Goal: Task Accomplishment & Management: Use online tool/utility

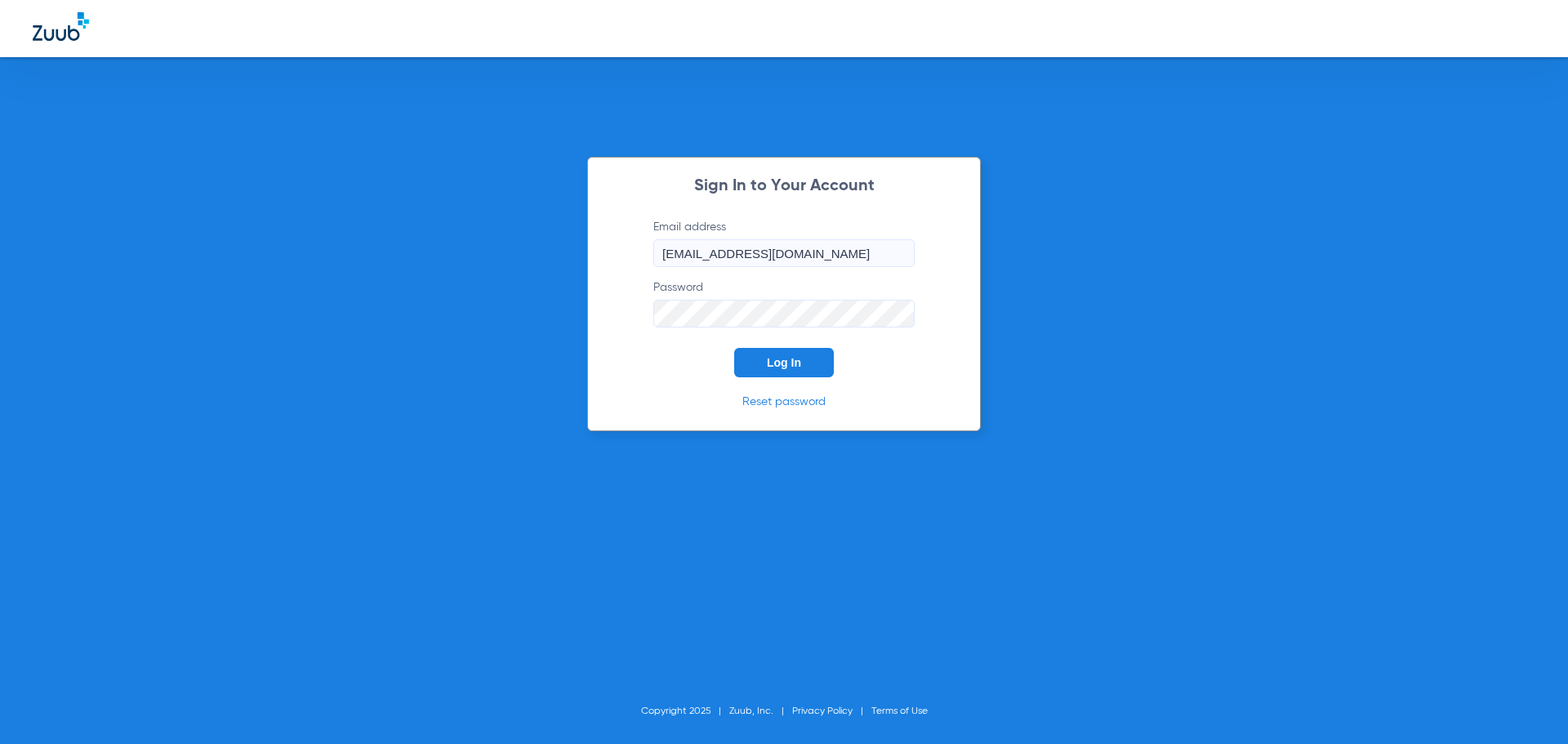
click at [758, 361] on button "Log In" at bounding box center [784, 363] width 100 height 30
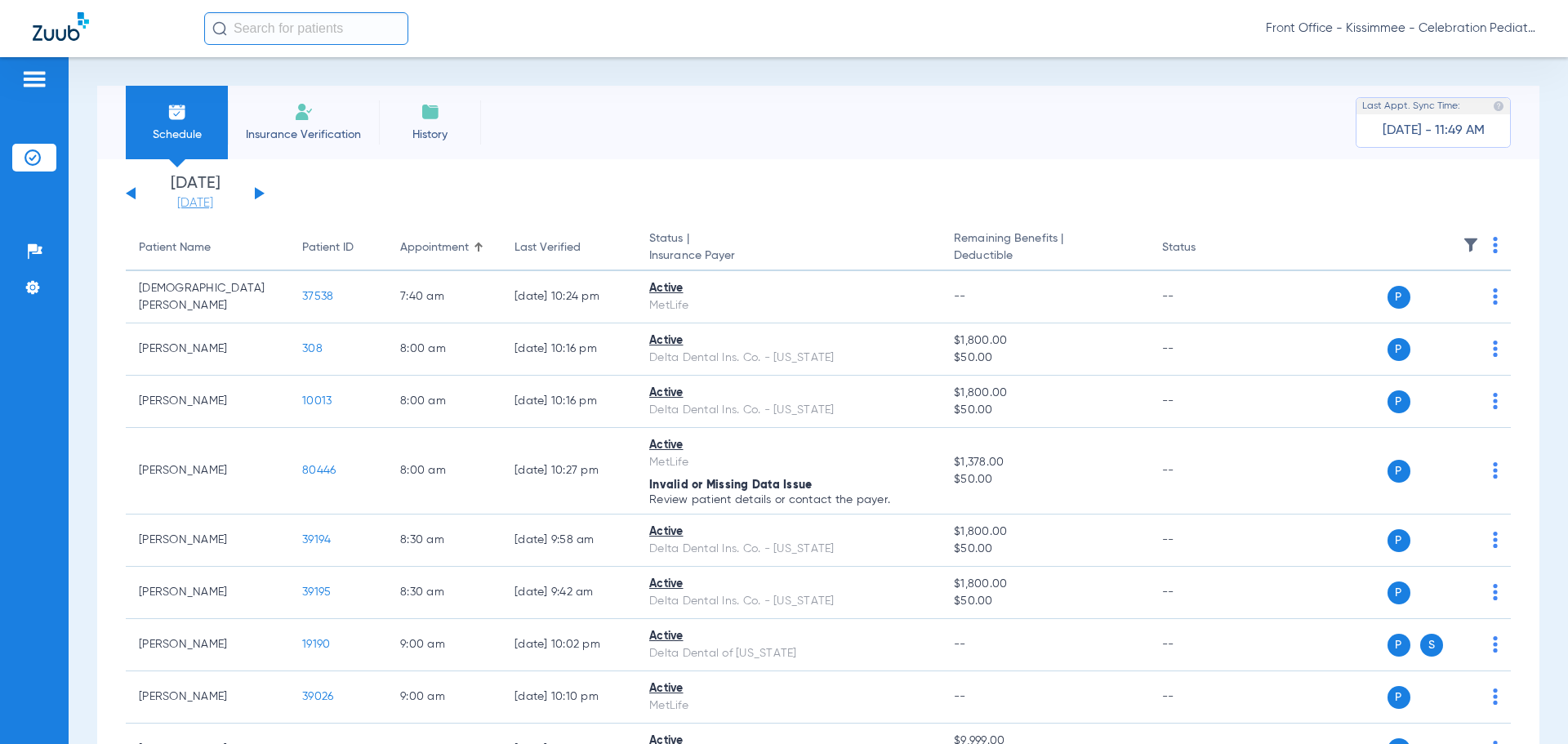
click at [185, 204] on link "[DATE]" at bounding box center [195, 203] width 98 height 17
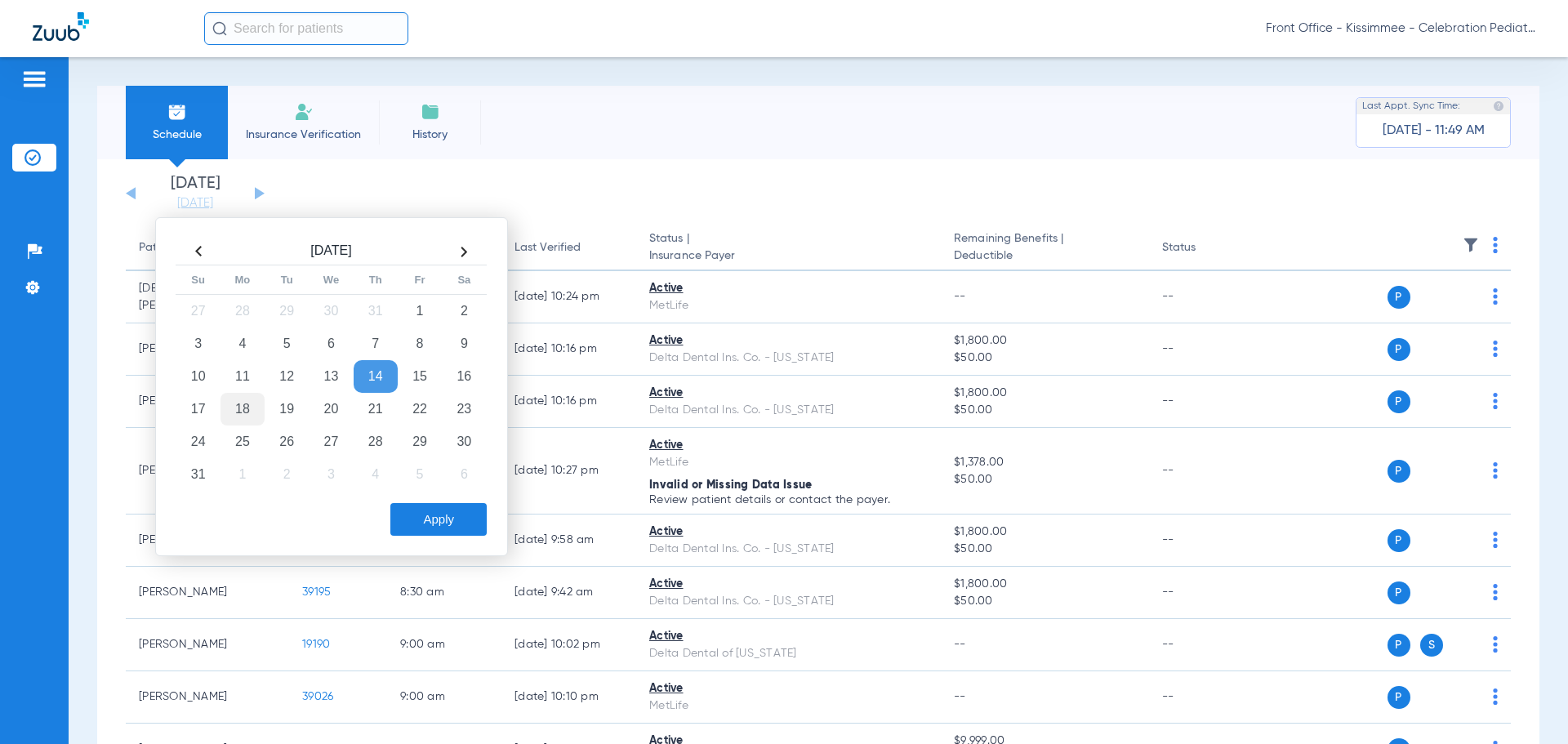
click at [235, 411] on td "18" at bounding box center [242, 410] width 44 height 33
click at [417, 518] on button "Apply" at bounding box center [438, 519] width 97 height 33
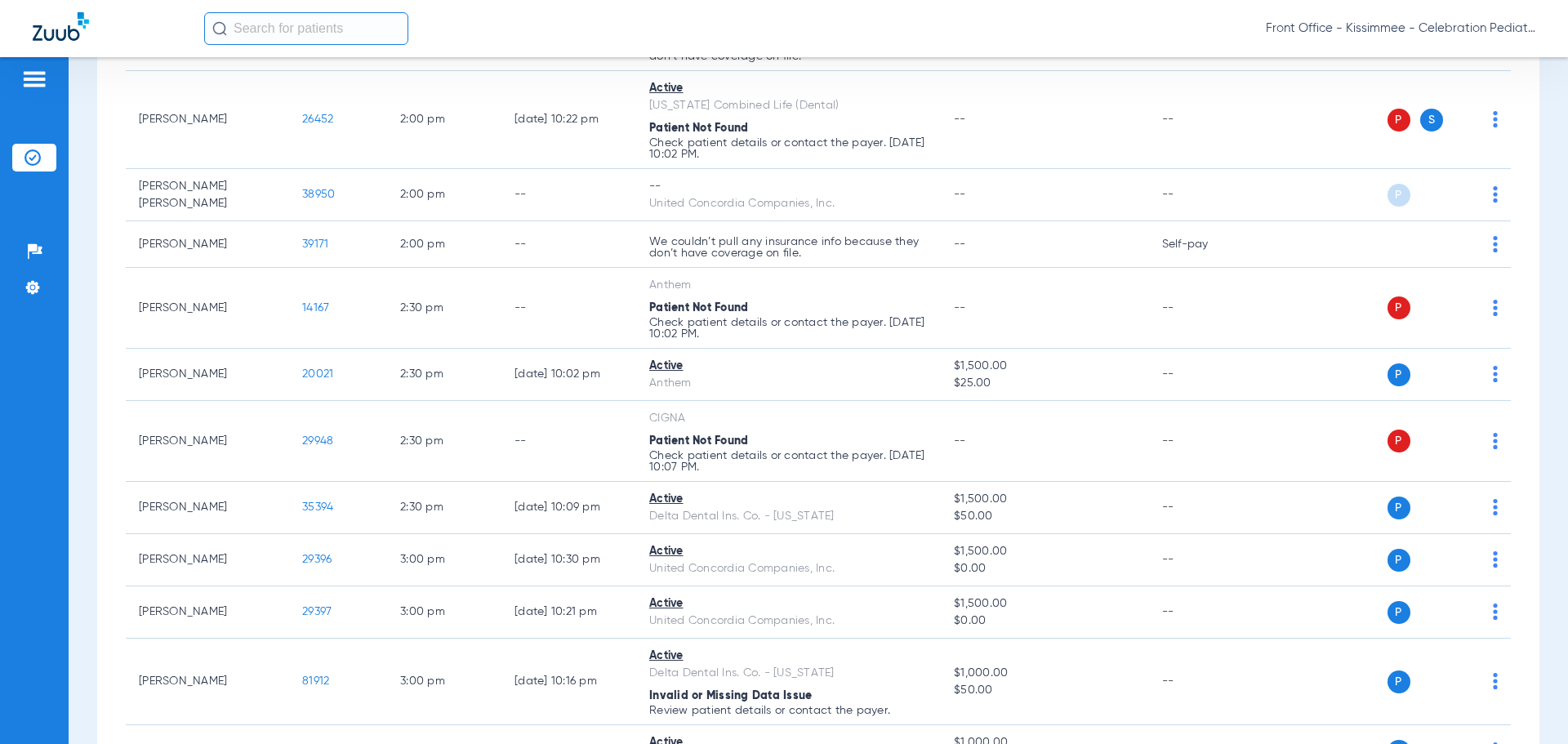
scroll to position [3021, 0]
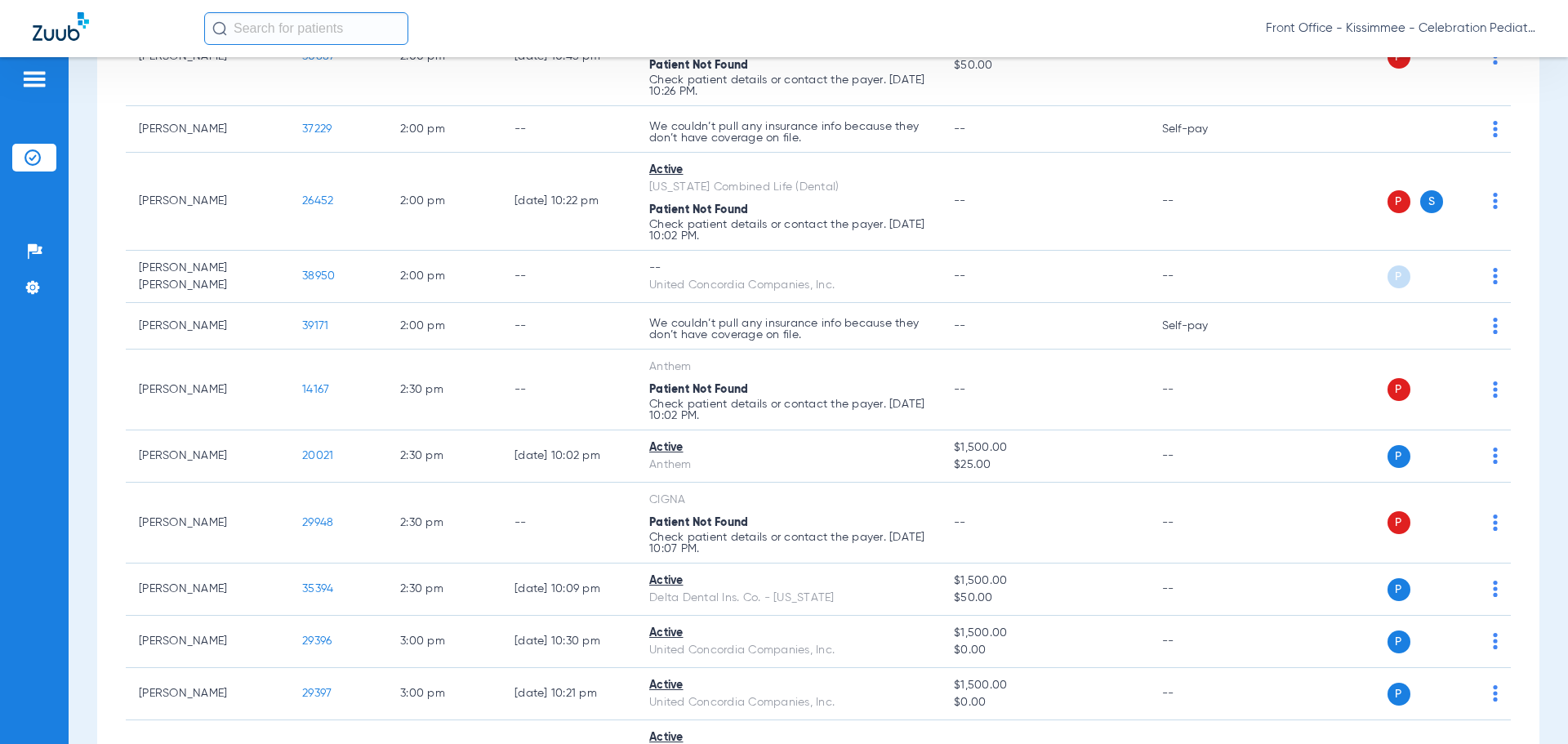
click at [53, 510] on div "Patients Insurance Verification Setup Help Center Settings" at bounding box center [34, 429] width 69 height 744
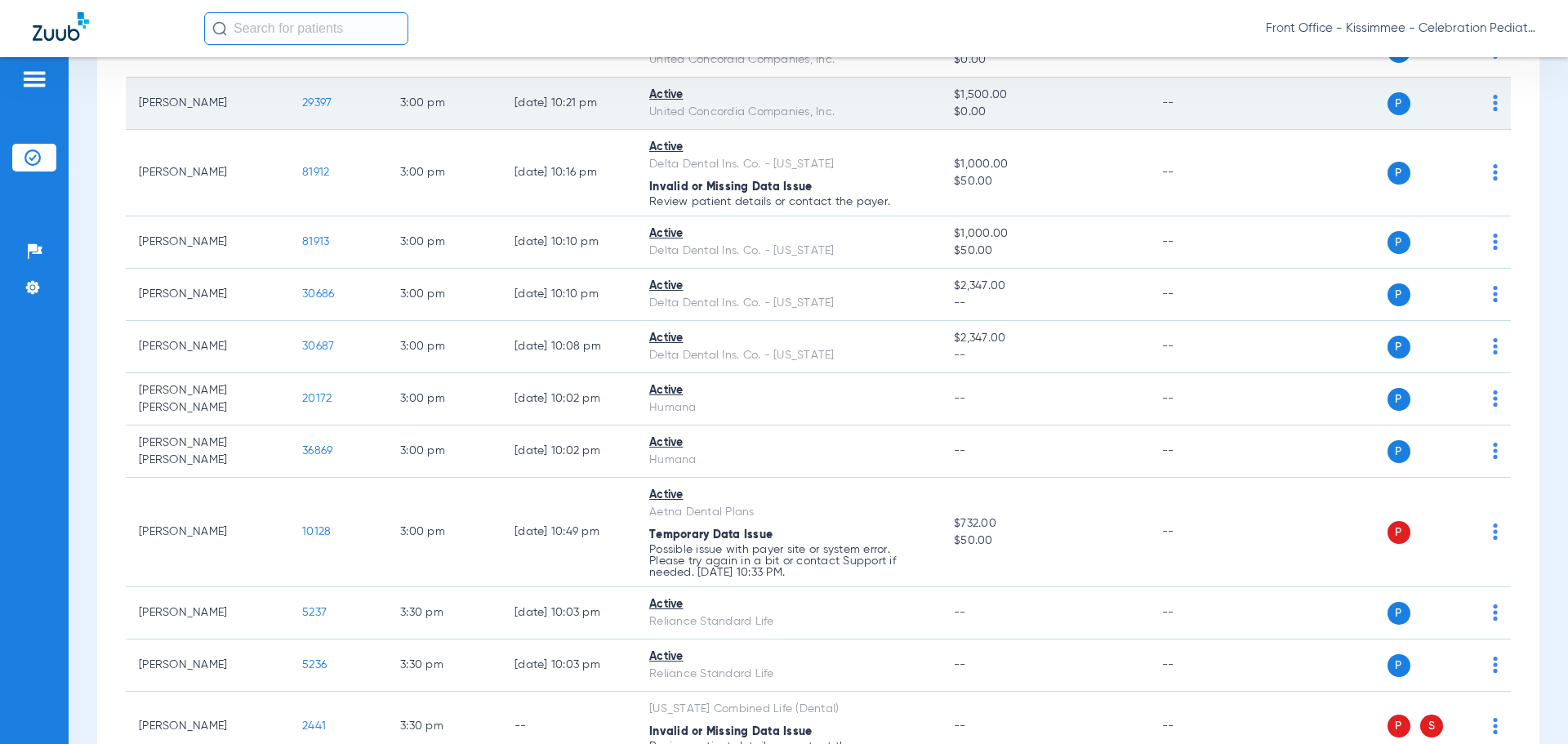
scroll to position [3594, 0]
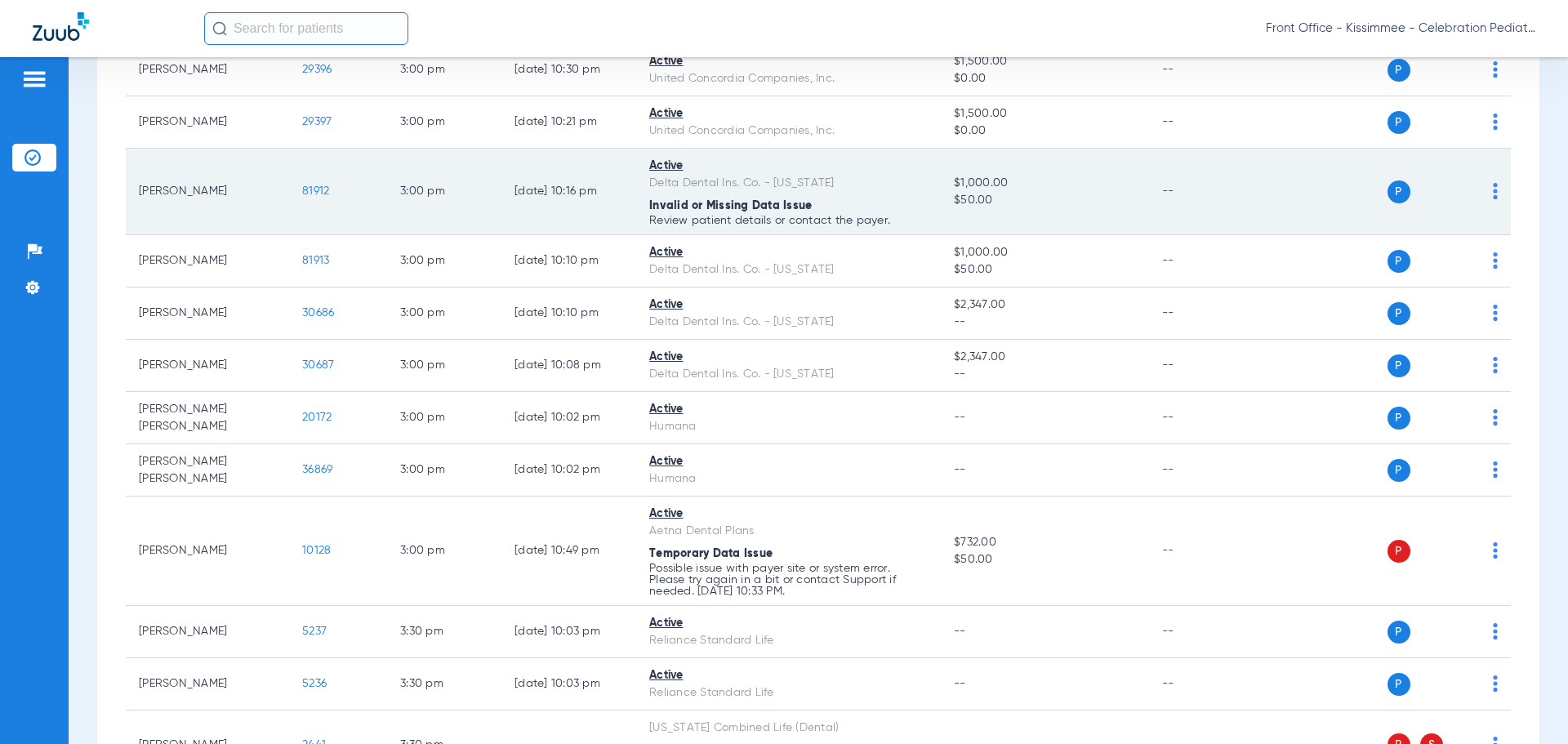
click at [321, 191] on span "81912" at bounding box center [315, 192] width 27 height 12
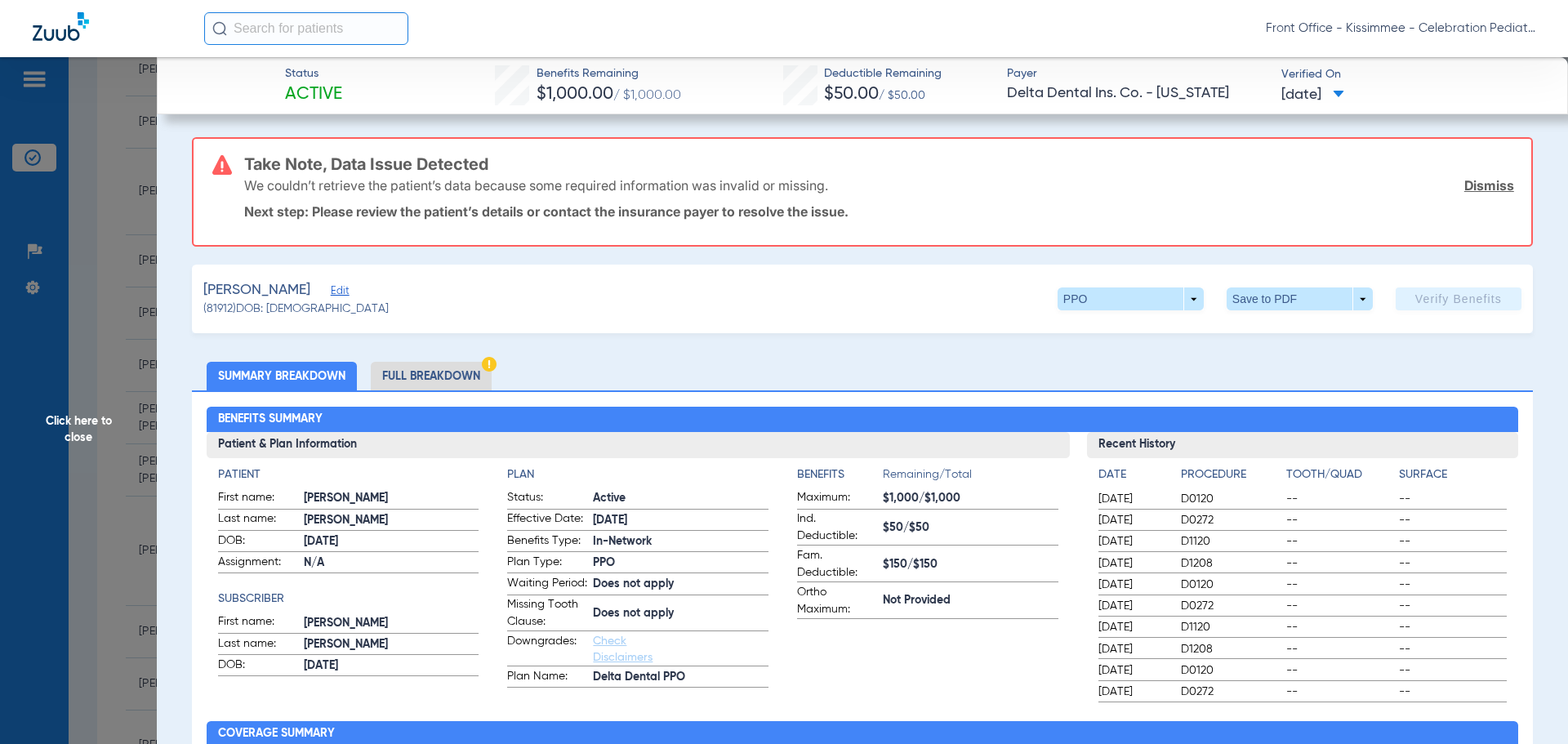
click at [453, 368] on li "Full Breakdown" at bounding box center [431, 376] width 121 height 29
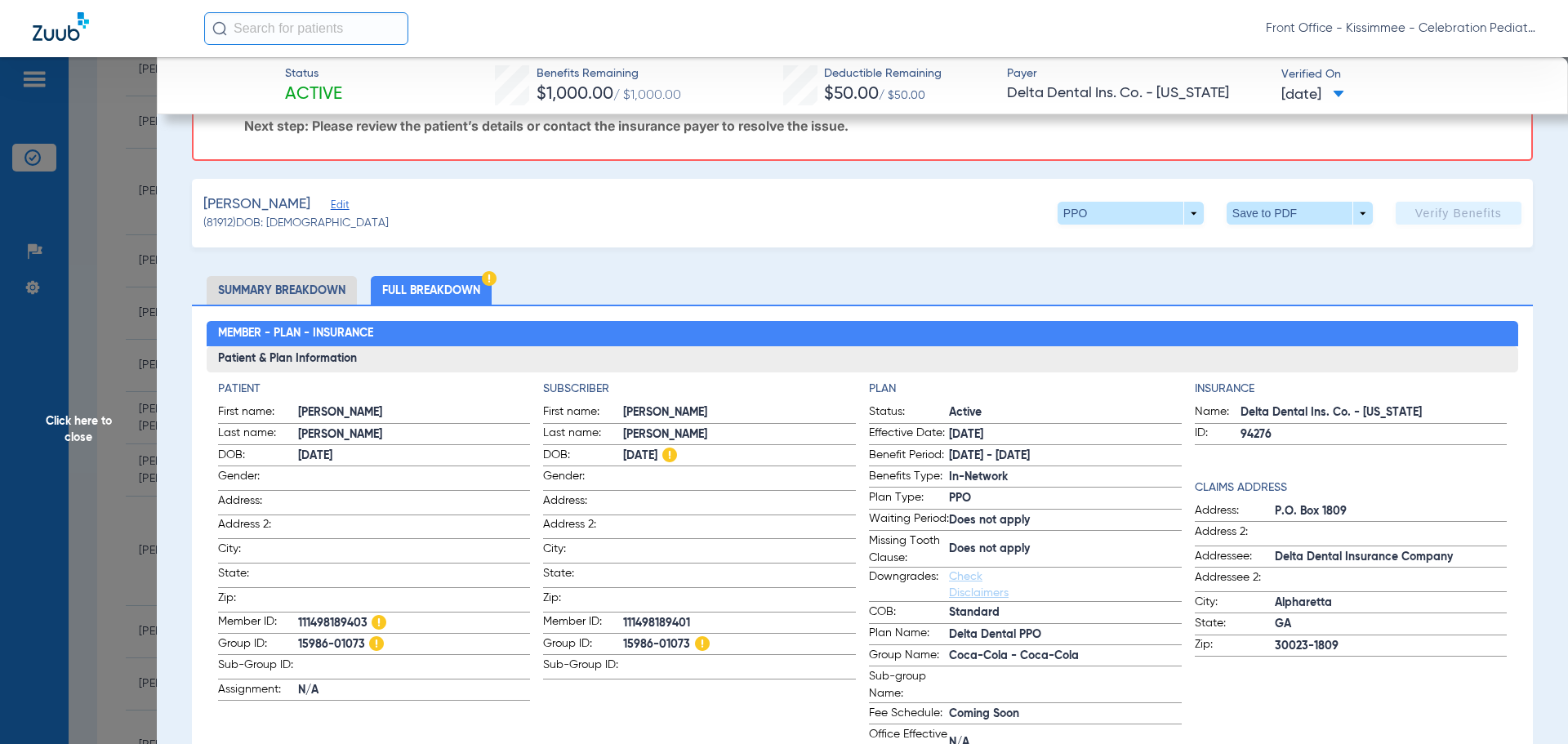
scroll to position [82, 0]
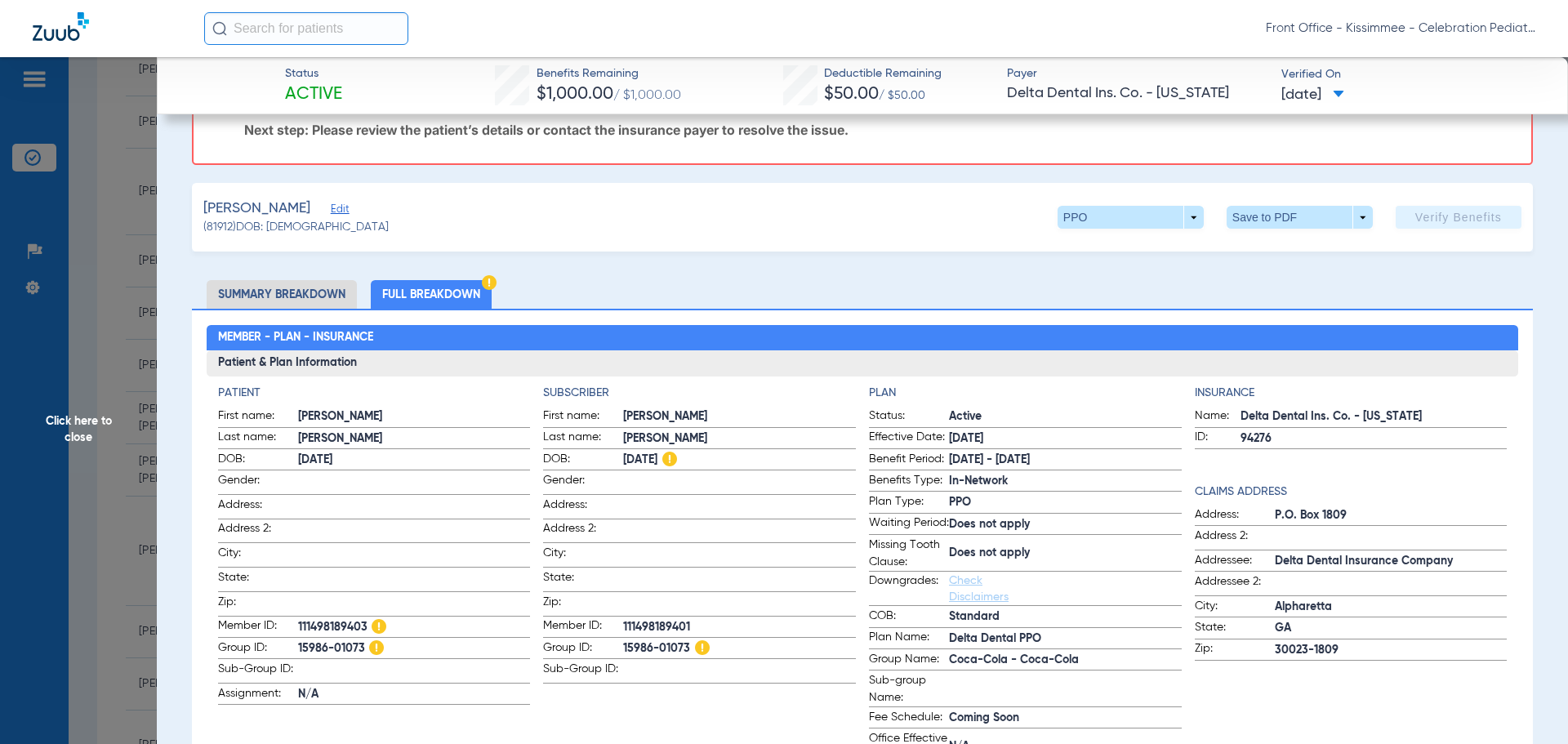
click at [88, 254] on span "Click here to close" at bounding box center [78, 429] width 157 height 744
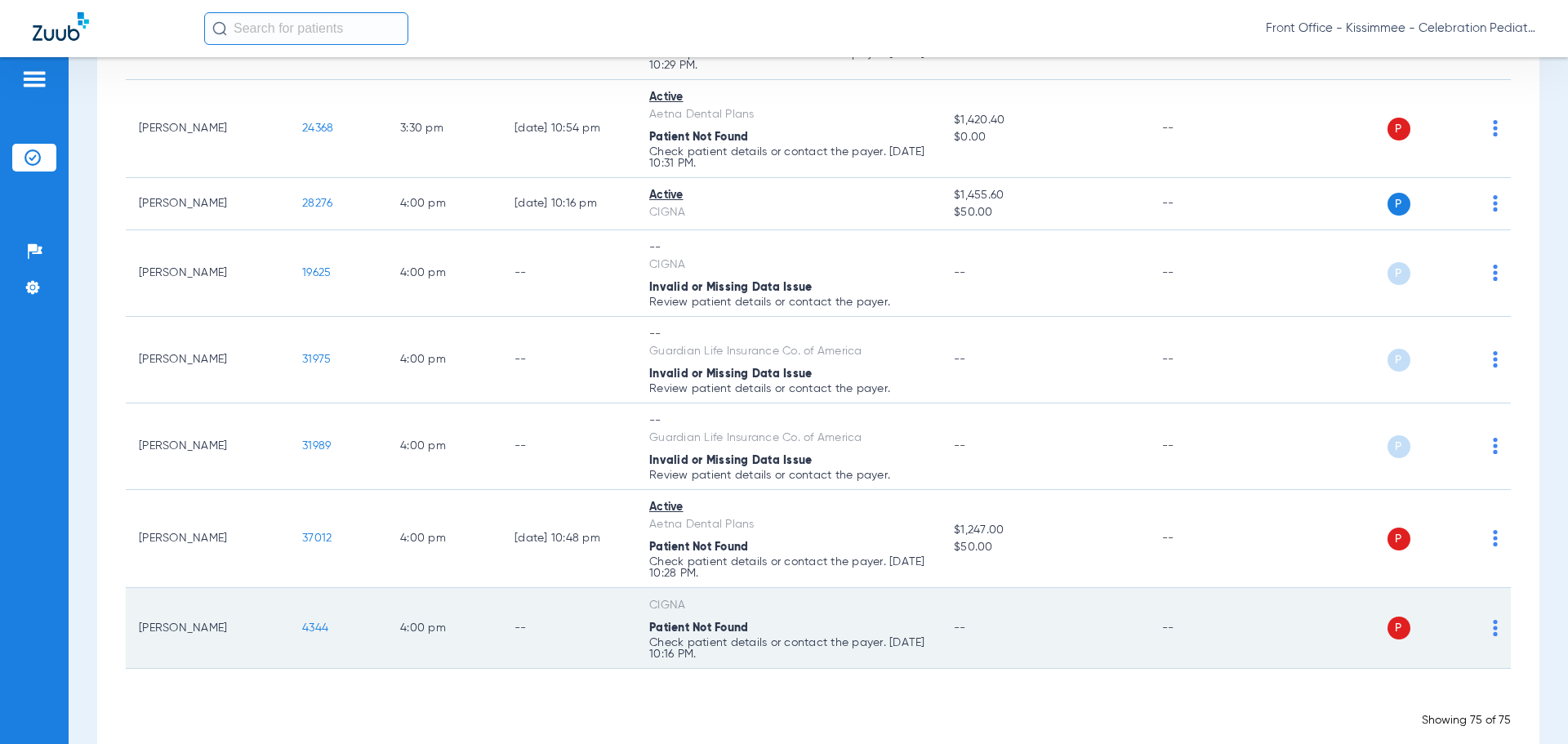
scroll to position [4420, 0]
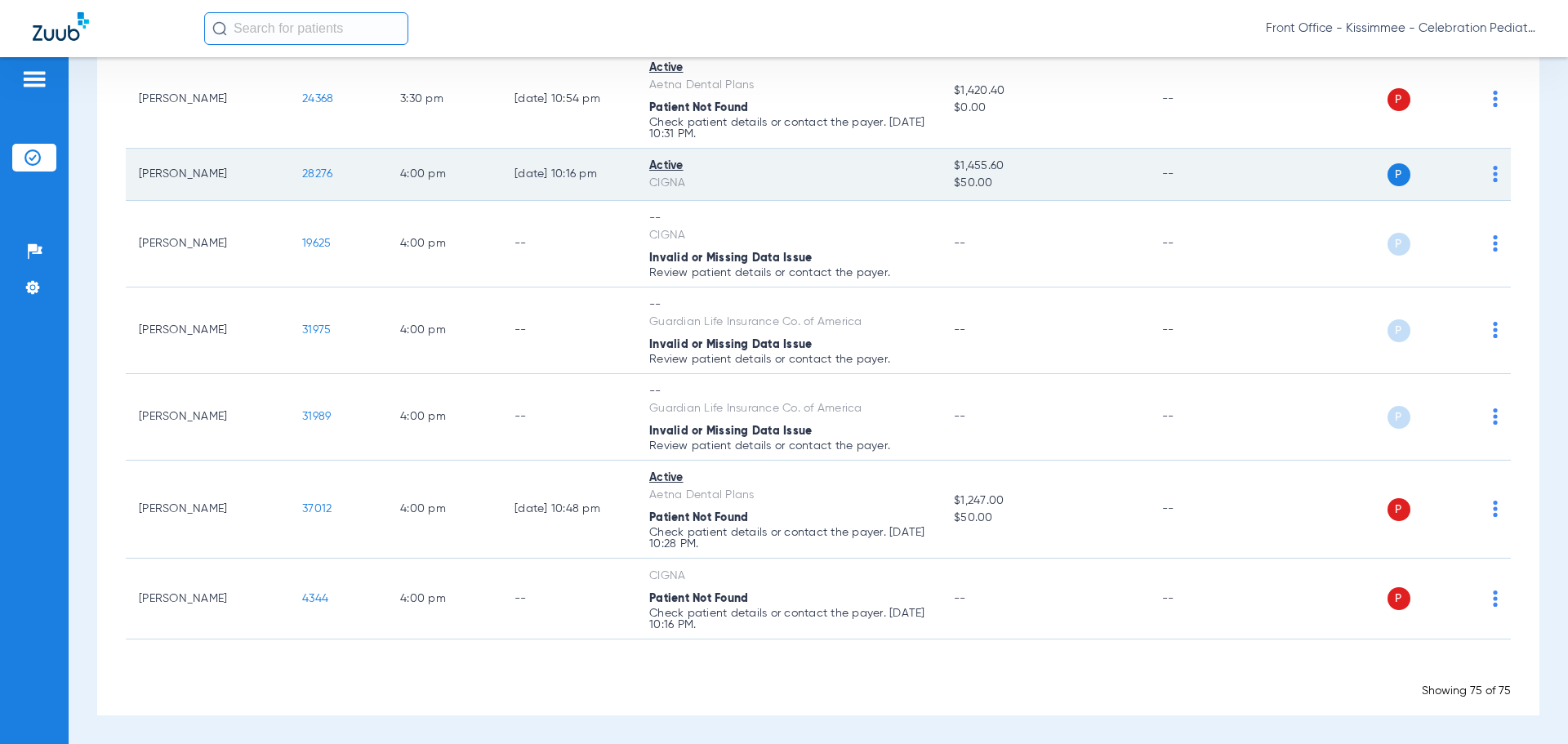
click at [320, 173] on span "28276" at bounding box center [317, 174] width 31 height 12
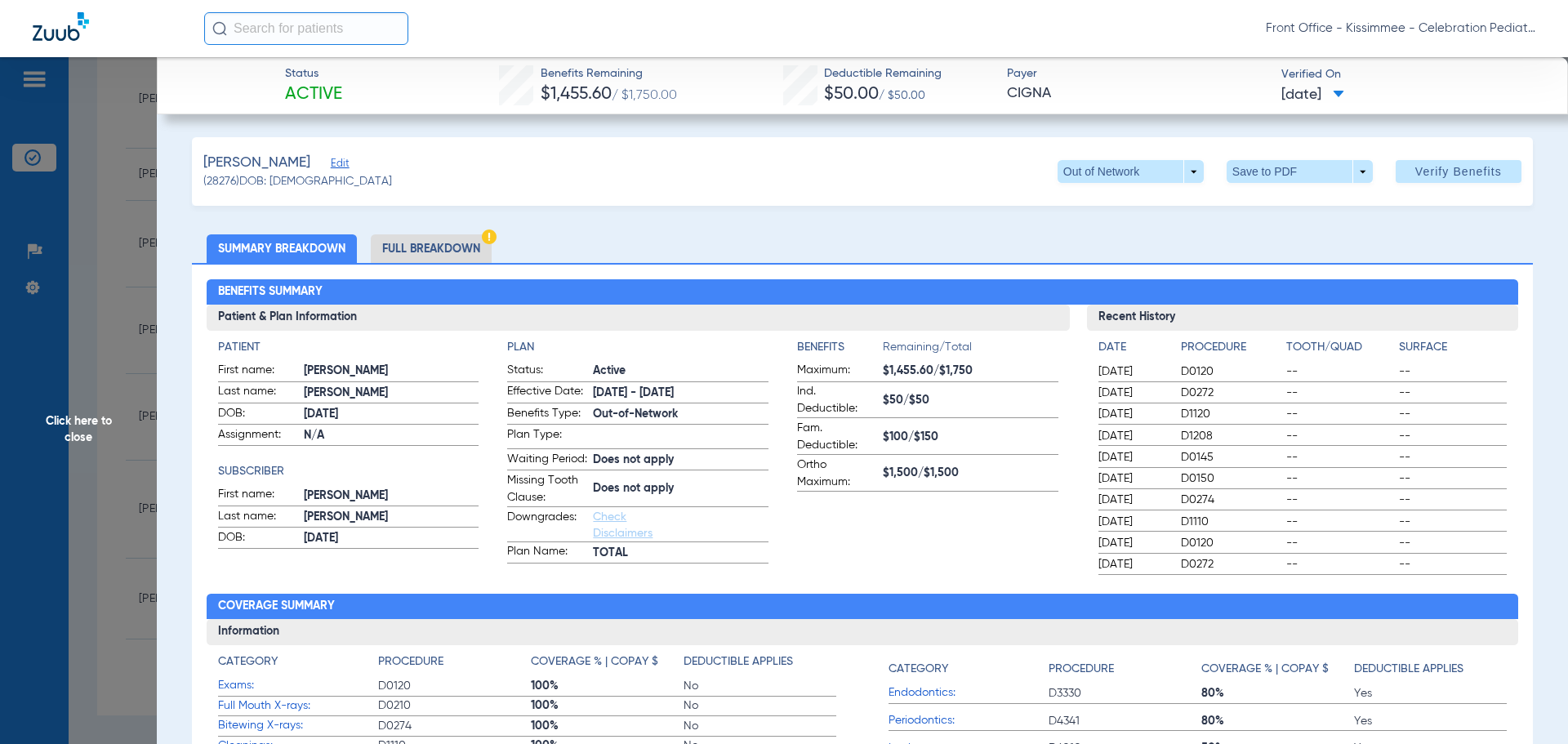
click at [466, 248] on li "Full Breakdown" at bounding box center [431, 249] width 121 height 29
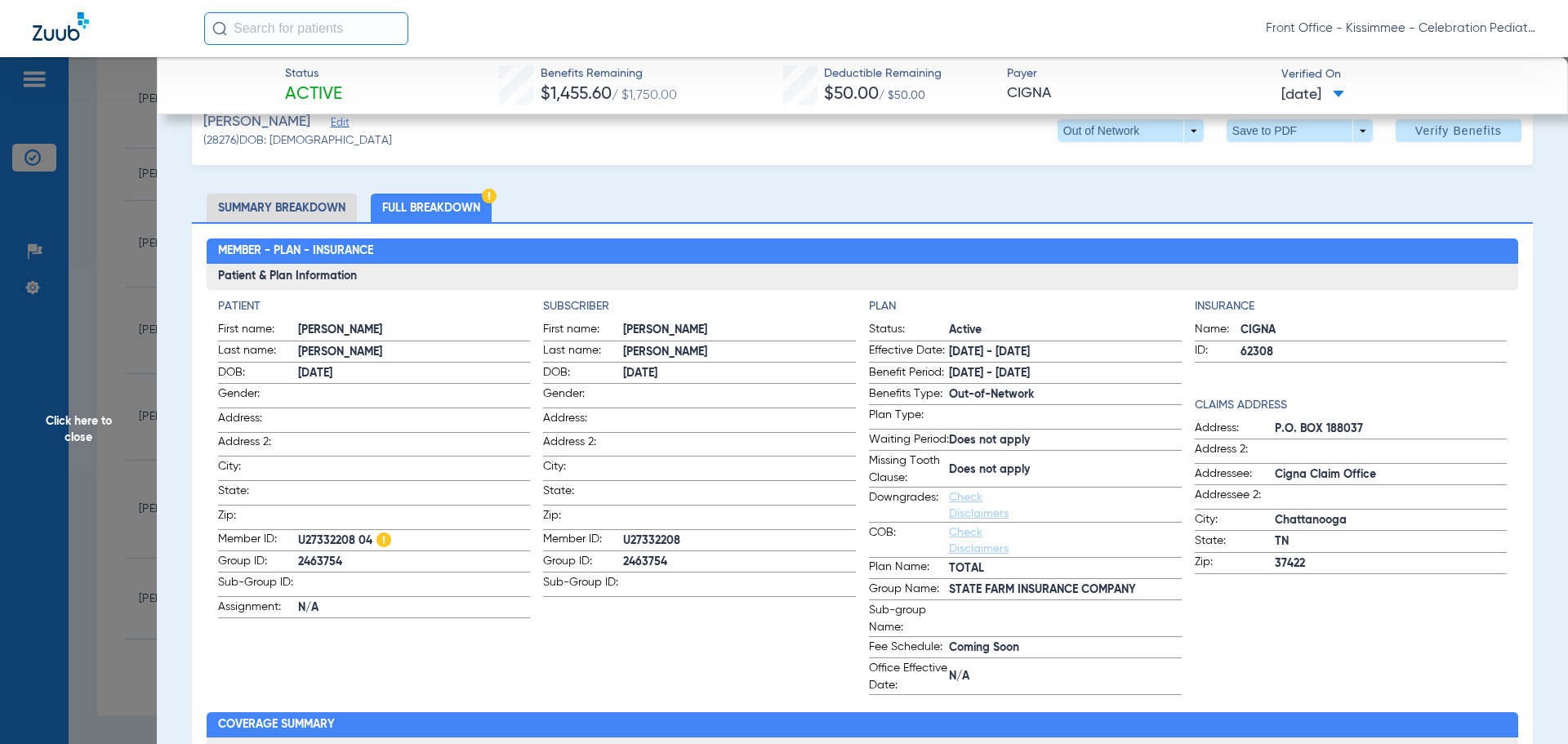
scroll to position [82, 0]
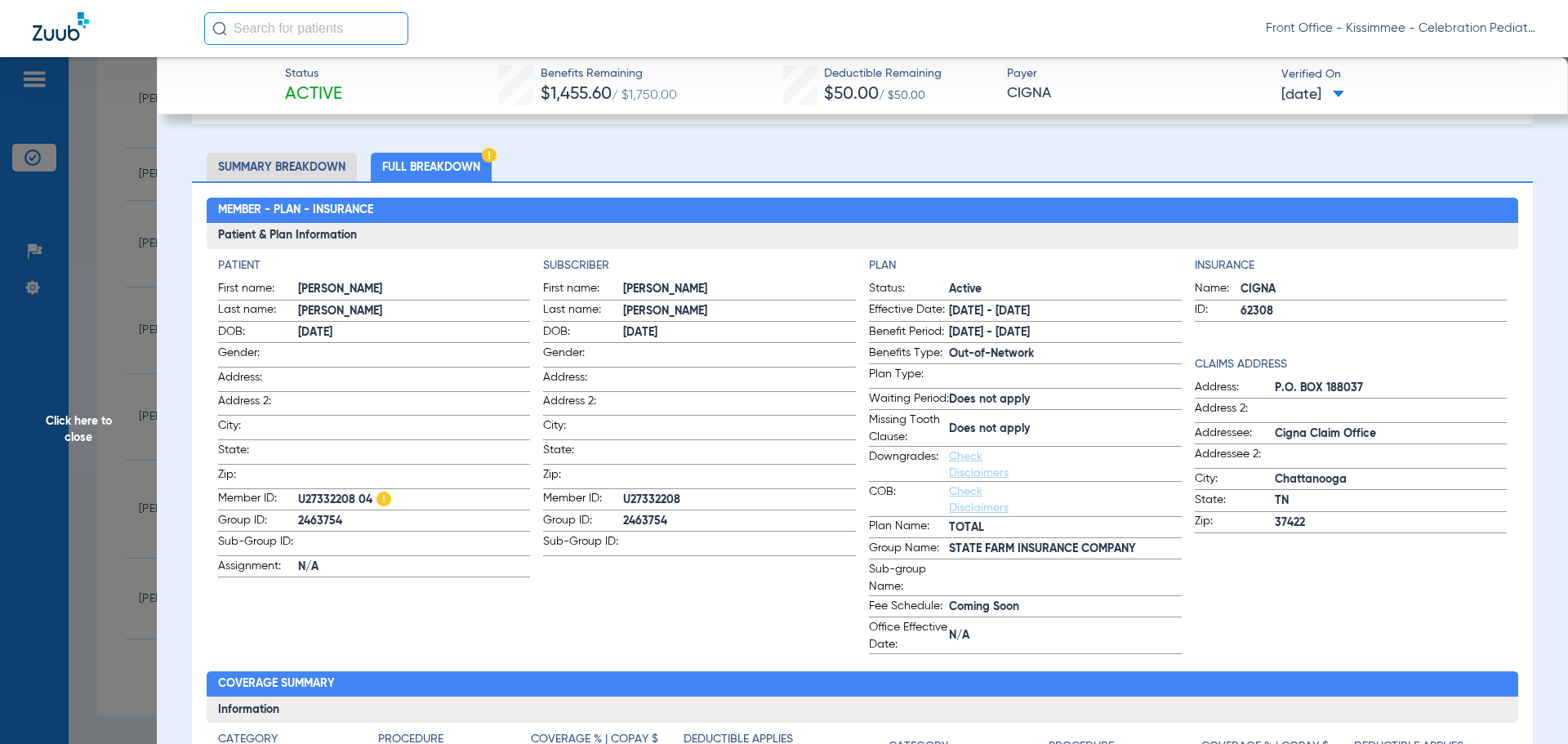
click at [124, 301] on span "Click here to close" at bounding box center [78, 429] width 157 height 744
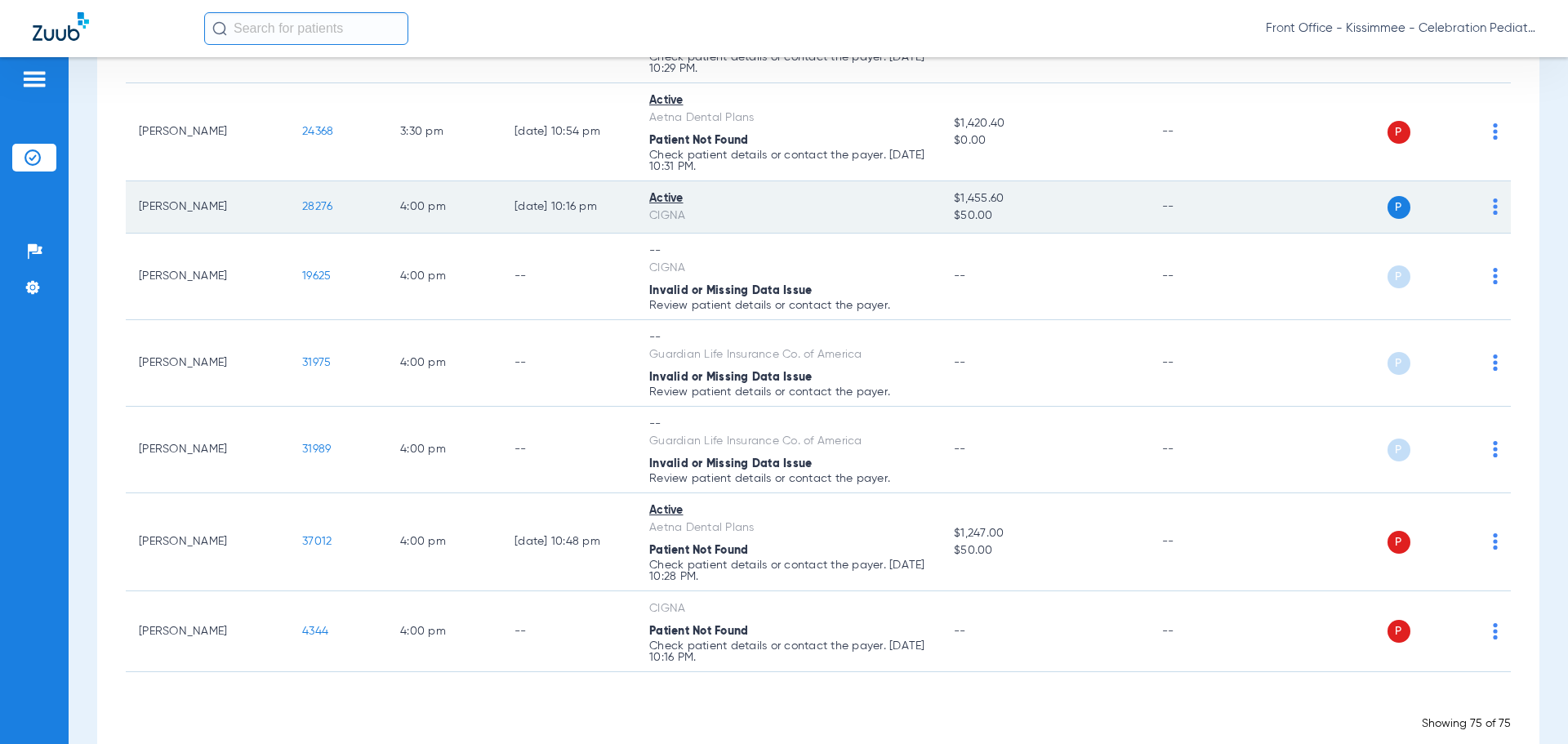
scroll to position [4339, 0]
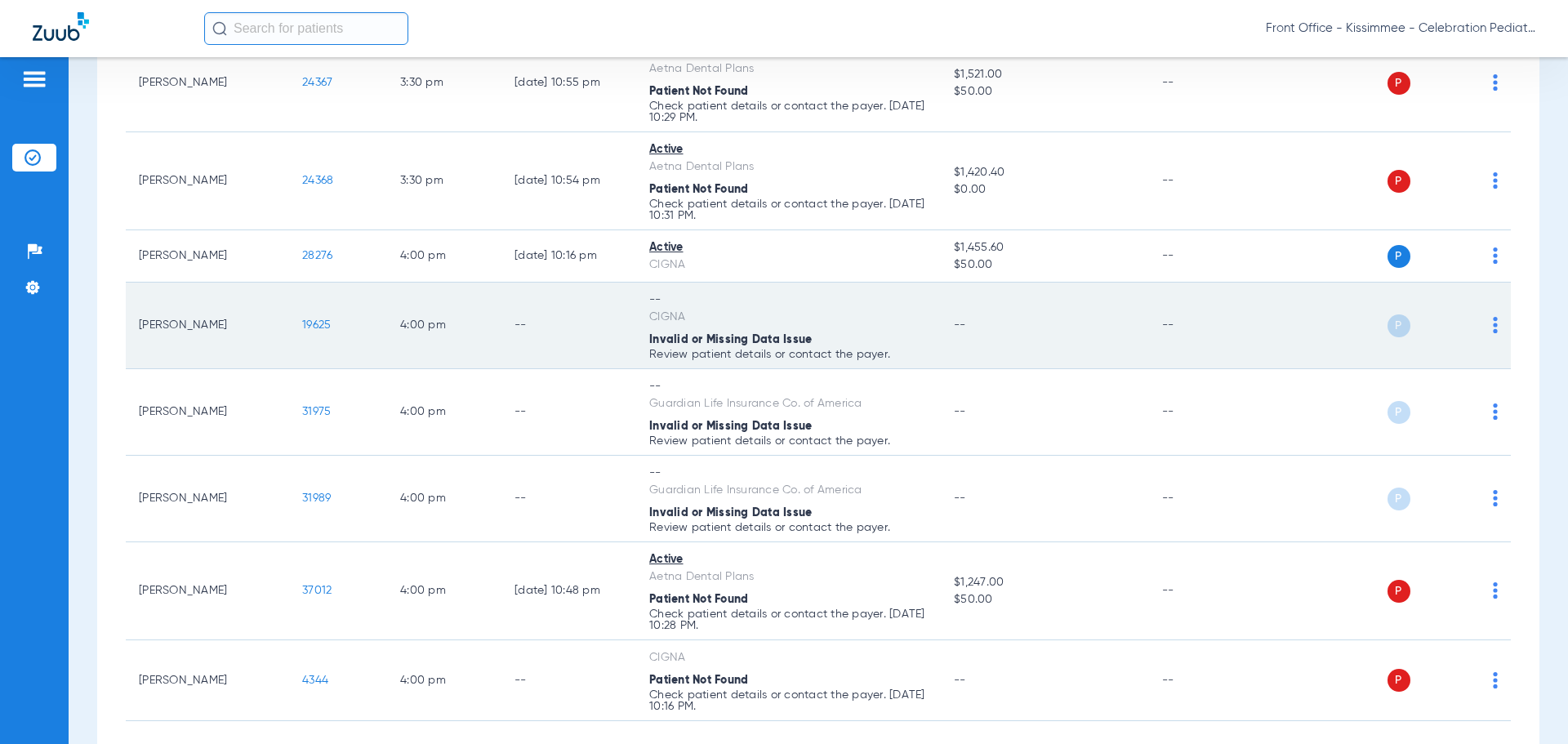
click at [313, 325] on span "19625" at bounding box center [316, 325] width 29 height 12
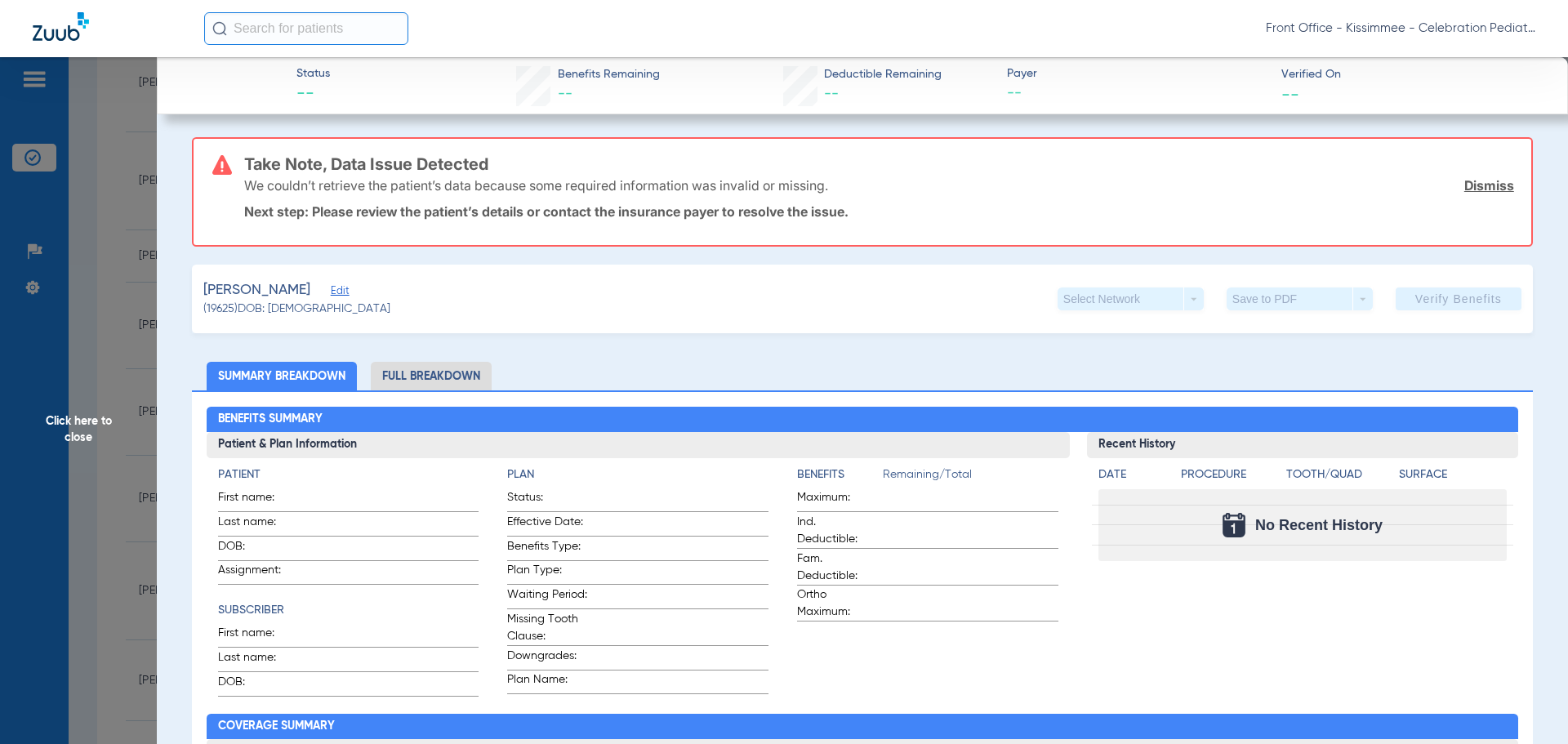
click at [470, 375] on li "Full Breakdown" at bounding box center [431, 376] width 121 height 29
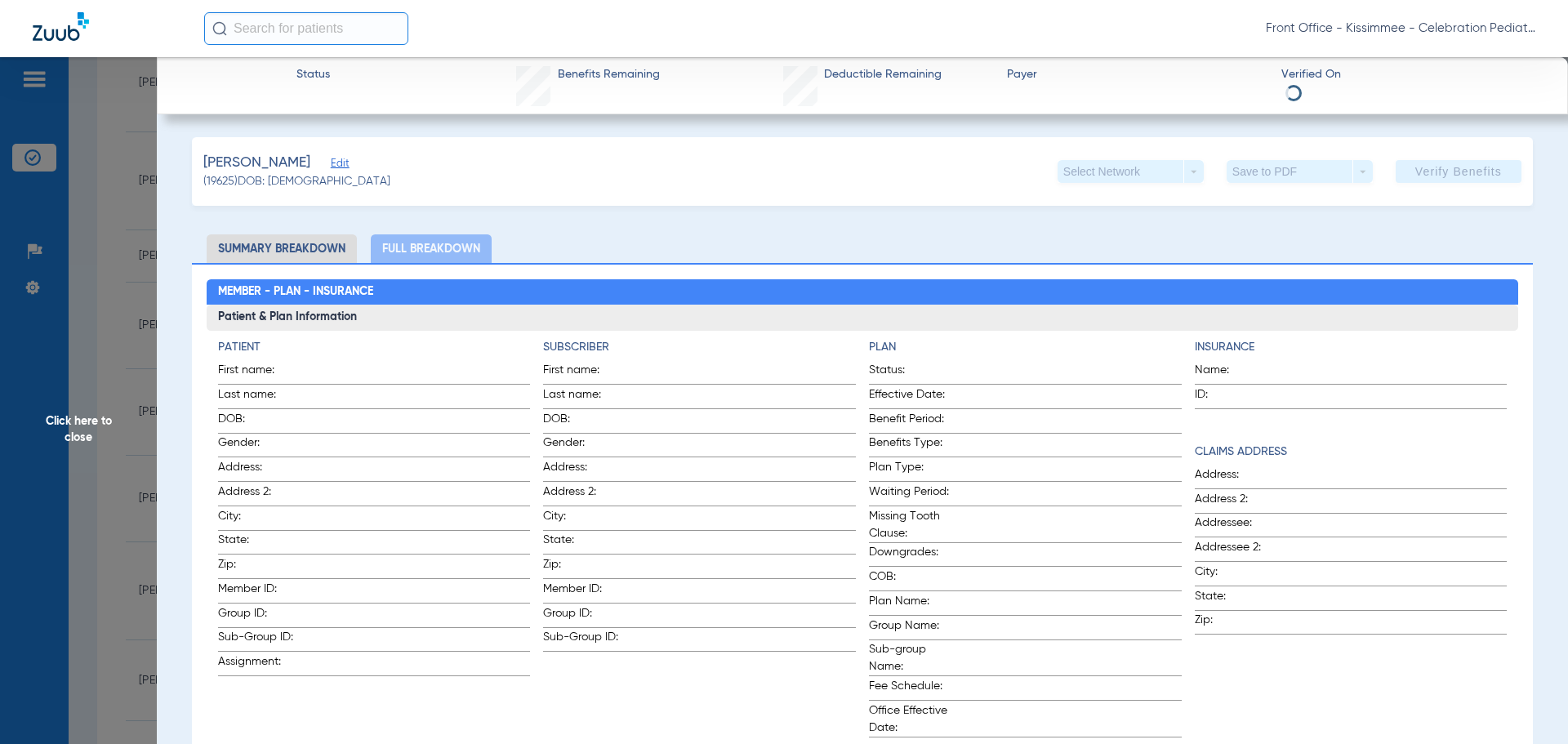
click at [59, 311] on span "Click here to close" at bounding box center [78, 429] width 157 height 744
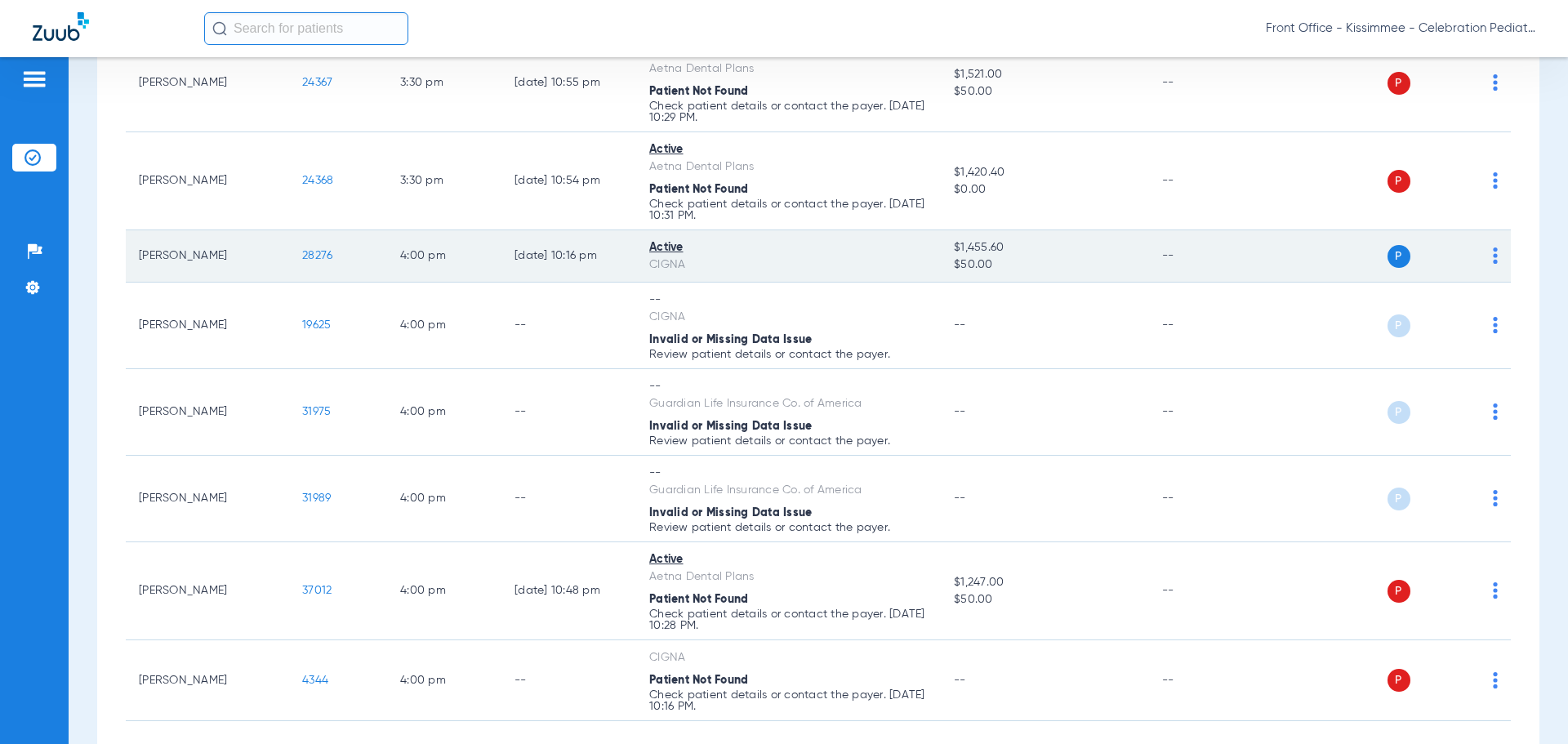
click at [174, 268] on td "[PERSON_NAME]" at bounding box center [207, 256] width 163 height 52
click at [334, 255] on td "28276" at bounding box center [338, 256] width 98 height 52
click at [314, 260] on span "28276" at bounding box center [317, 256] width 31 height 12
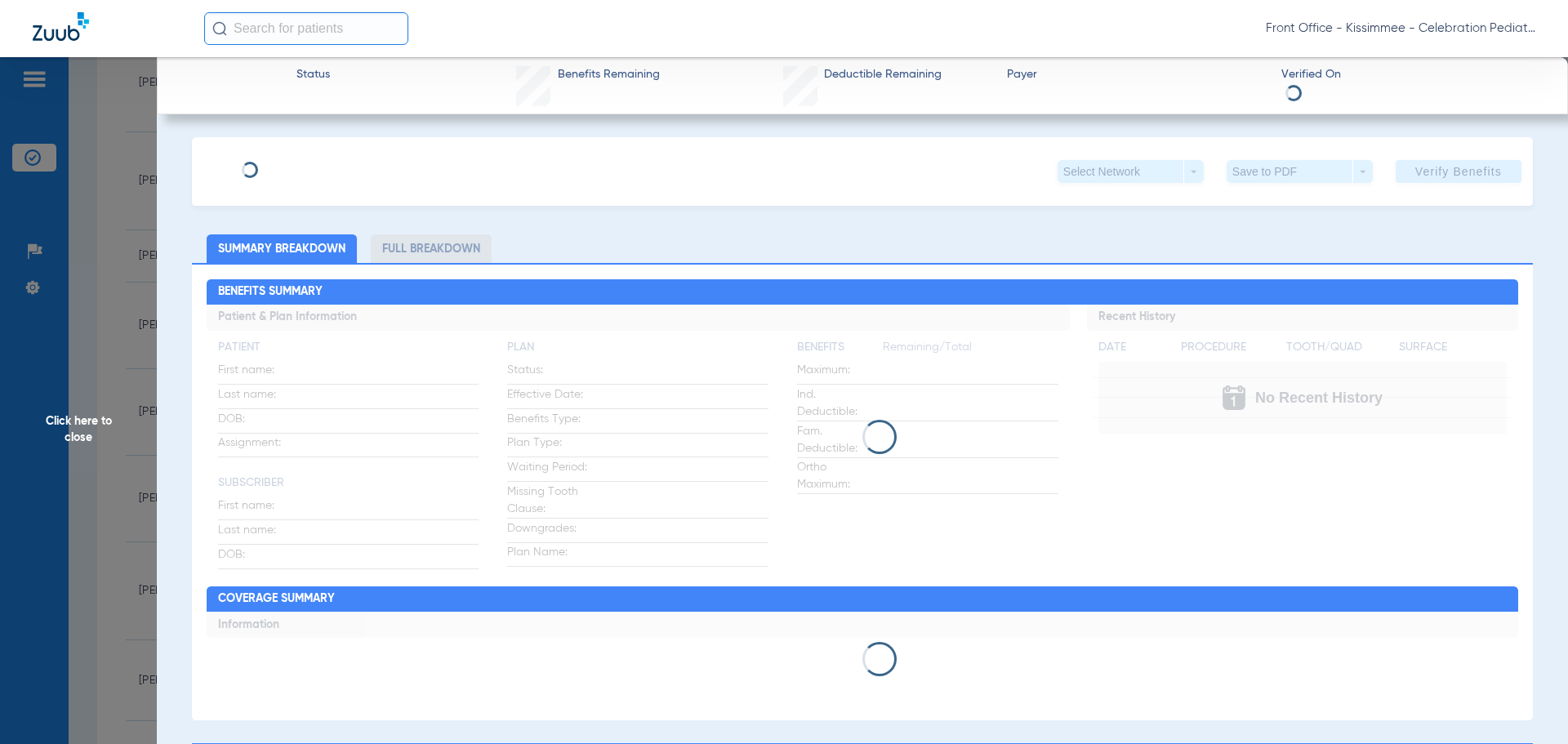
click at [433, 253] on li "Full Breakdown" at bounding box center [431, 249] width 121 height 29
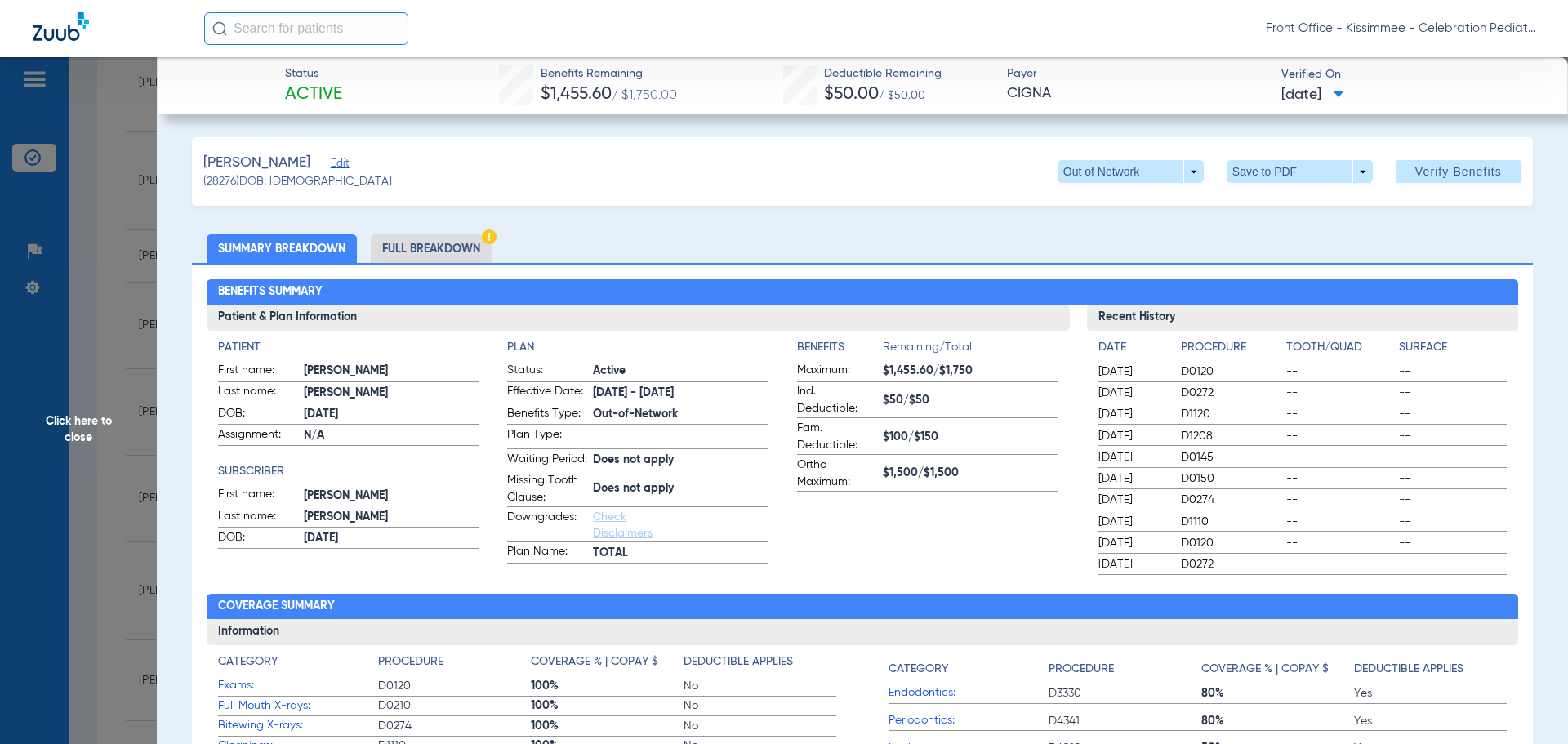
click at [438, 256] on li "Full Breakdown" at bounding box center [431, 249] width 121 height 29
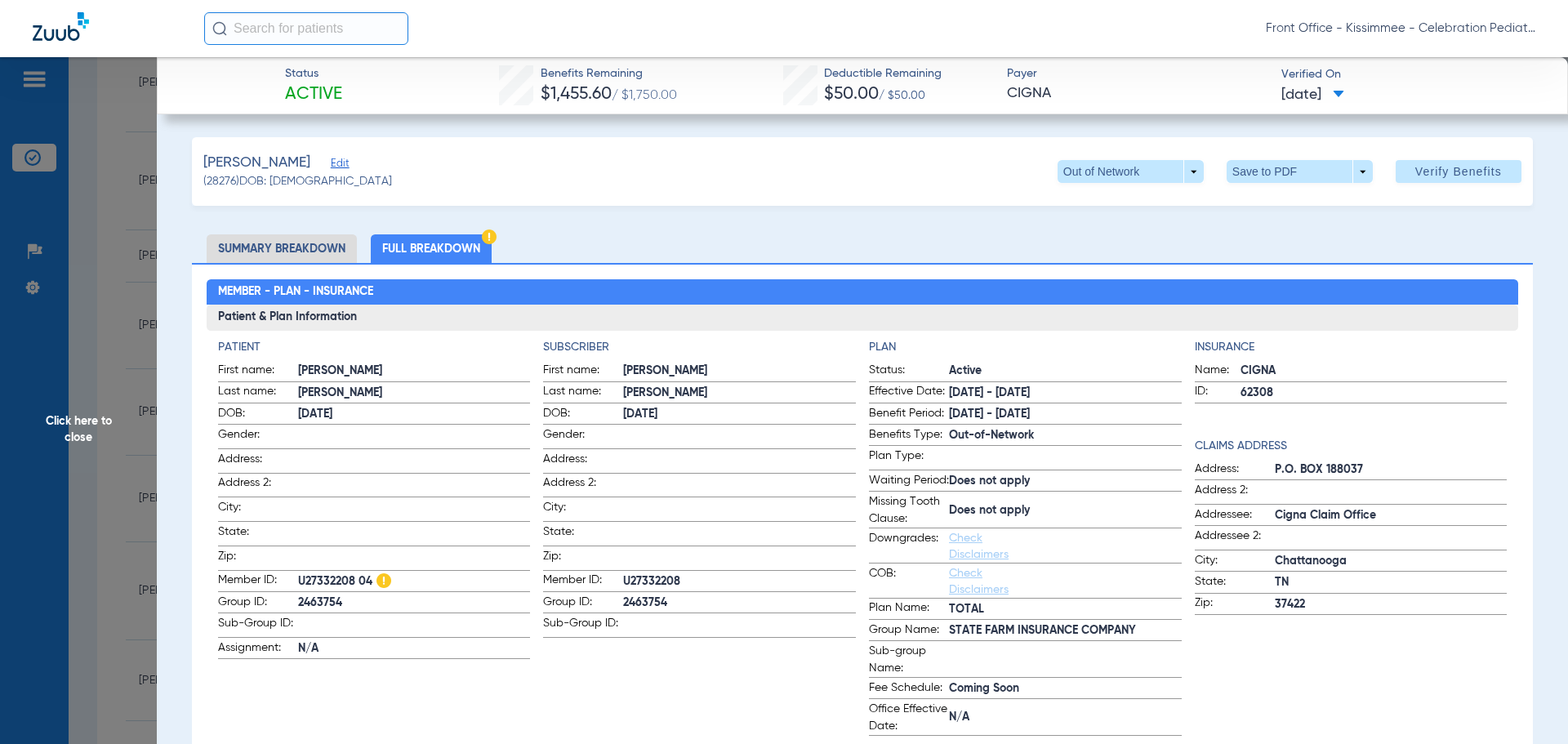
drag, startPoint x: 691, startPoint y: 584, endPoint x: 638, endPoint y: 580, distance: 53.2
click at [639, 580] on span "U27332208" at bounding box center [740, 581] width 233 height 17
drag, startPoint x: 623, startPoint y: 576, endPoint x: 689, endPoint y: 571, distance: 66.2
click at [689, 573] on span "U27332208" at bounding box center [740, 581] width 233 height 17
copy span "U27332208"
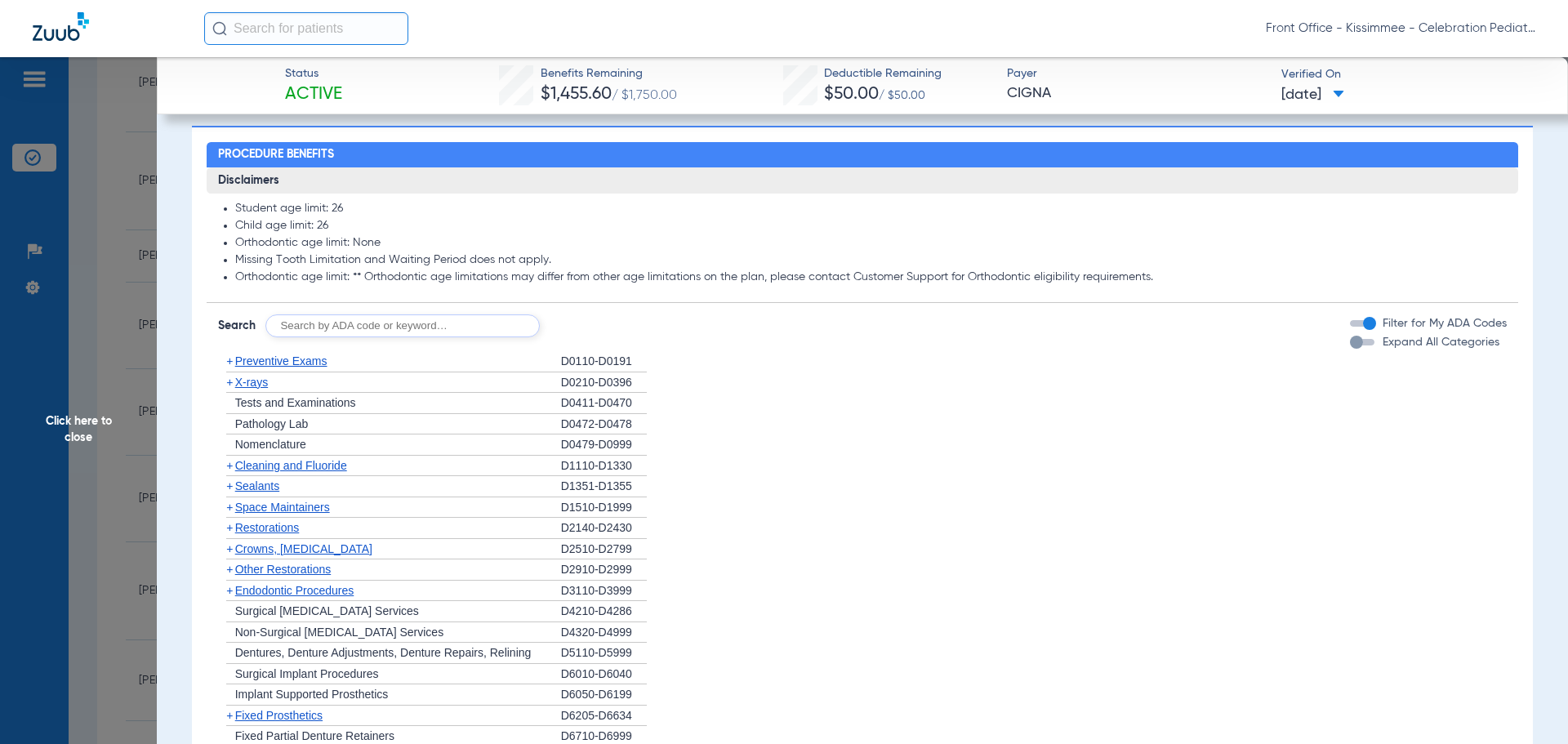
scroll to position [1306, 0]
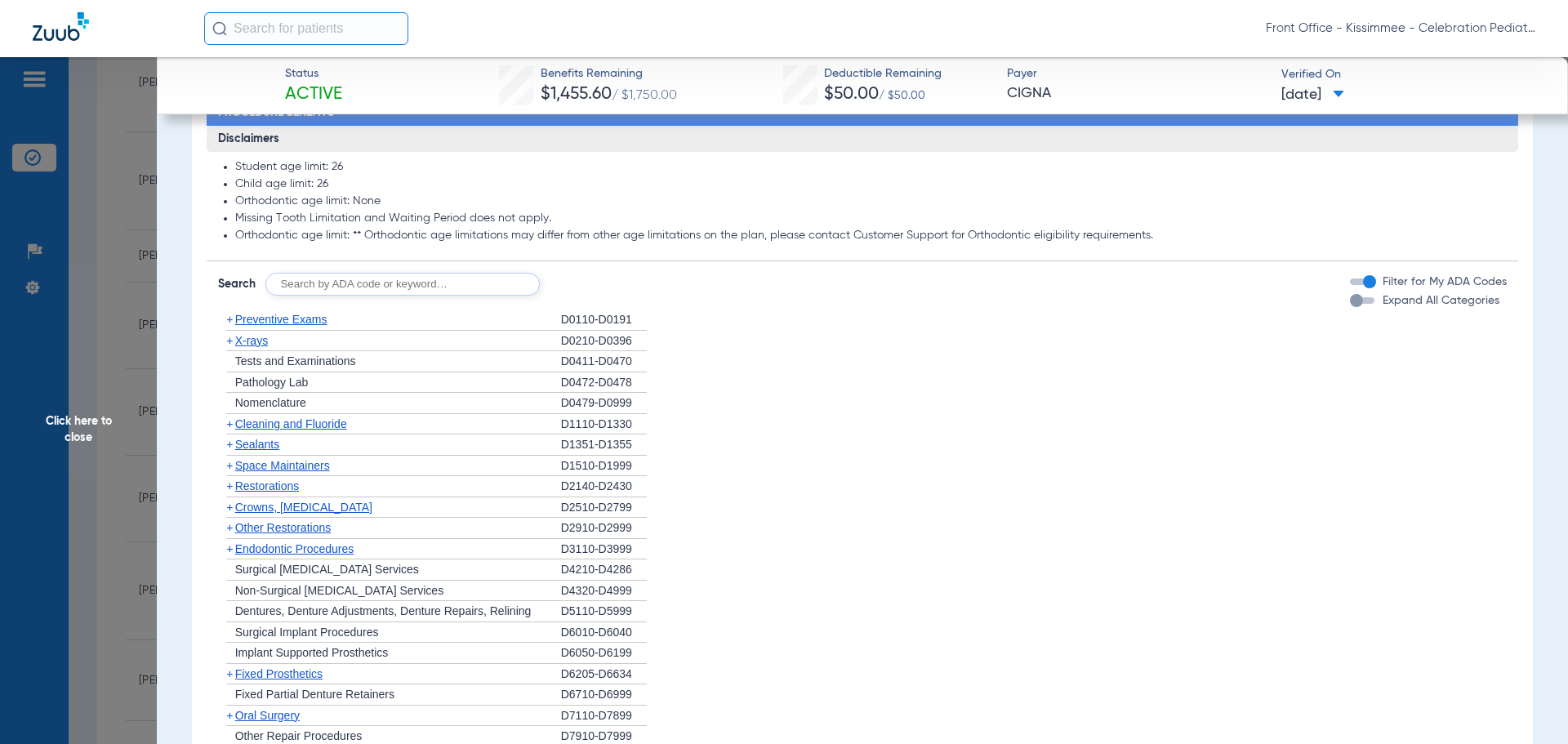
click at [240, 326] on span "Preventive Exams" at bounding box center [282, 320] width 92 height 13
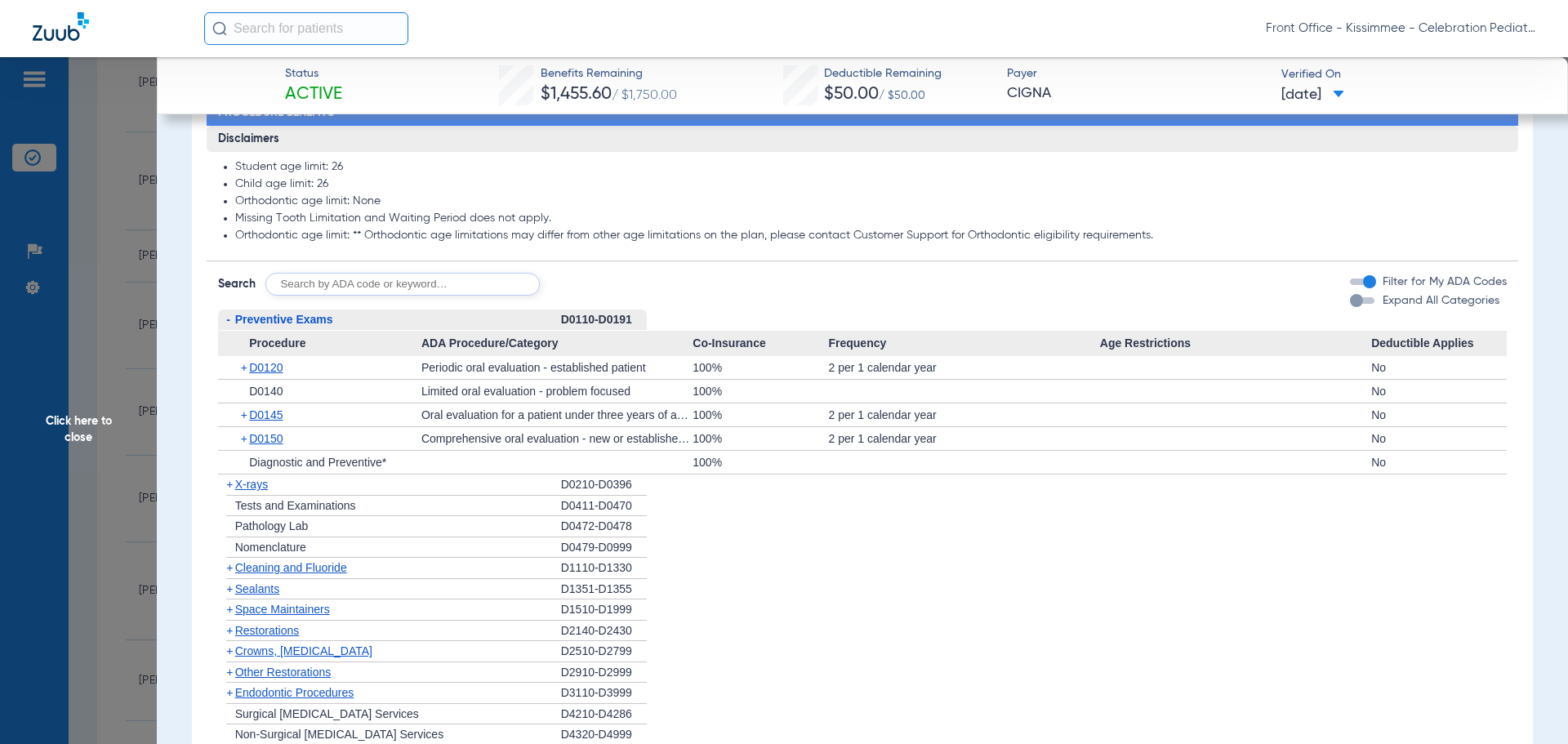
click at [239, 490] on span "X-rays" at bounding box center [252, 485] width 33 height 13
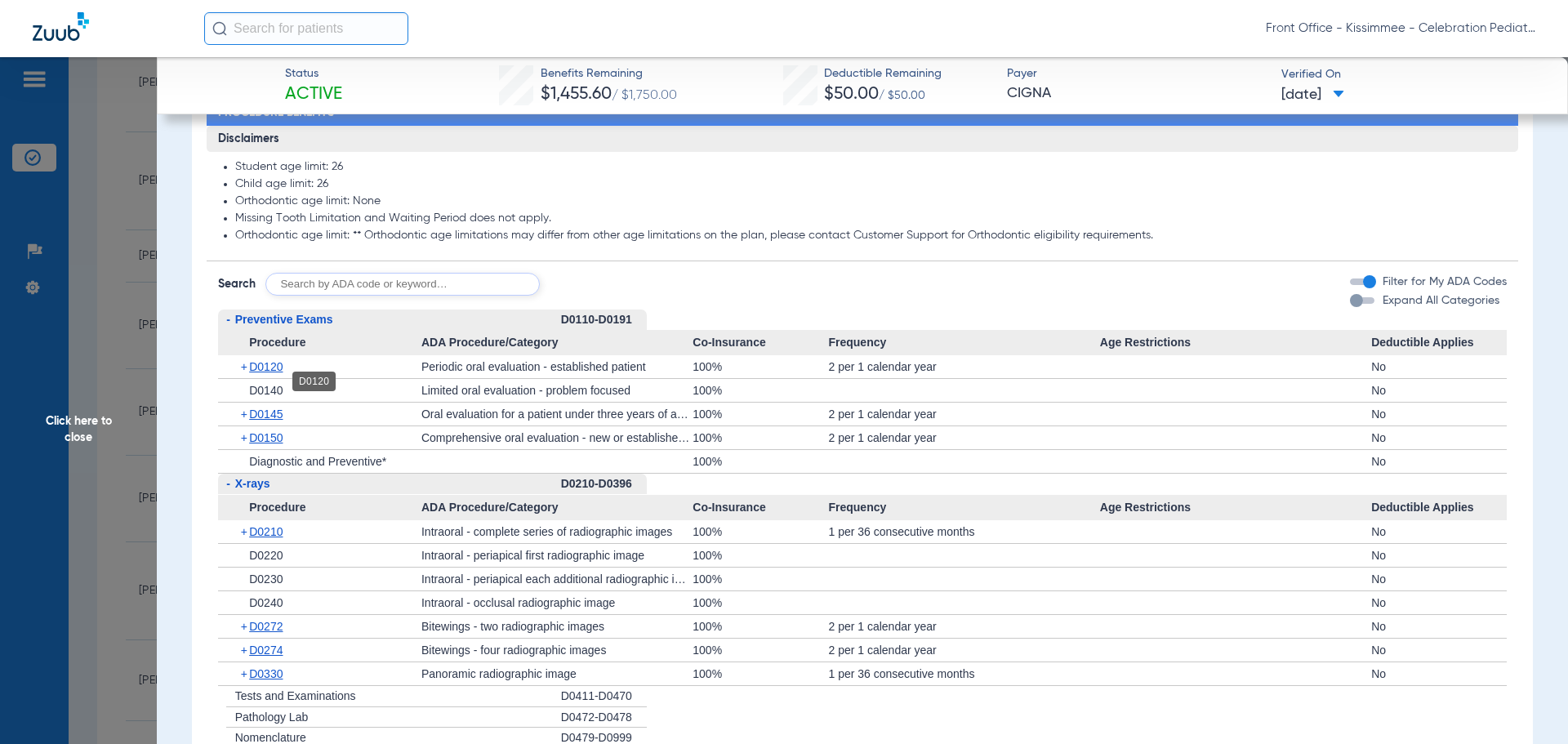
click at [263, 373] on span "D0120" at bounding box center [266, 367] width 34 height 13
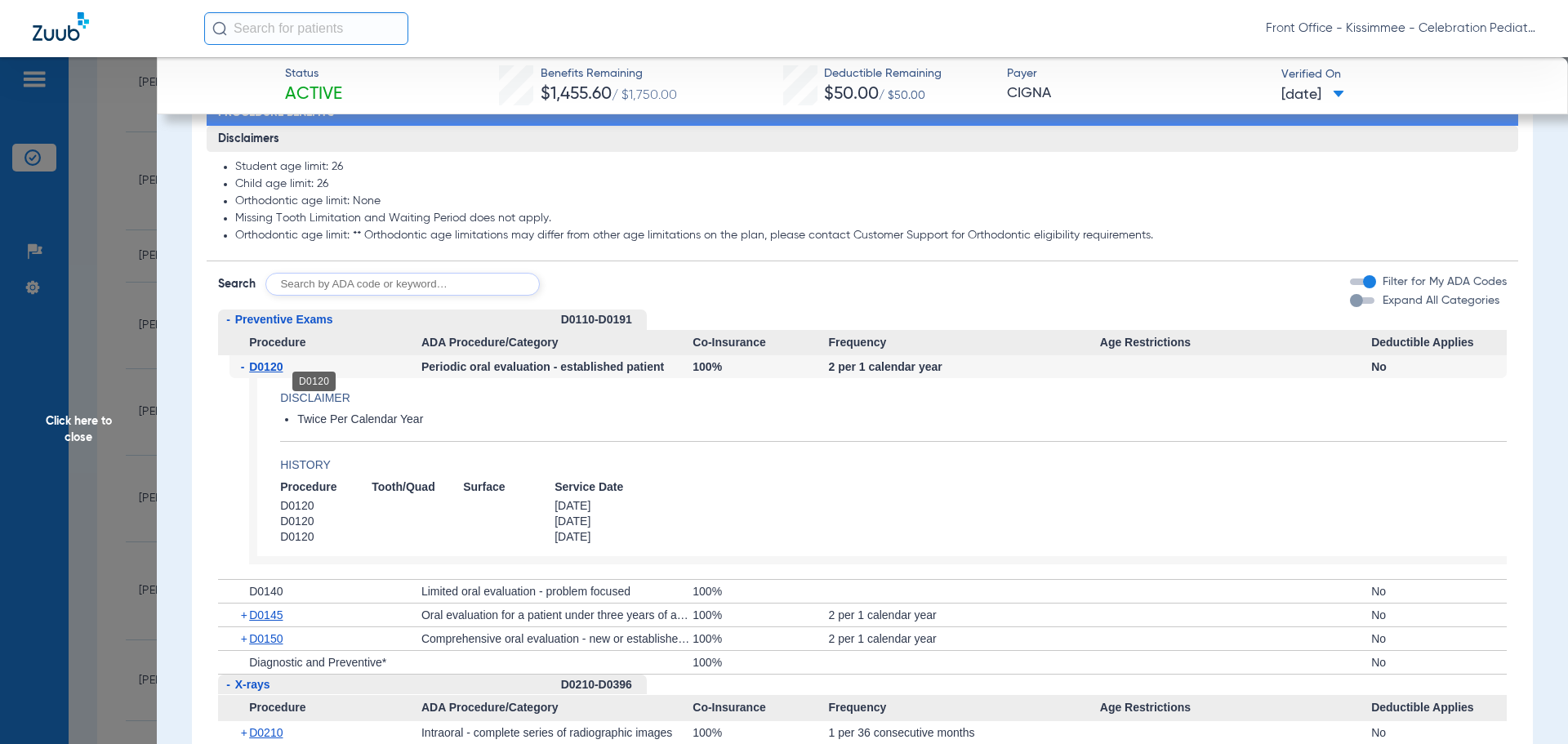
click at [260, 373] on span "D0120" at bounding box center [266, 367] width 34 height 13
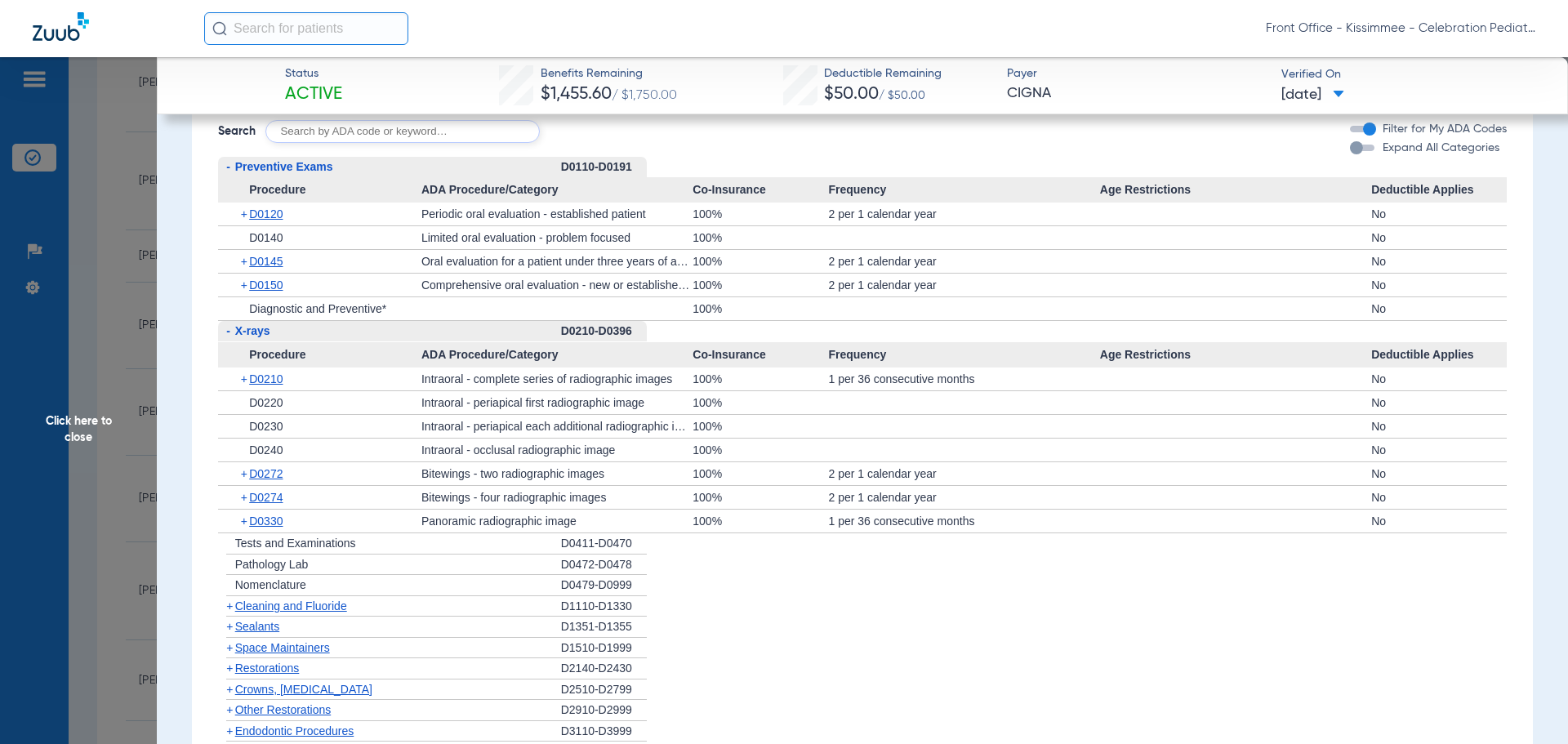
scroll to position [1470, 0]
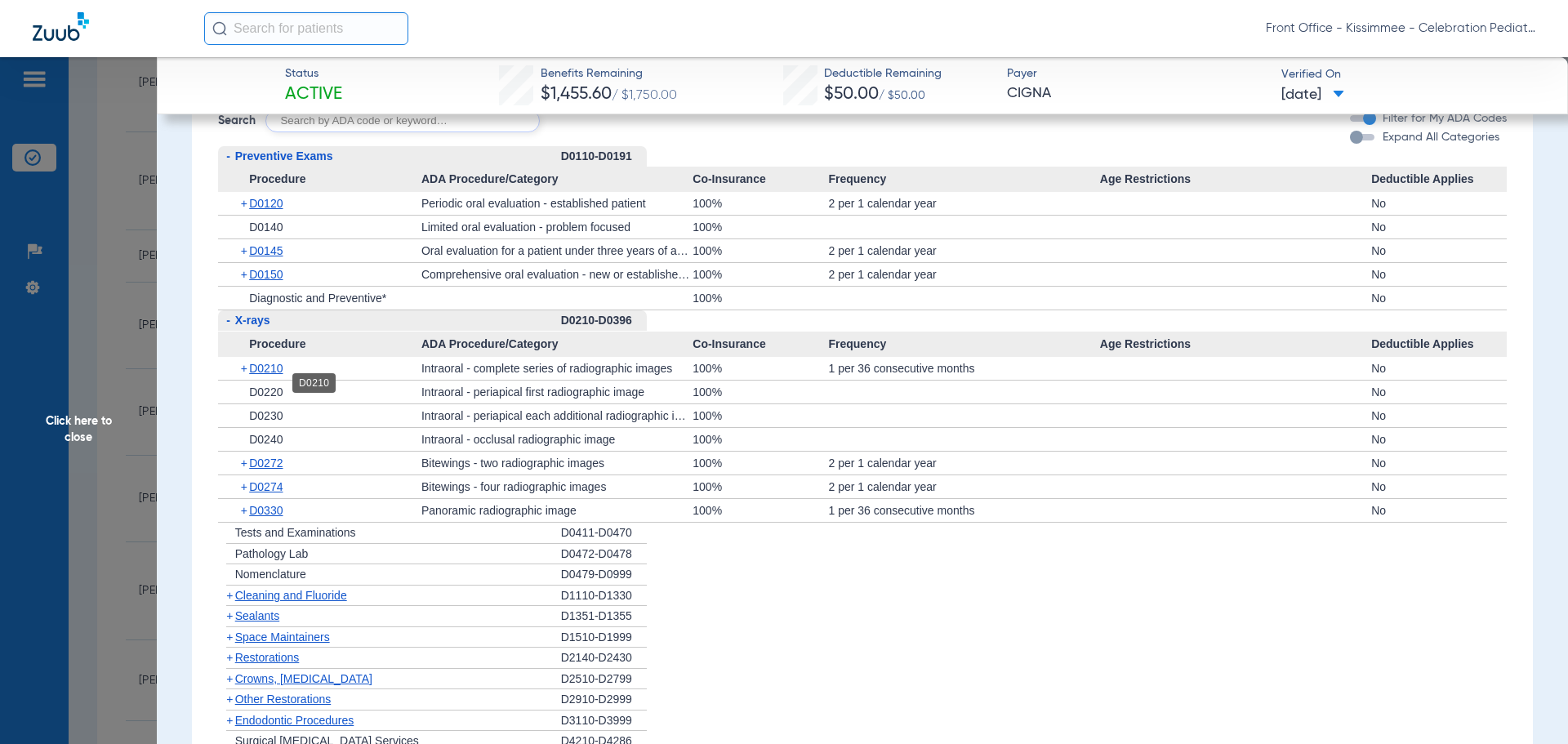
click at [263, 375] on span "D0210" at bounding box center [266, 368] width 34 height 13
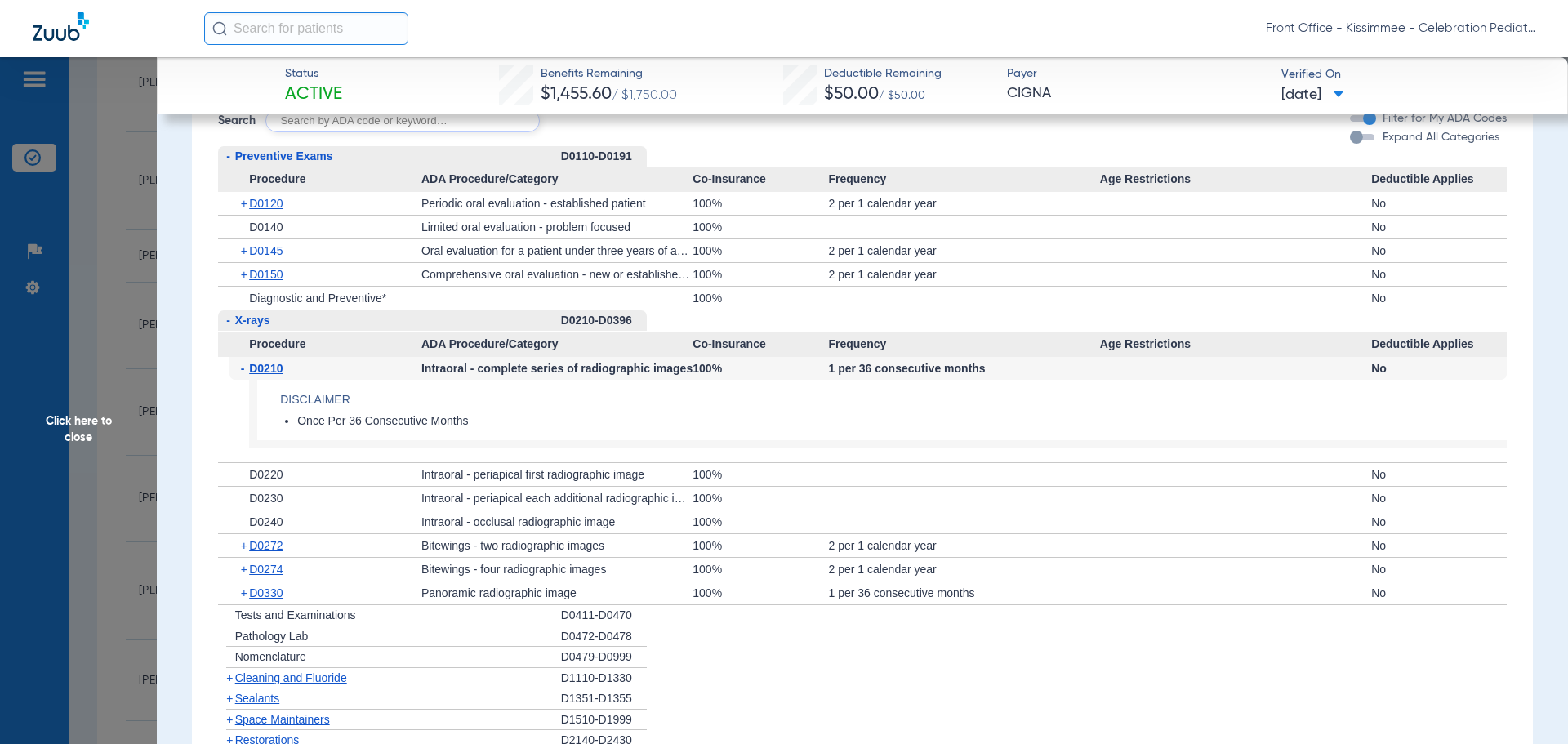
click at [263, 375] on span "D0210" at bounding box center [266, 368] width 34 height 13
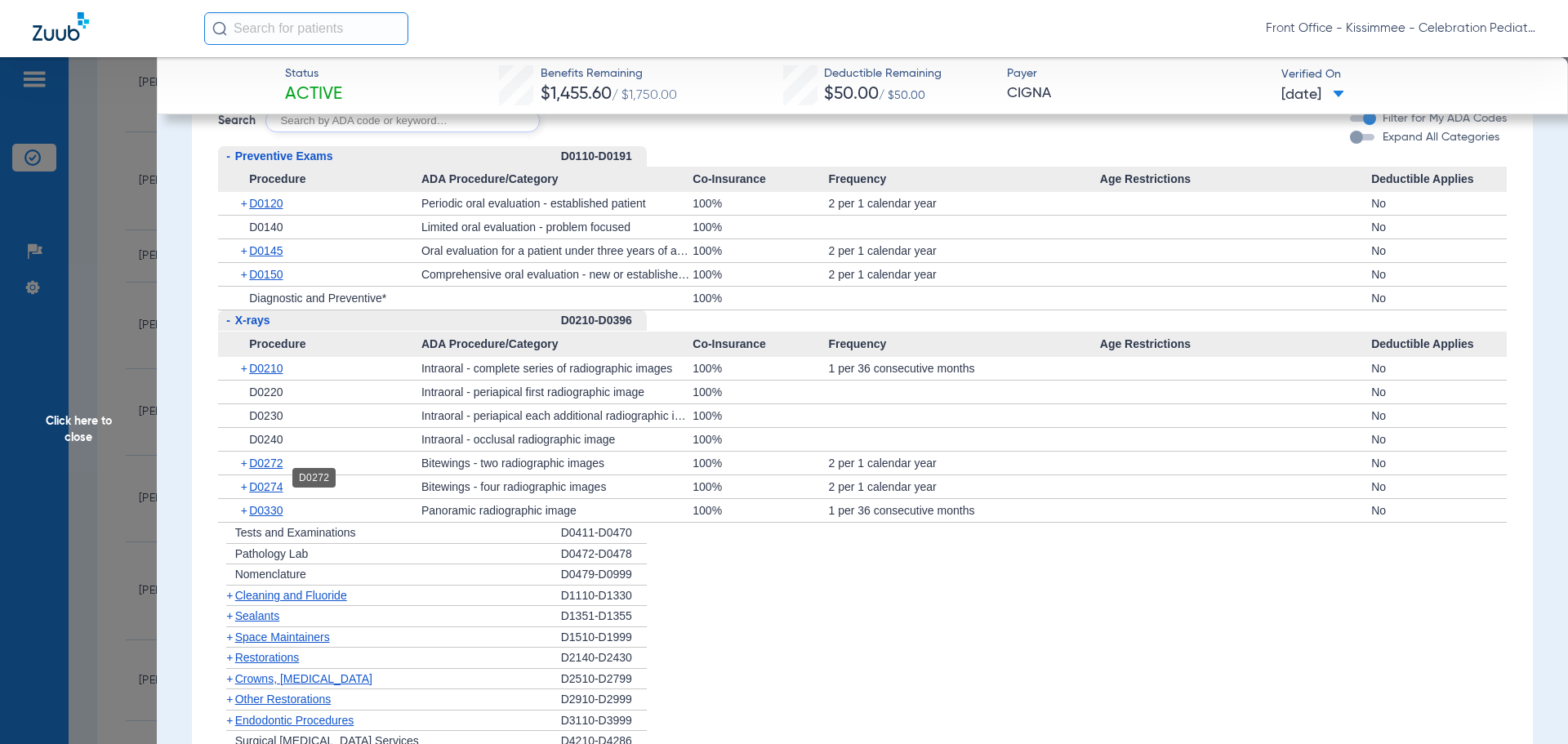
click at [273, 470] on span "D0272" at bounding box center [266, 463] width 34 height 13
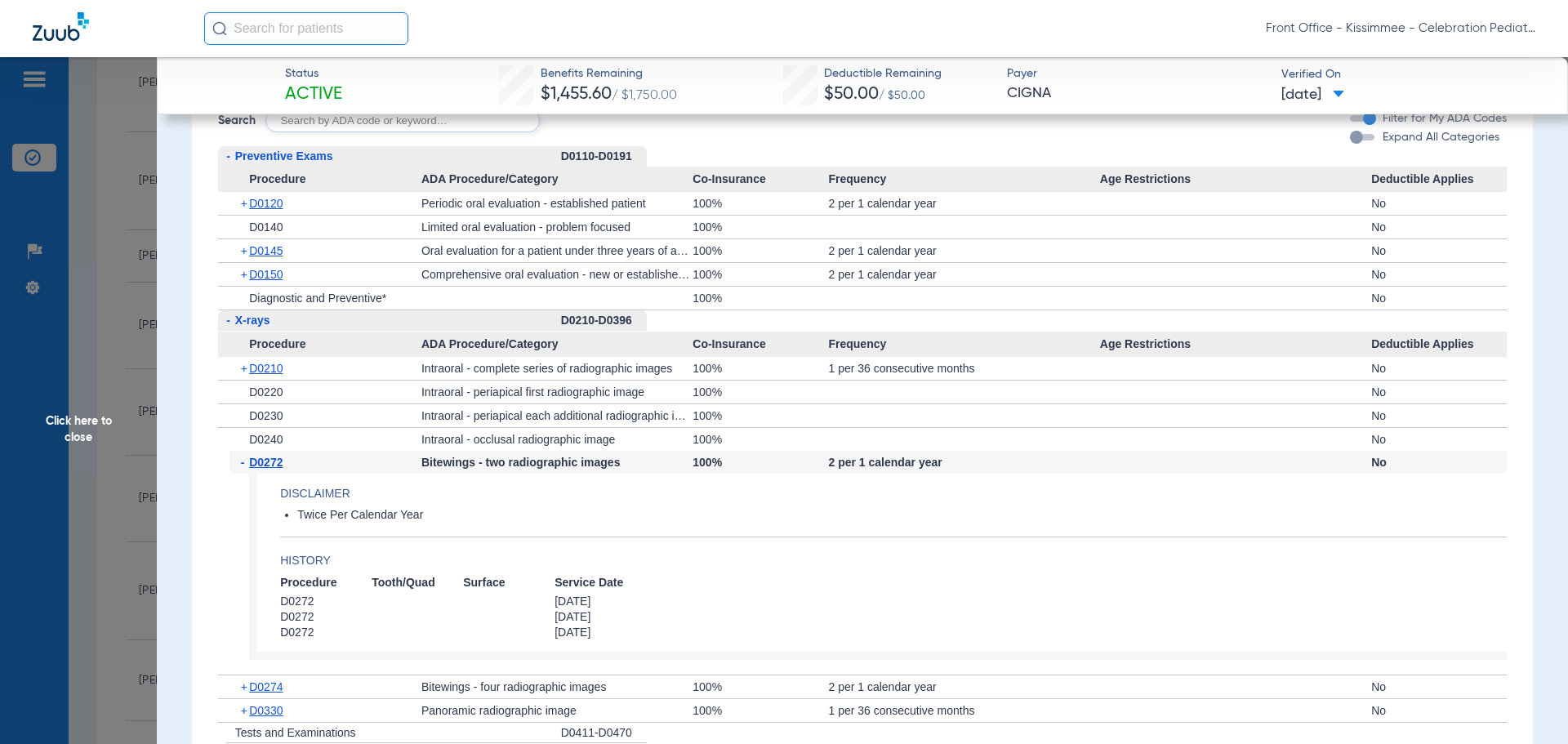
scroll to position [1552, 0]
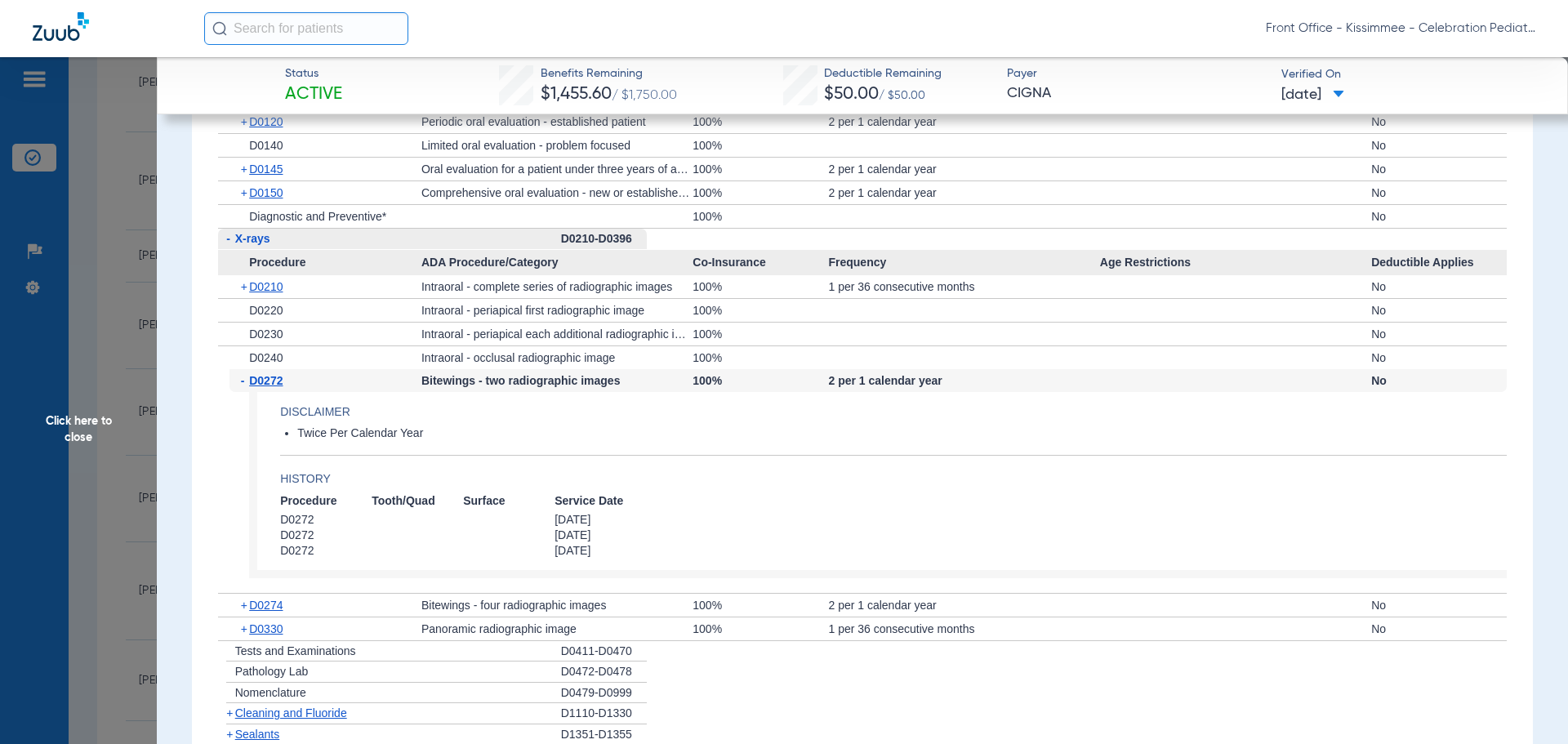
click at [266, 609] on div "+ D0274" at bounding box center [325, 605] width 192 height 23
click at [267, 612] on span "D0274" at bounding box center [266, 605] width 34 height 13
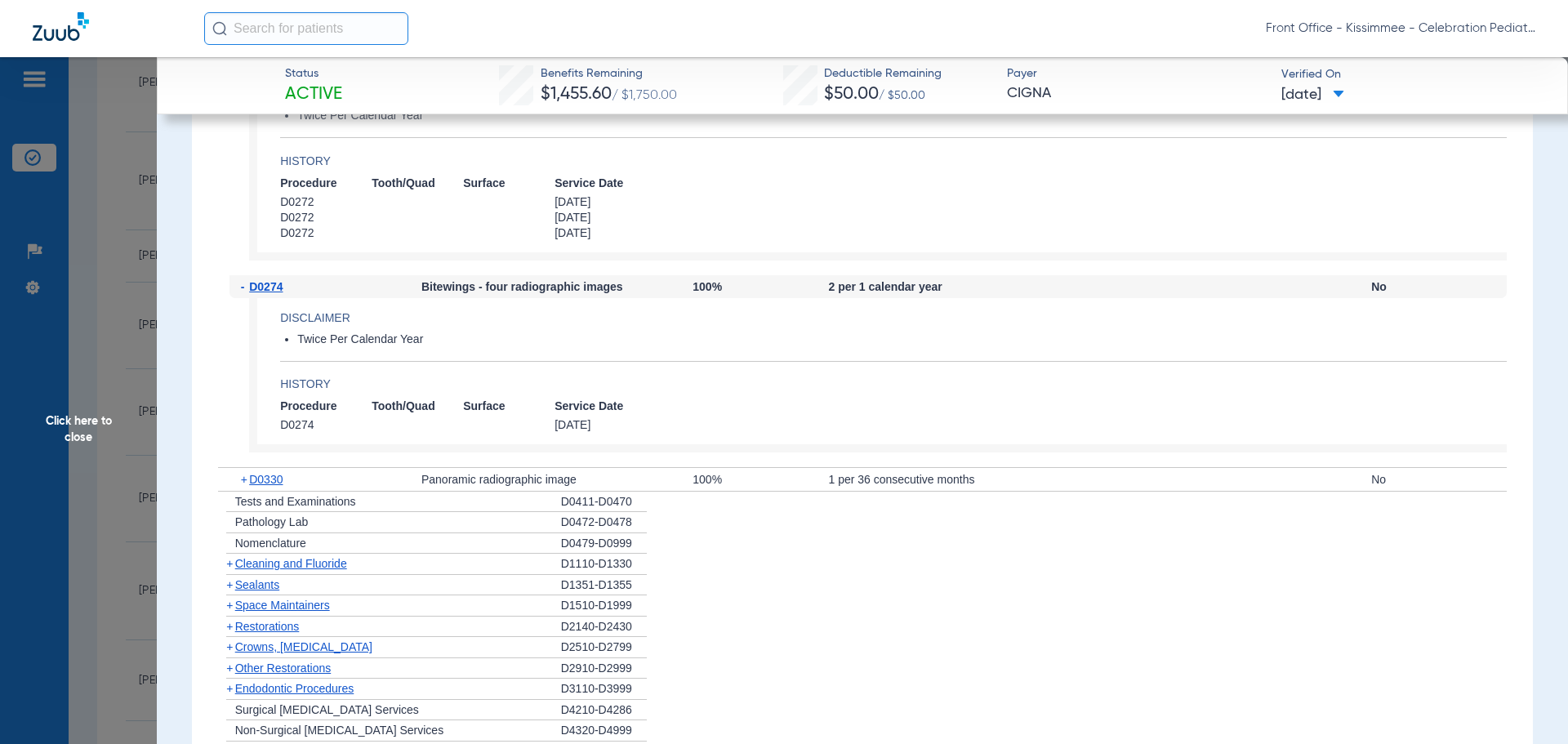
scroll to position [1879, 0]
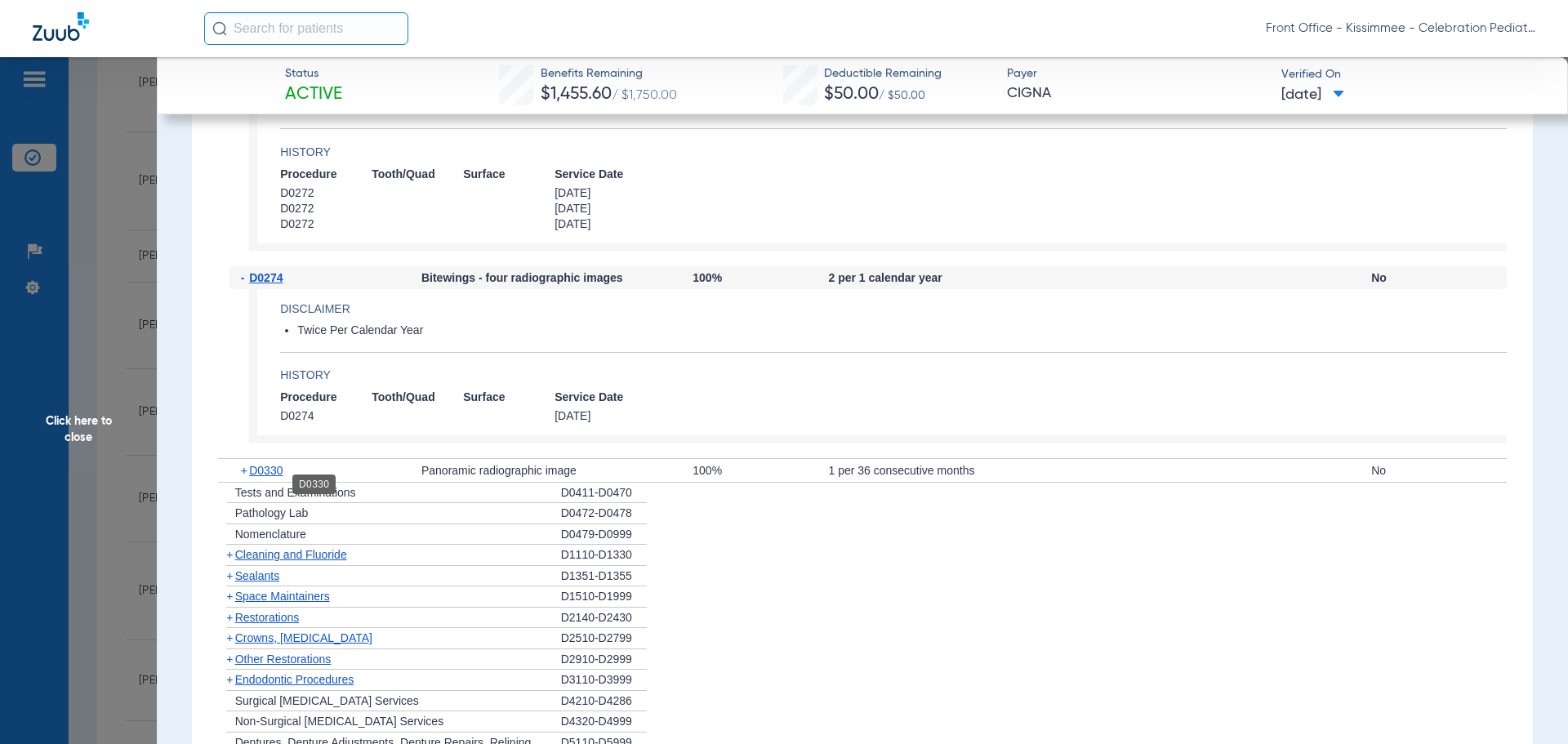
click at [258, 477] on span "D0330" at bounding box center [266, 471] width 34 height 13
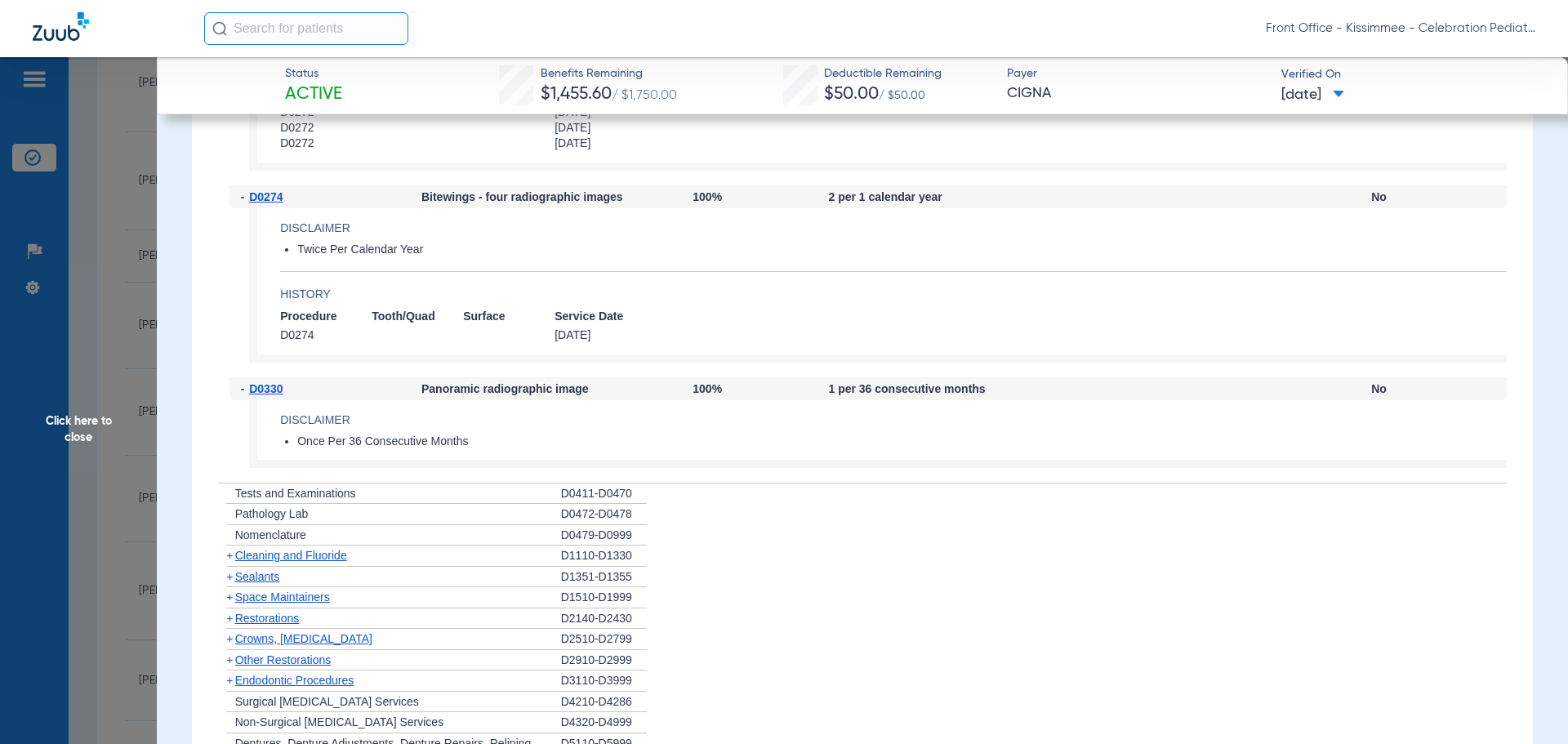
scroll to position [1960, 0]
click at [312, 561] on span "Cleaning and Fluoride" at bounding box center [291, 555] width 111 height 13
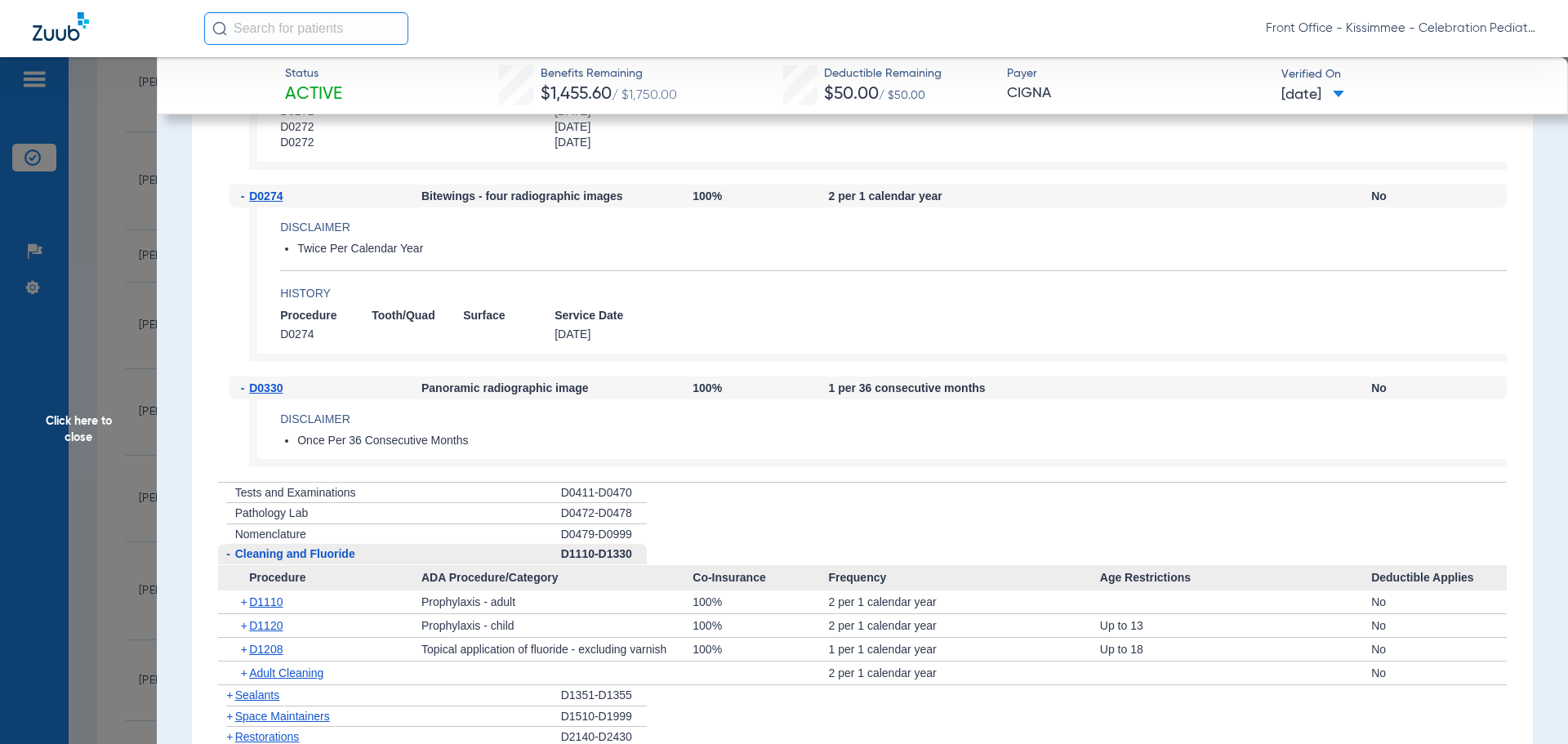
scroll to position [2042, 0]
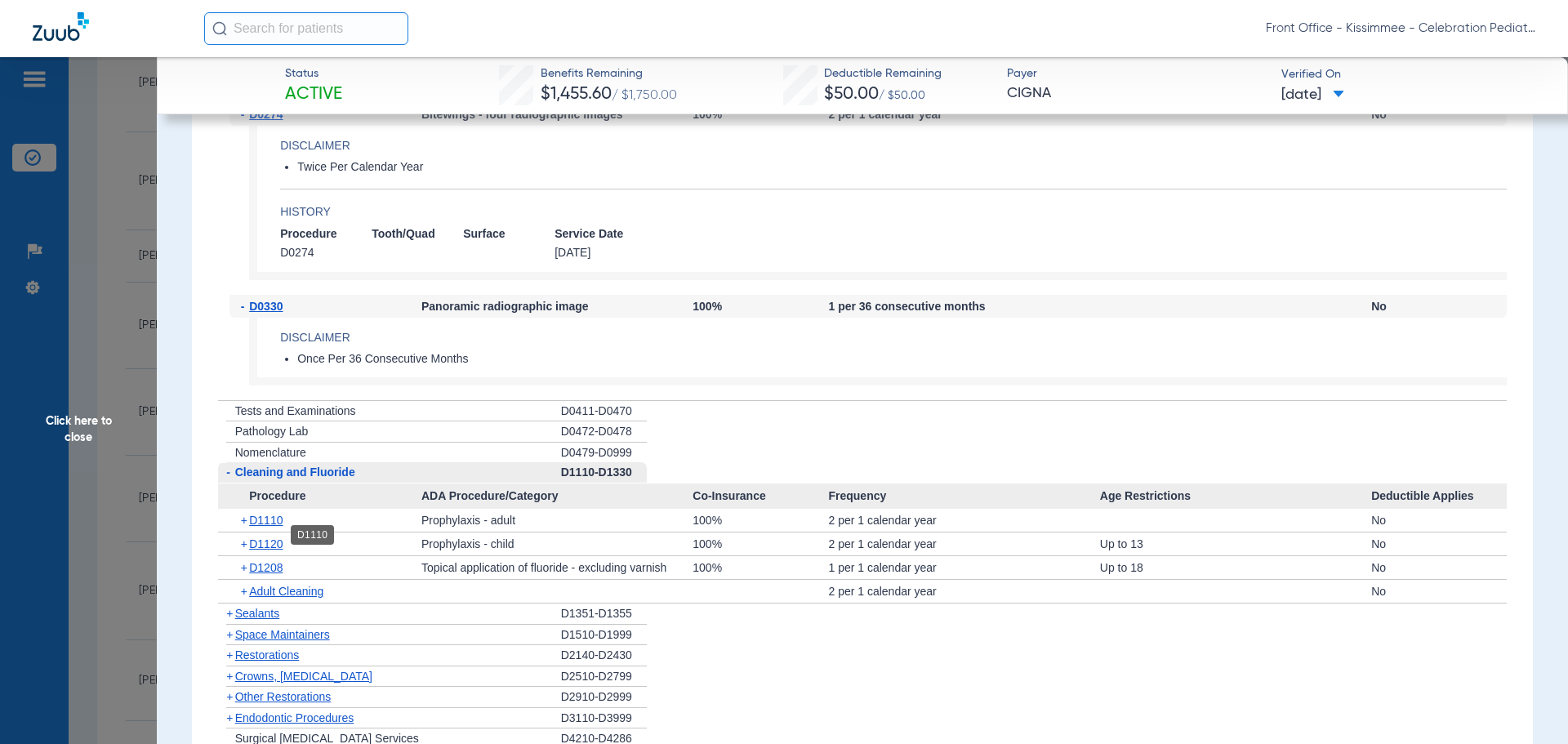
click at [277, 527] on span "D1110" at bounding box center [266, 520] width 34 height 13
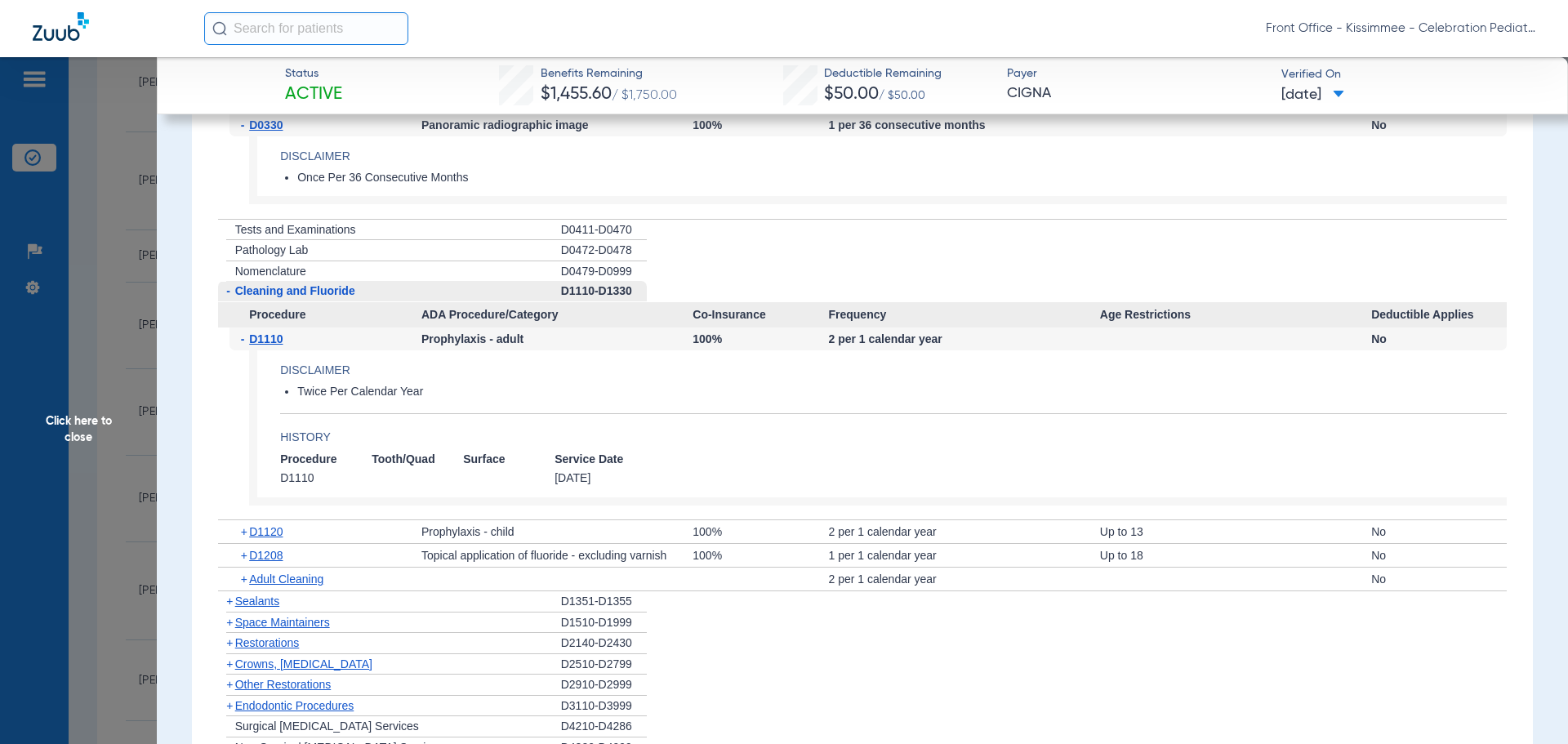
scroll to position [2286, 0]
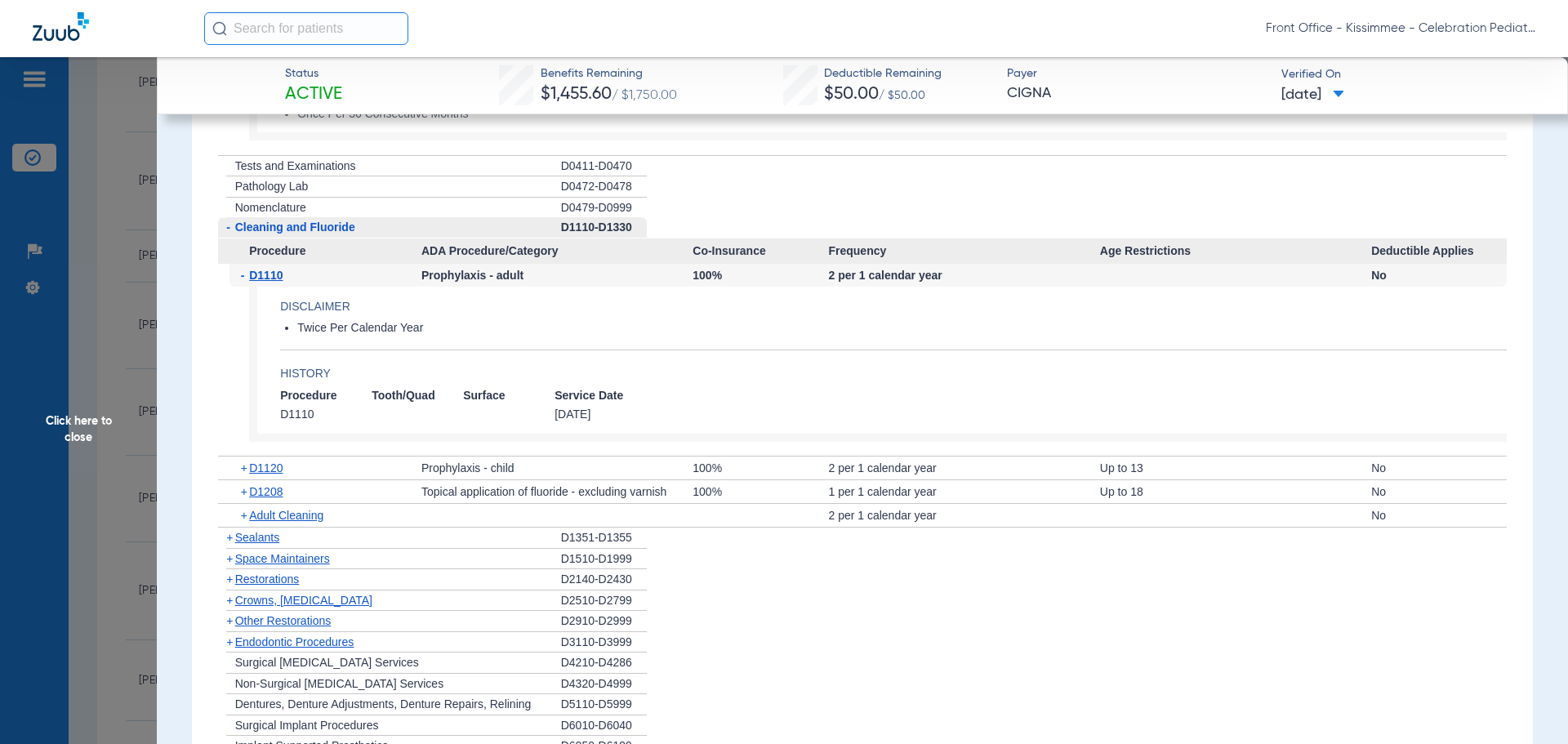
click at [238, 544] on span "Sealants" at bounding box center [257, 538] width 44 height 13
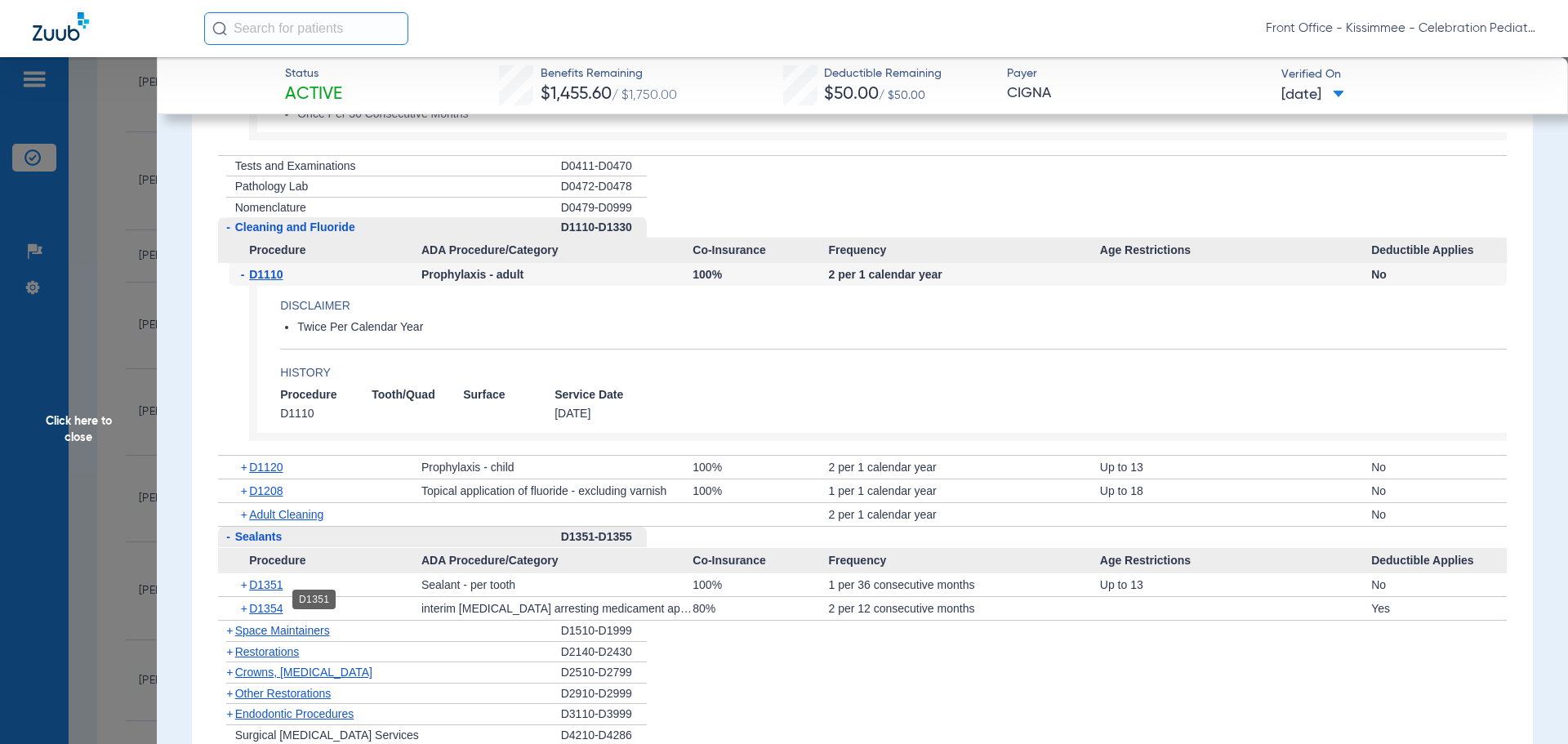
click at [268, 591] on span "D1351" at bounding box center [266, 585] width 34 height 13
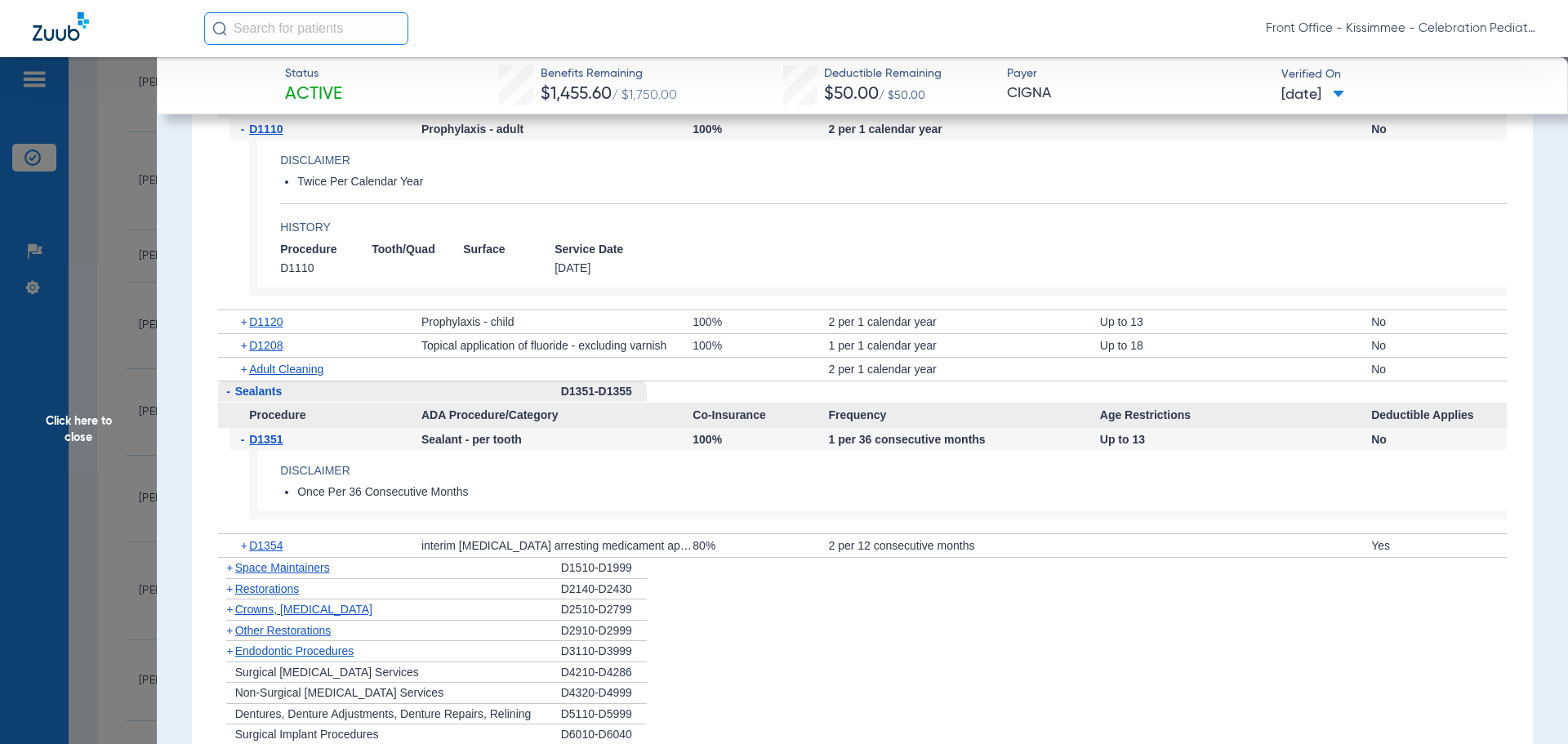
scroll to position [2450, 0]
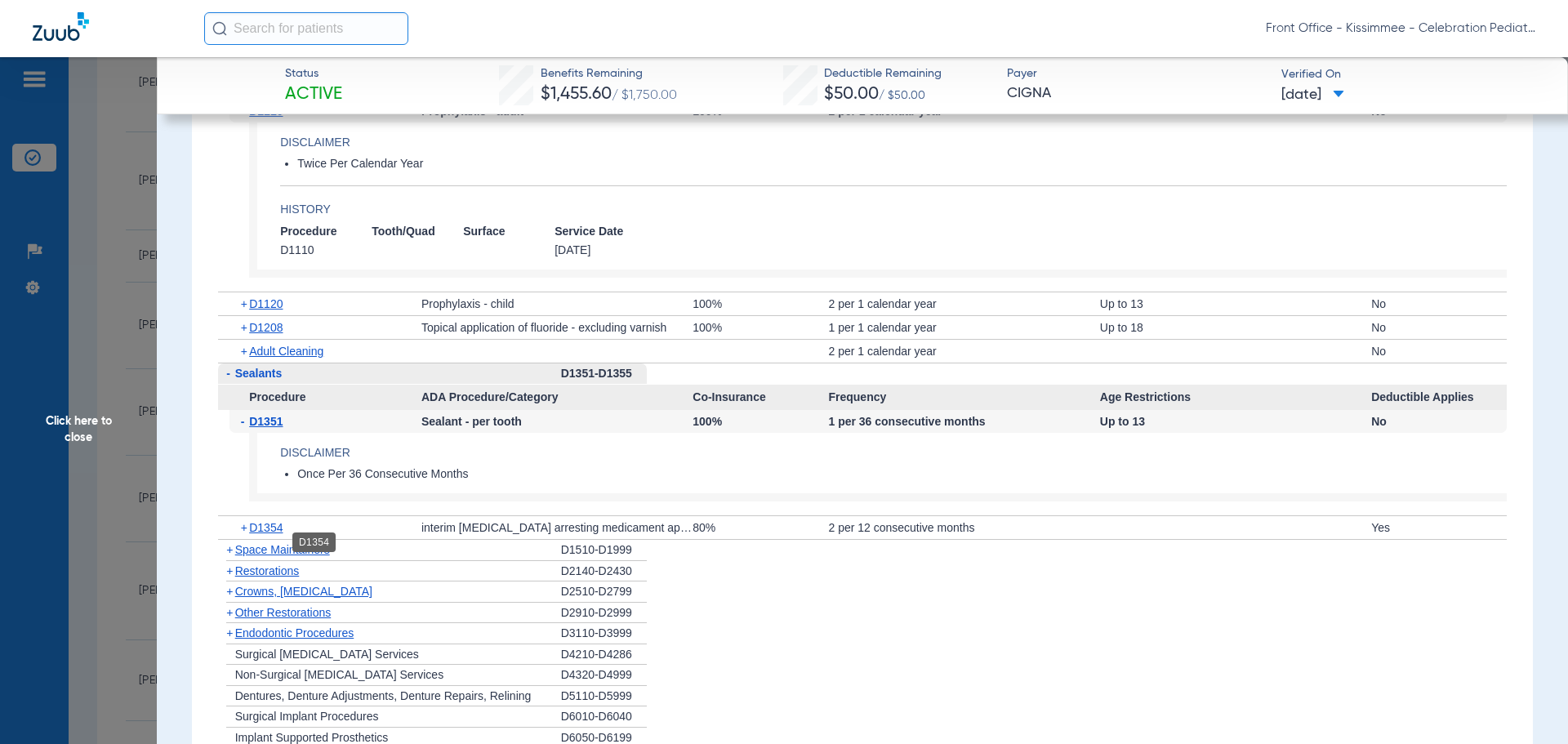
click at [280, 534] on span "D1354" at bounding box center [266, 528] width 34 height 13
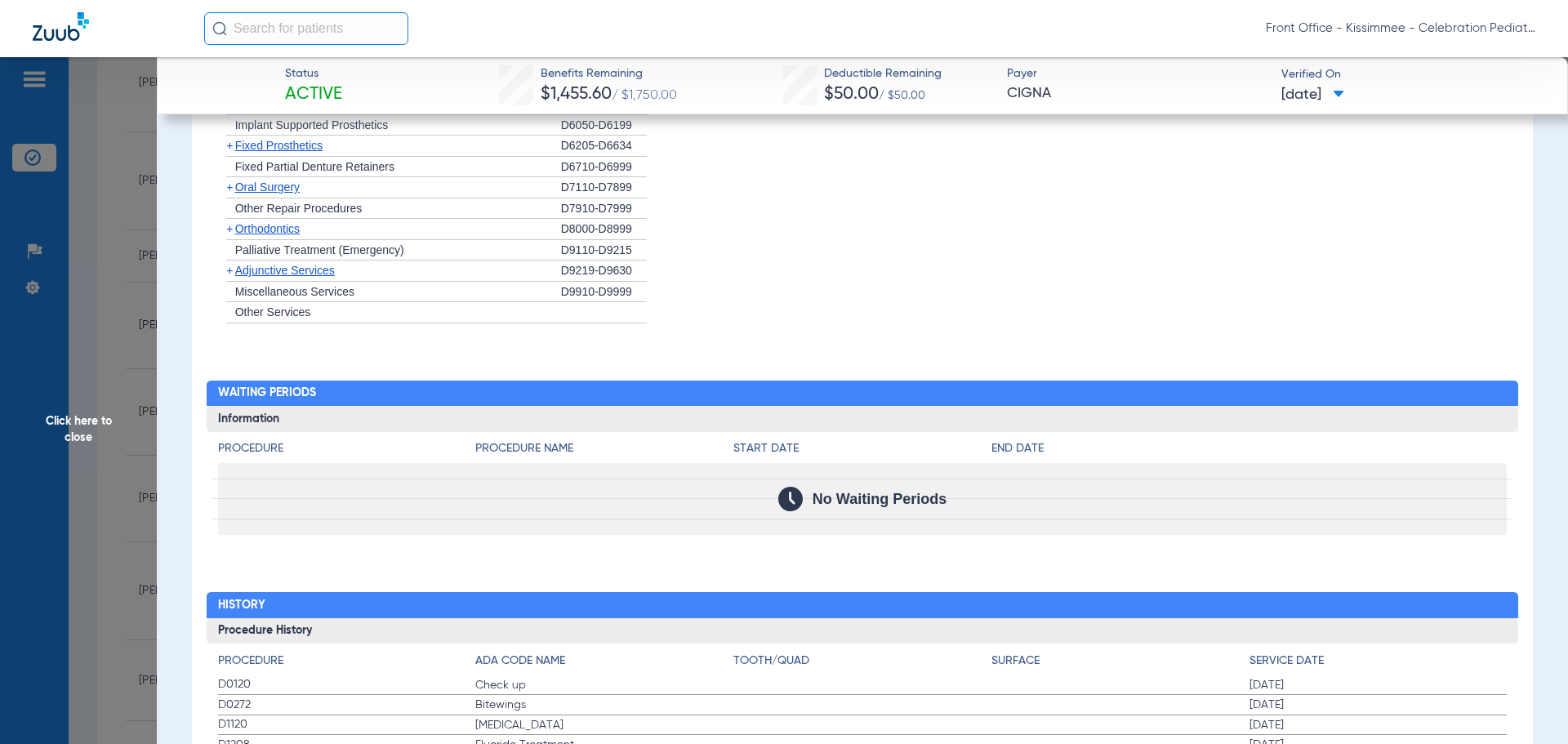
scroll to position [3348, 0]
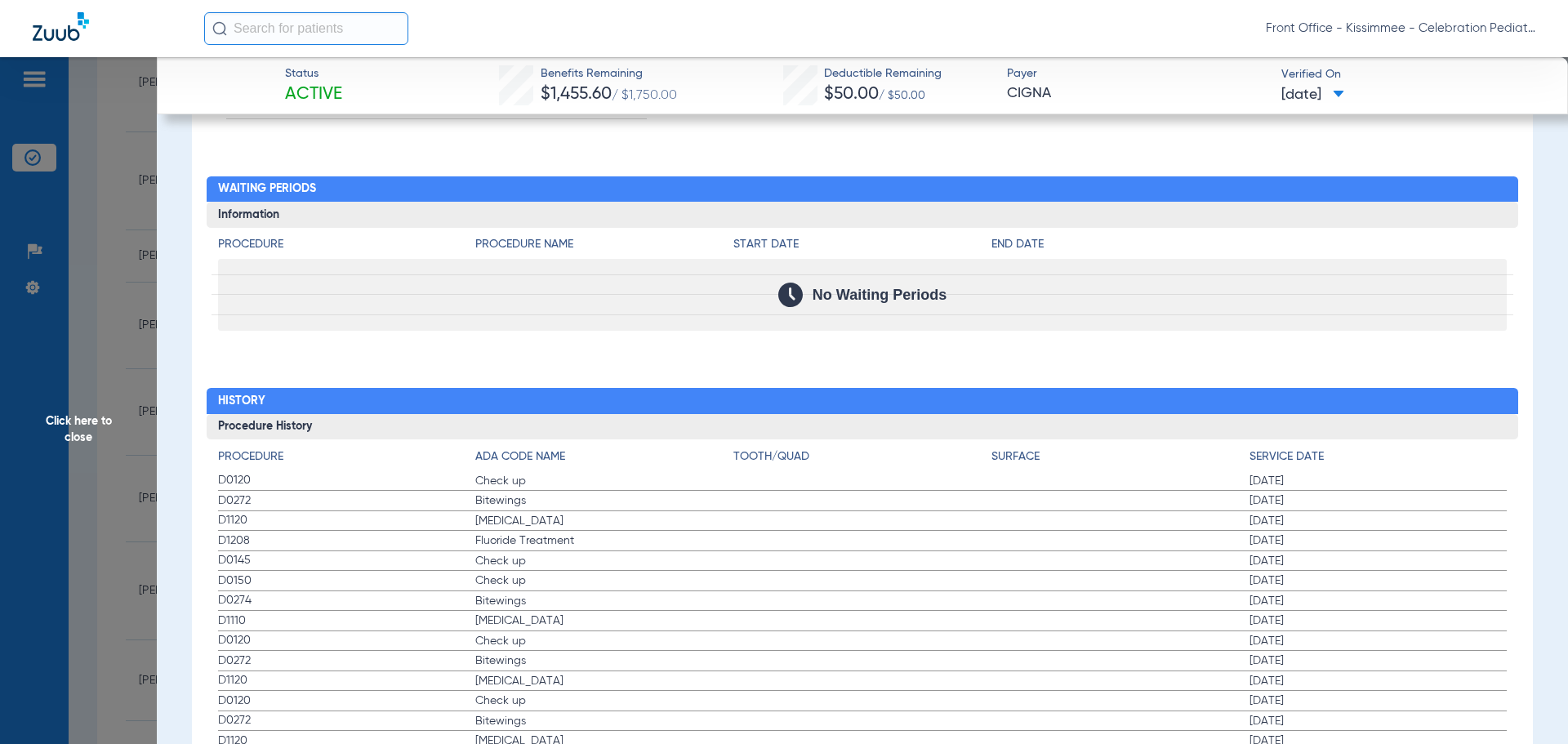
drag, startPoint x: 252, startPoint y: 618, endPoint x: 212, endPoint y: 610, distance: 40.8
click at [212, 610] on div "Procedure ADA Code Name Tooth/Quad Surface Service Date D0120 Check up 02/10/20…" at bounding box center [862, 605] width 1312 height 332
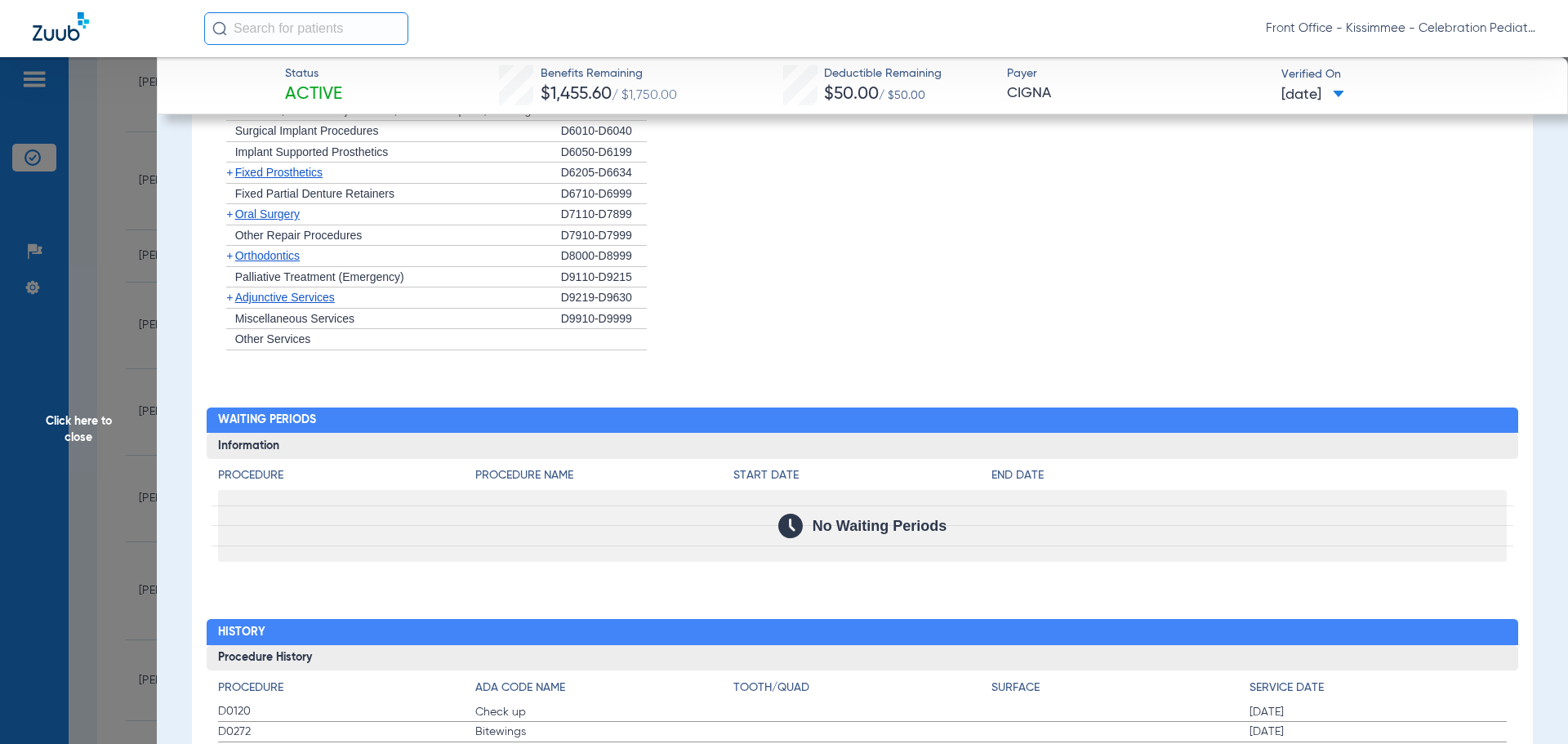
scroll to position [3444, 0]
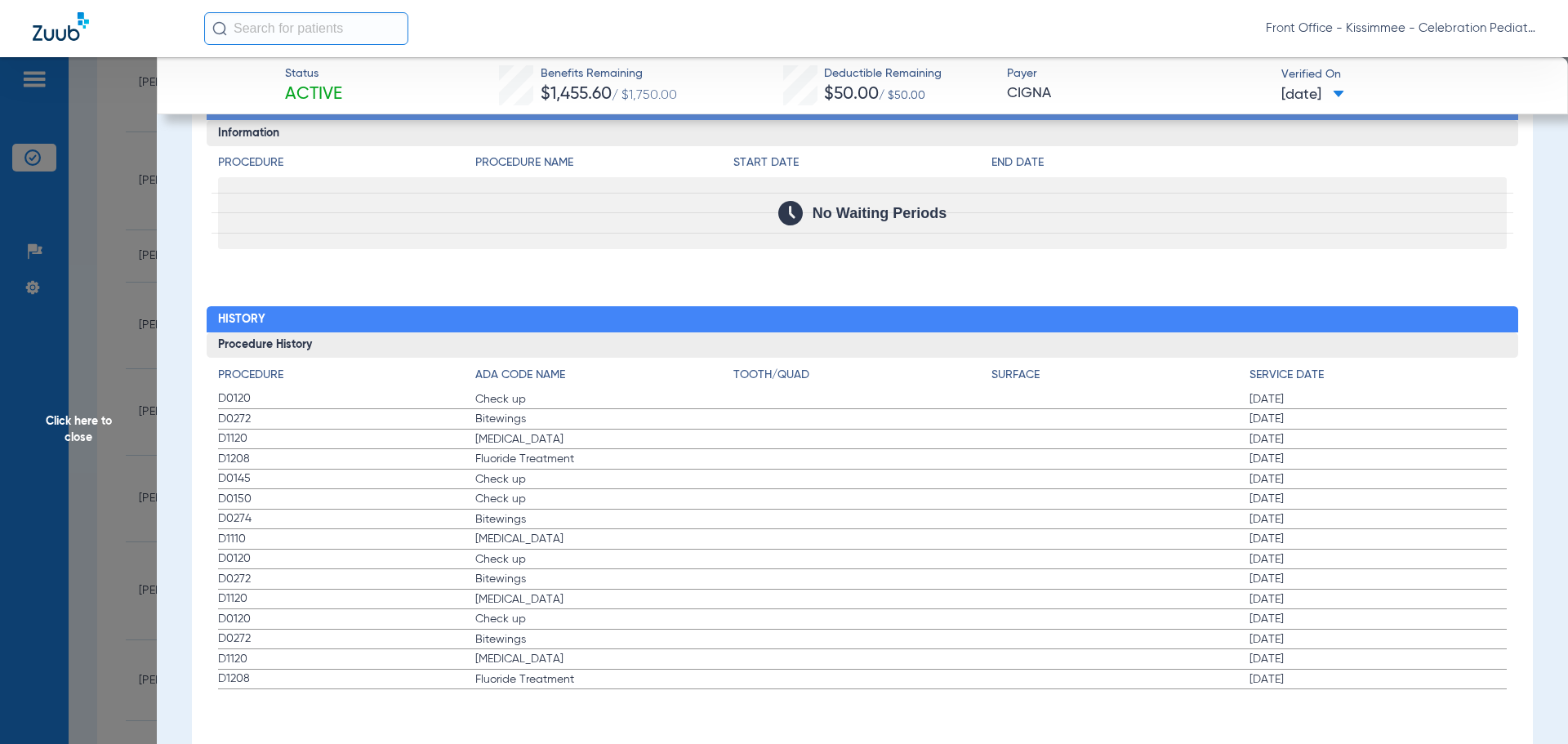
click at [274, 513] on span "D0274" at bounding box center [347, 519] width 258 height 17
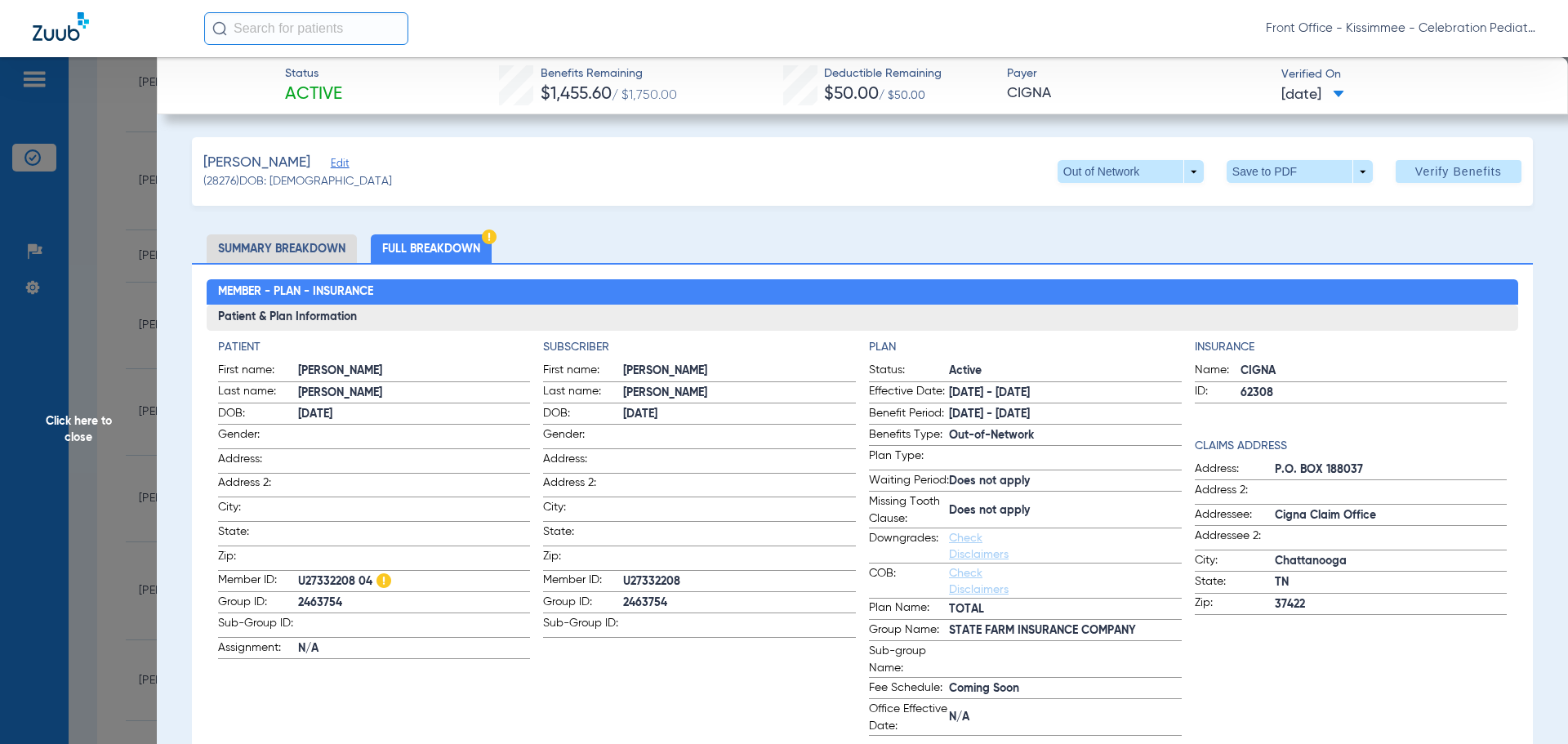
scroll to position [0, 0]
click at [106, 300] on span "Click here to close" at bounding box center [78, 429] width 157 height 744
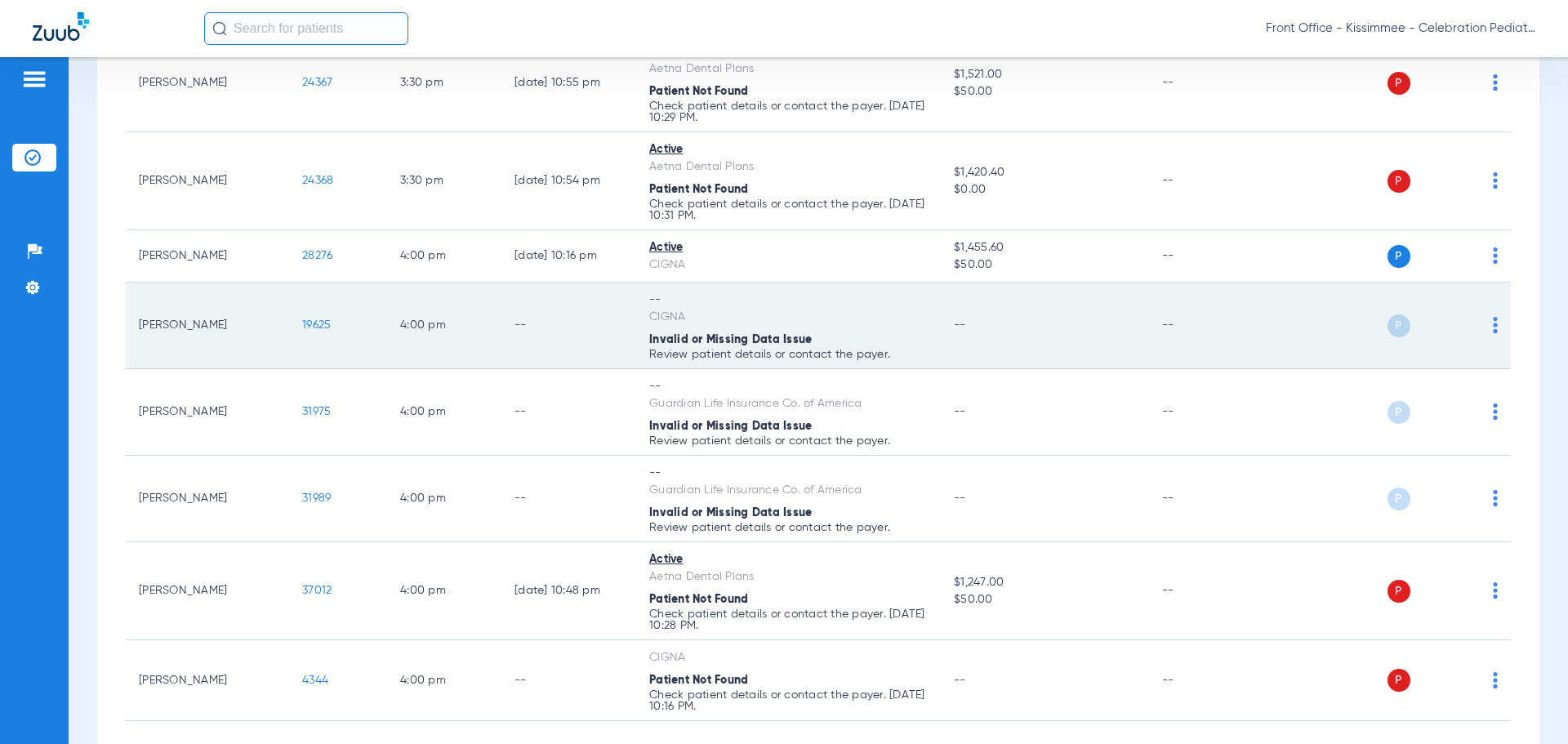
click at [315, 321] on span "19625" at bounding box center [316, 325] width 29 height 12
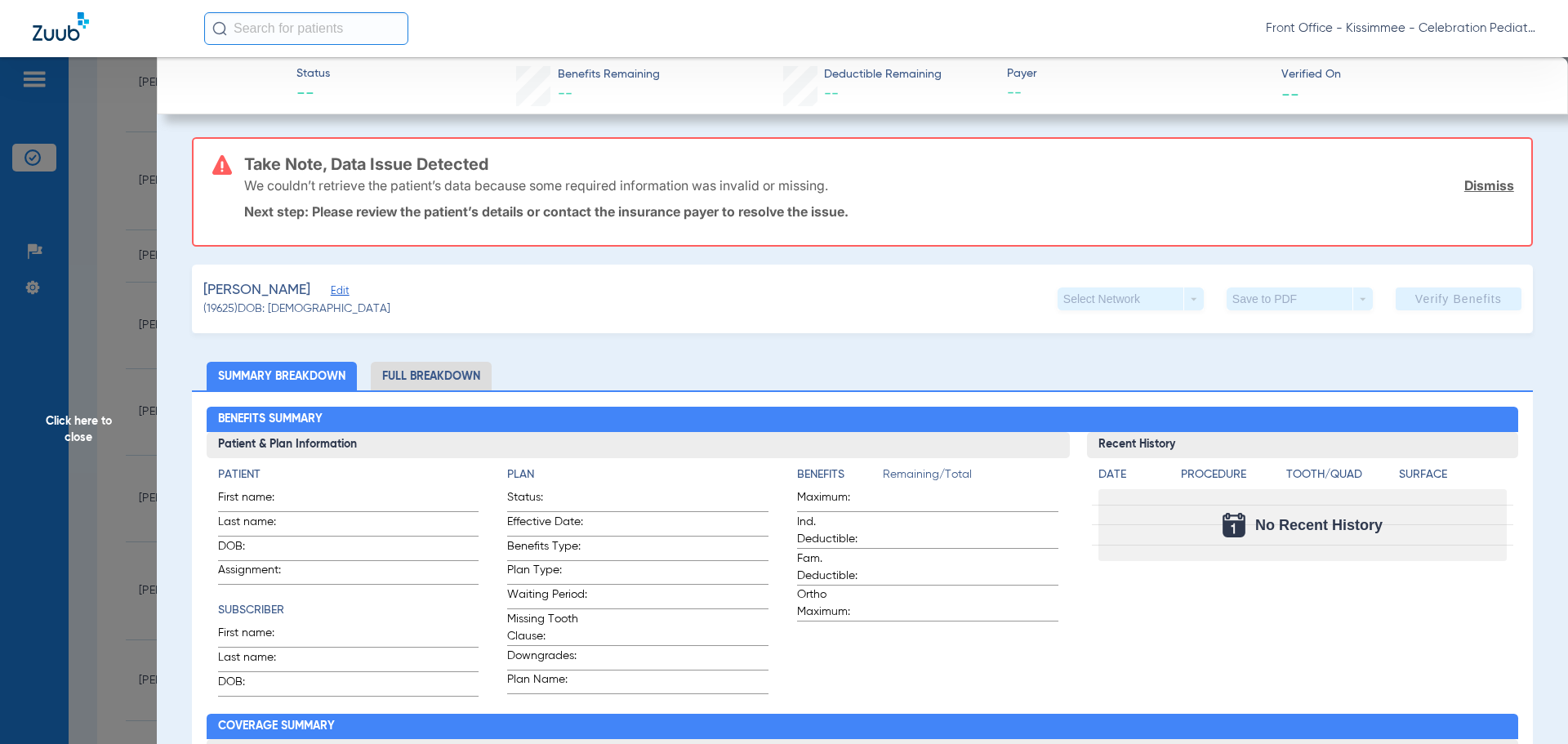
click at [345, 287] on span "Edit" at bounding box center [339, 292] width 15 height 16
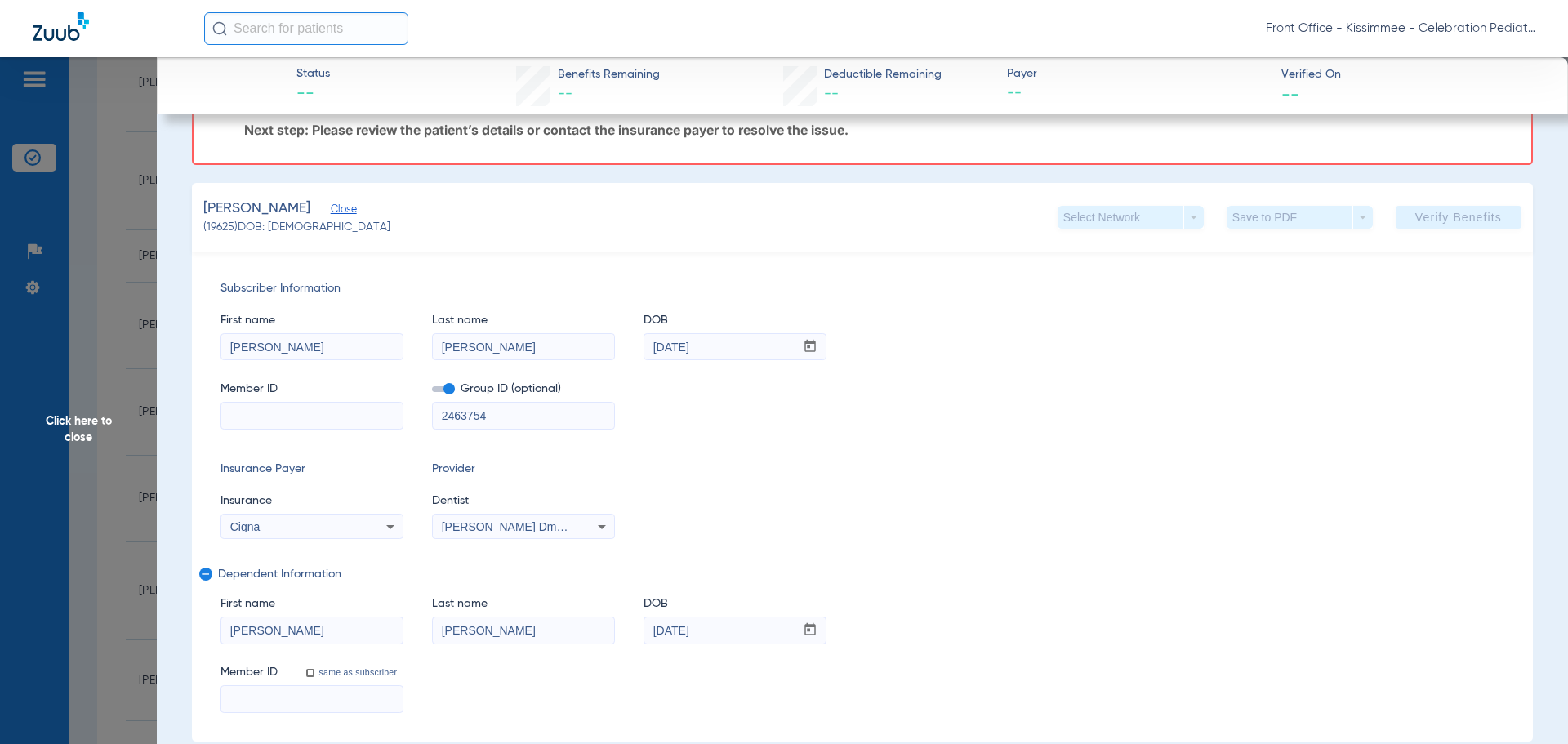
scroll to position [163, 0]
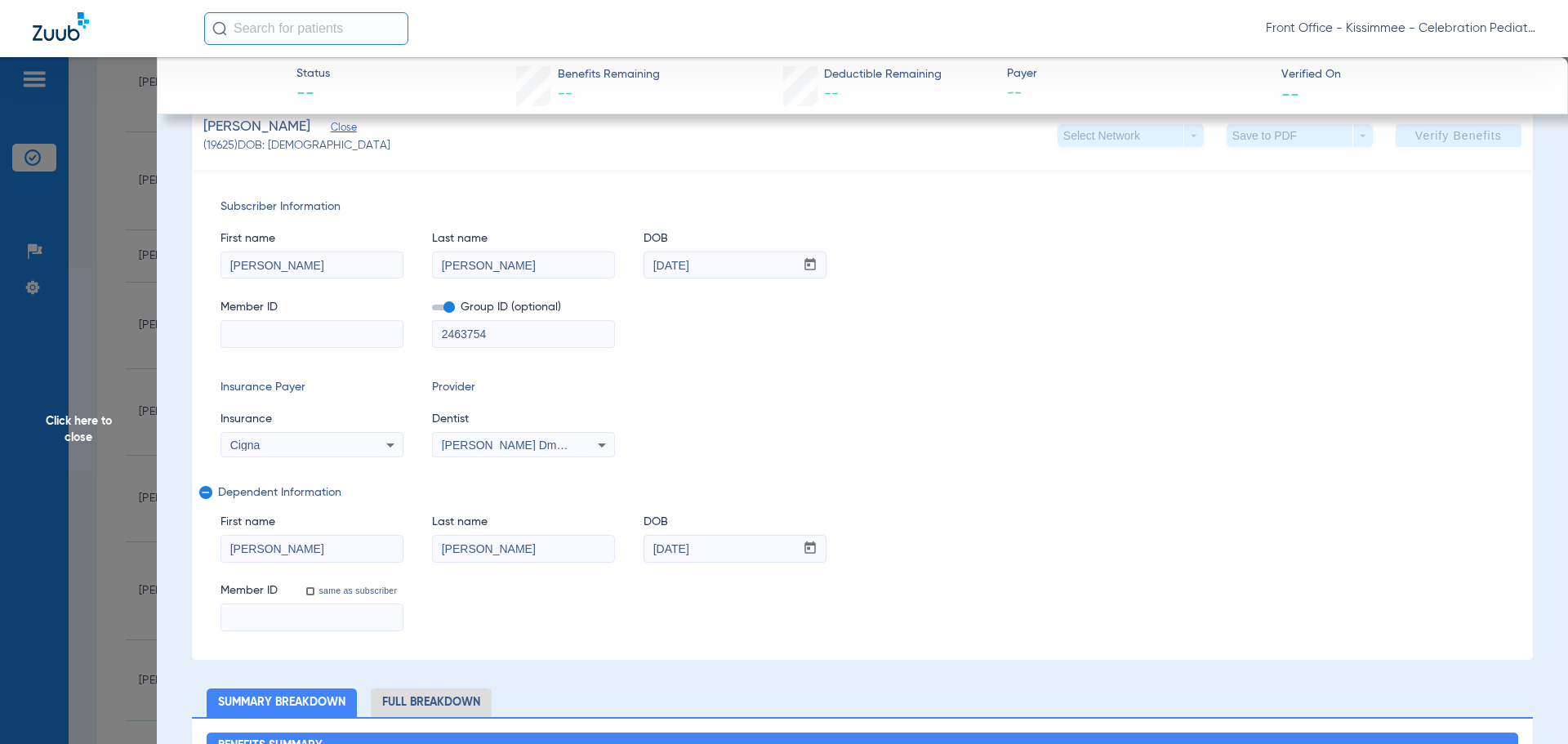
click at [287, 324] on input at bounding box center [312, 334] width 182 height 26
paste input "U27332208"
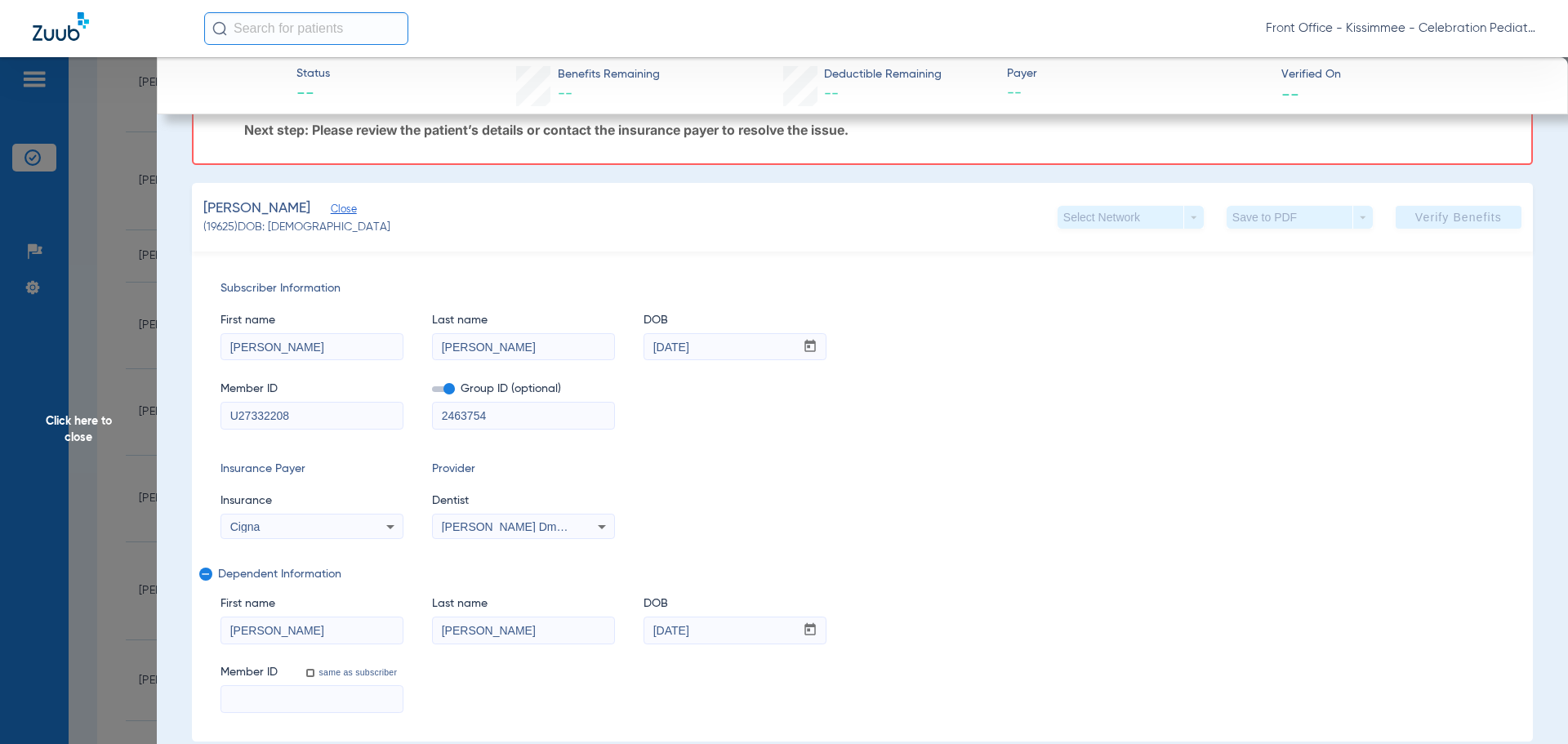
type input "U27332208"
click at [296, 706] on input at bounding box center [312, 699] width 182 height 26
paste input "U27332208"
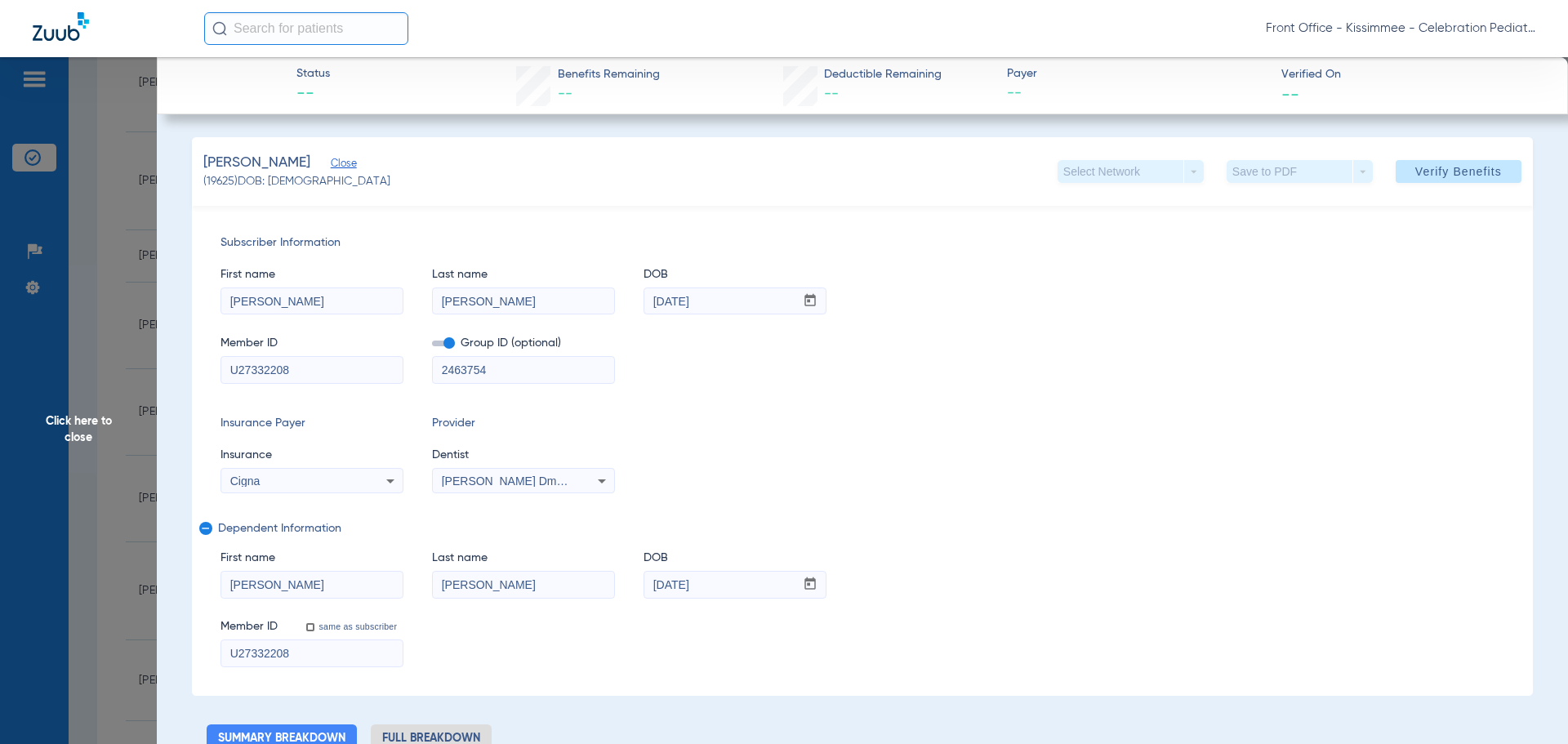
type input "U27332208"
click at [898, 604] on div "Member ID same as subscriber U27332208" at bounding box center [862, 636] width 1284 height 63
click at [1442, 168] on span "Verify Benefits" at bounding box center [1458, 172] width 87 height 13
drag, startPoint x: 763, startPoint y: 590, endPoint x: 558, endPoint y: 579, distance: 205.3
click at [558, 579] on div "First name Theodore Last name Marone DOB mm / dd / yyyy 07/26/2016" at bounding box center [862, 566] width 1284 height 63
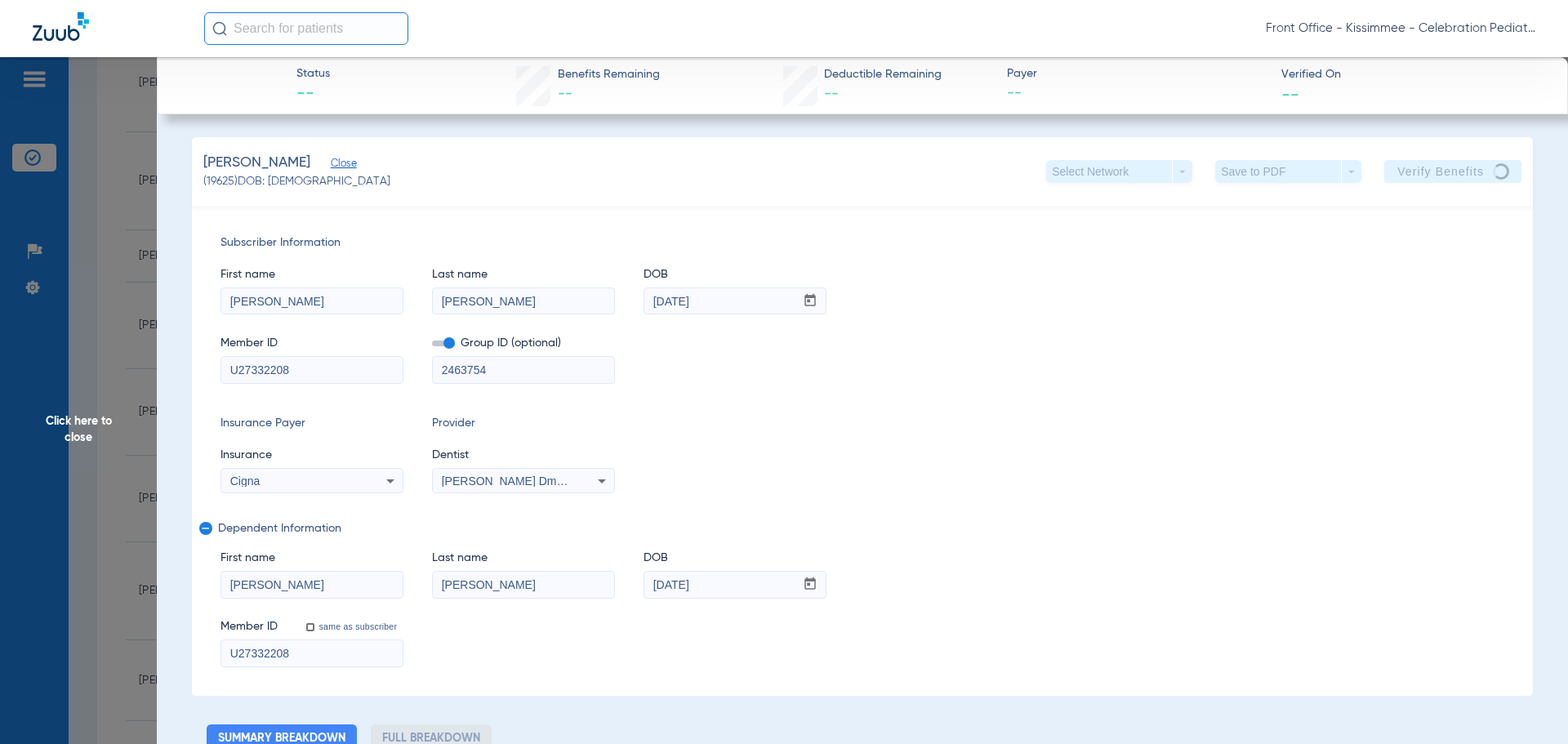
click at [133, 484] on span "Click here to close" at bounding box center [78, 429] width 157 height 744
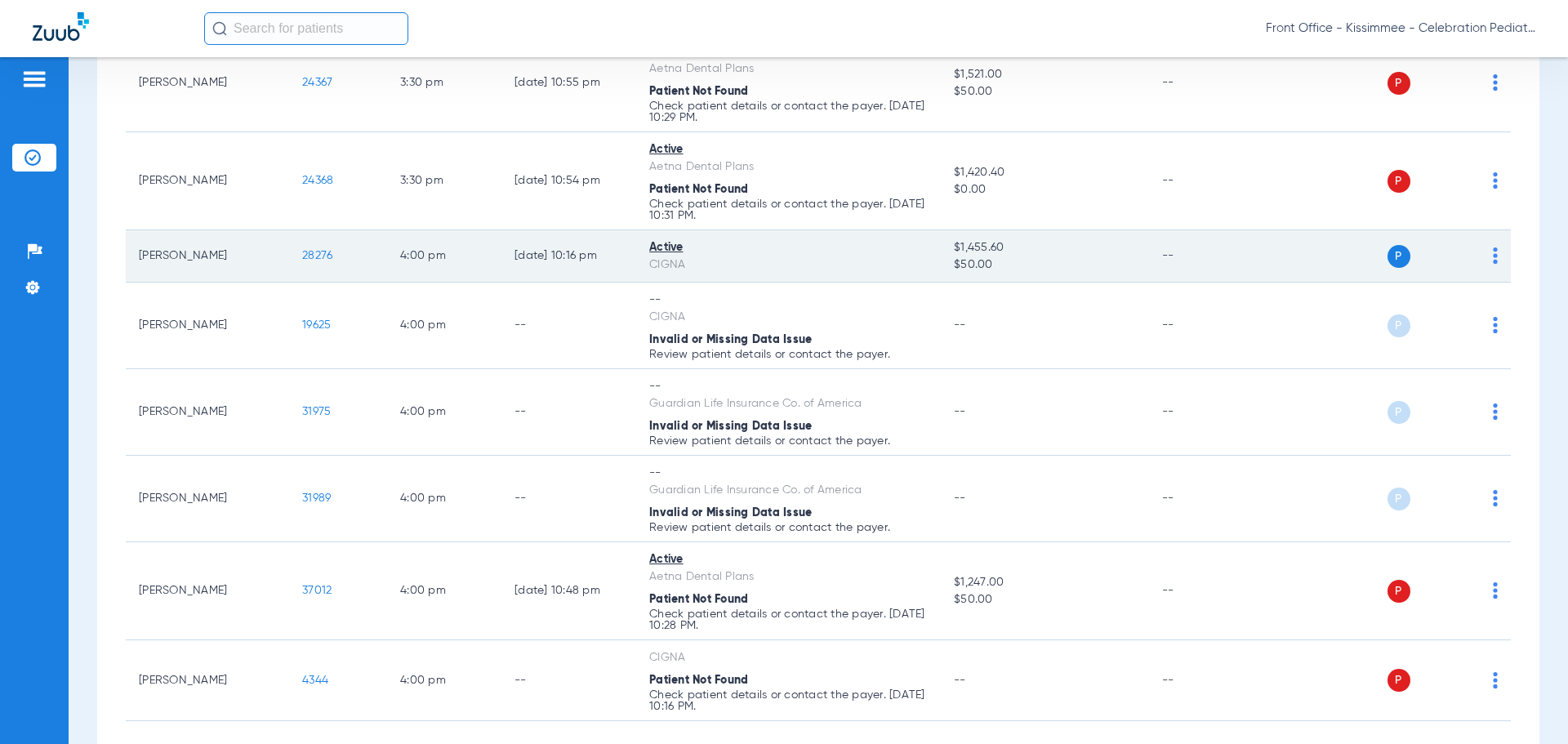
click at [318, 260] on span "28276" at bounding box center [317, 256] width 31 height 12
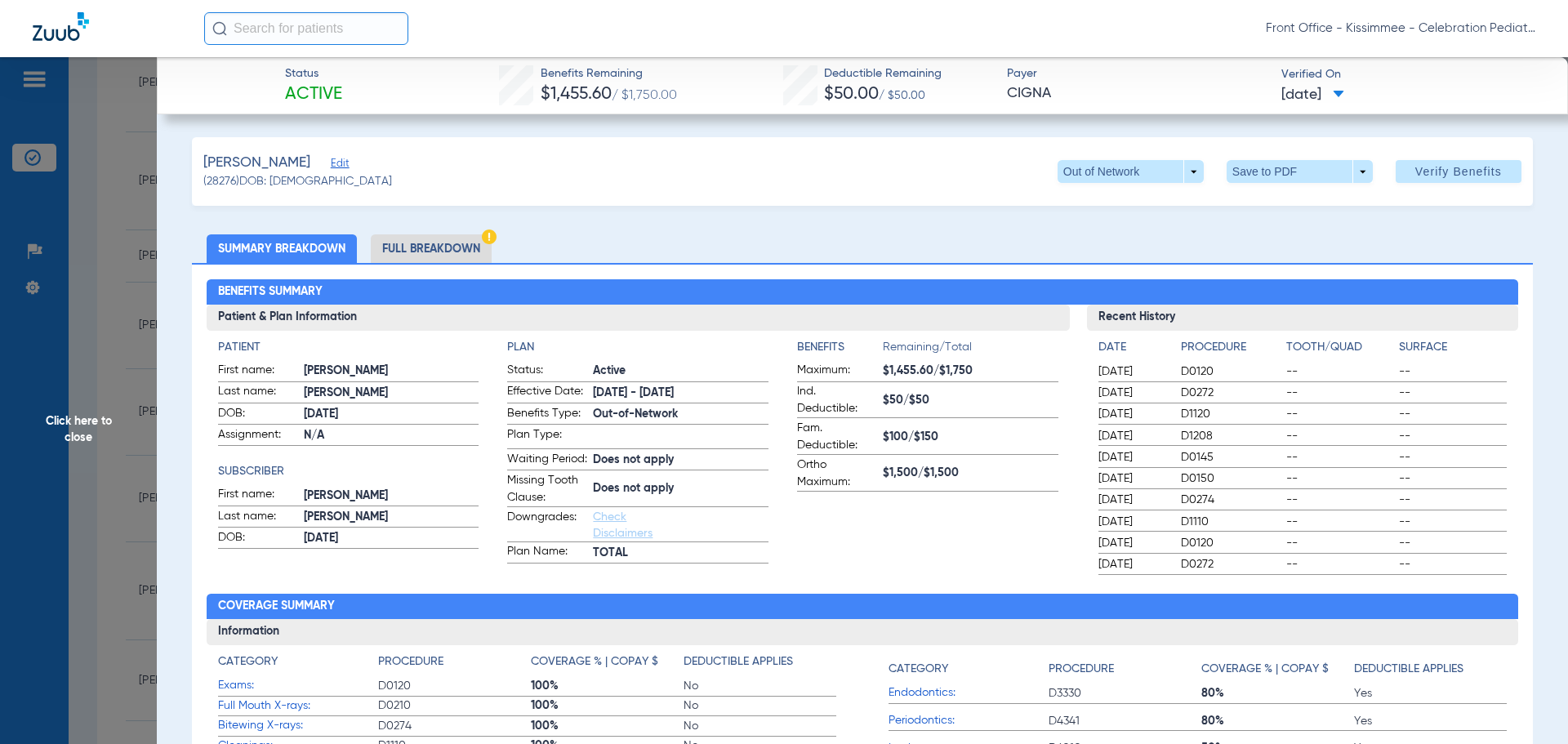
click at [419, 235] on li "Full Breakdown" at bounding box center [431, 249] width 121 height 29
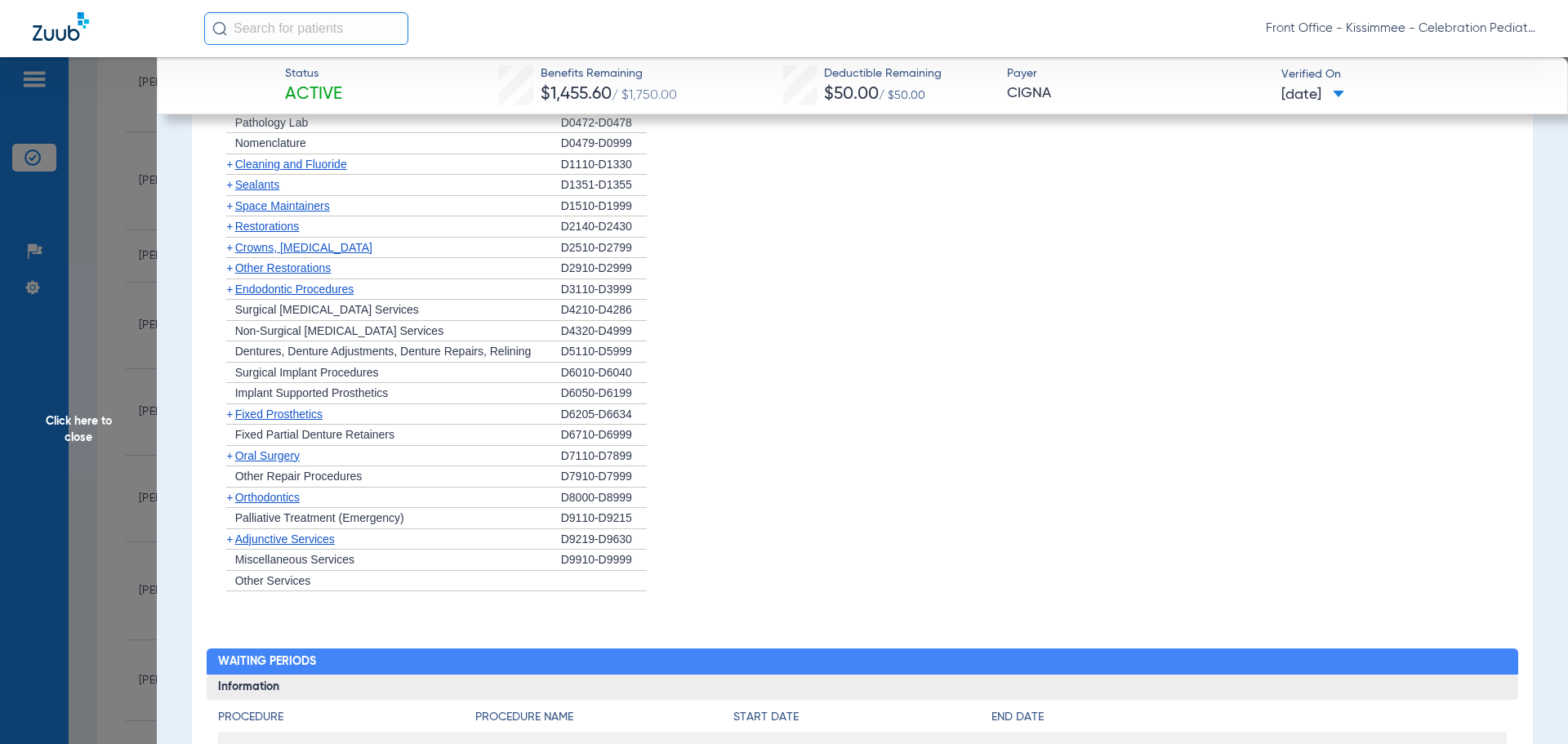
scroll to position [1470, 0]
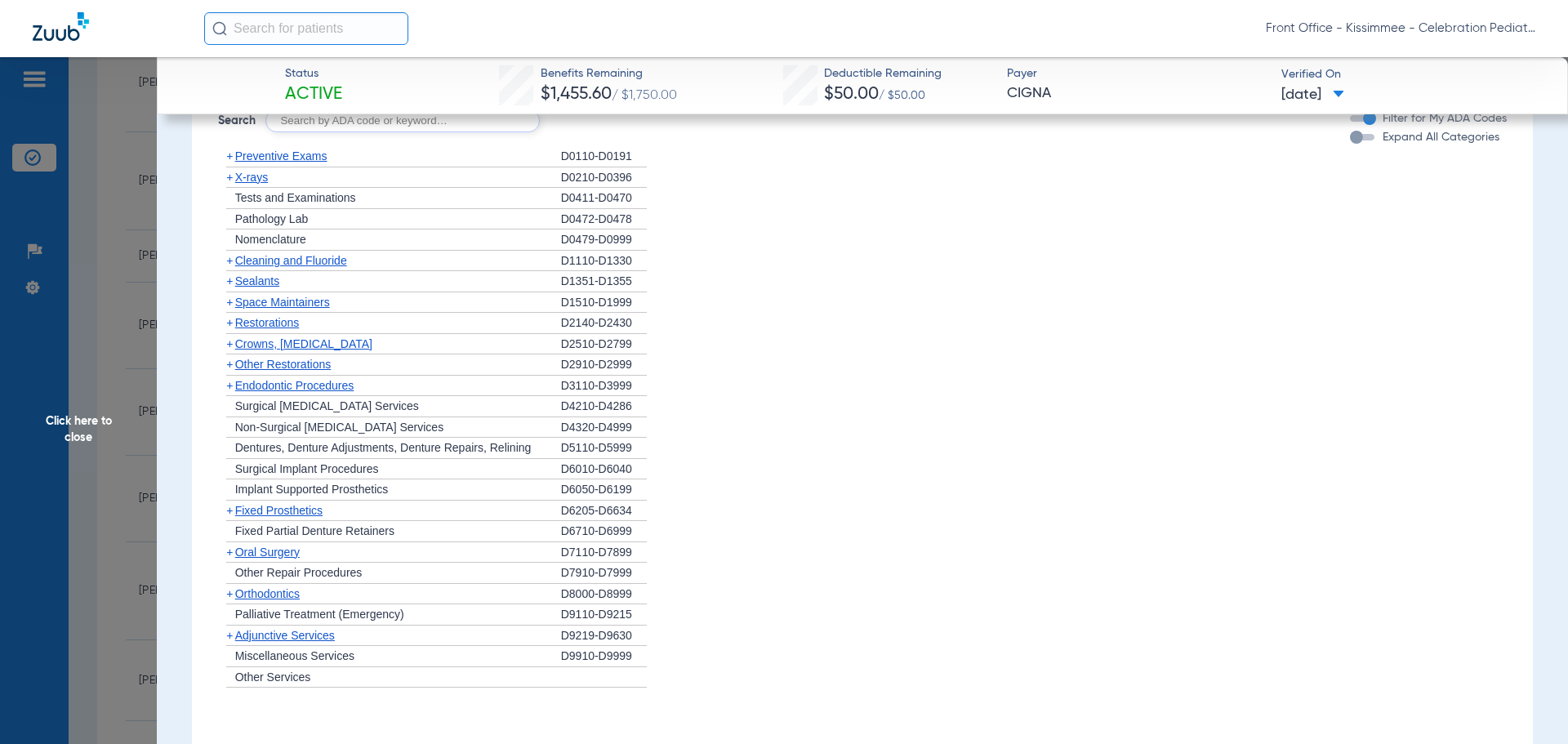
click at [289, 267] on span "Cleaning and Fluoride" at bounding box center [291, 261] width 111 height 13
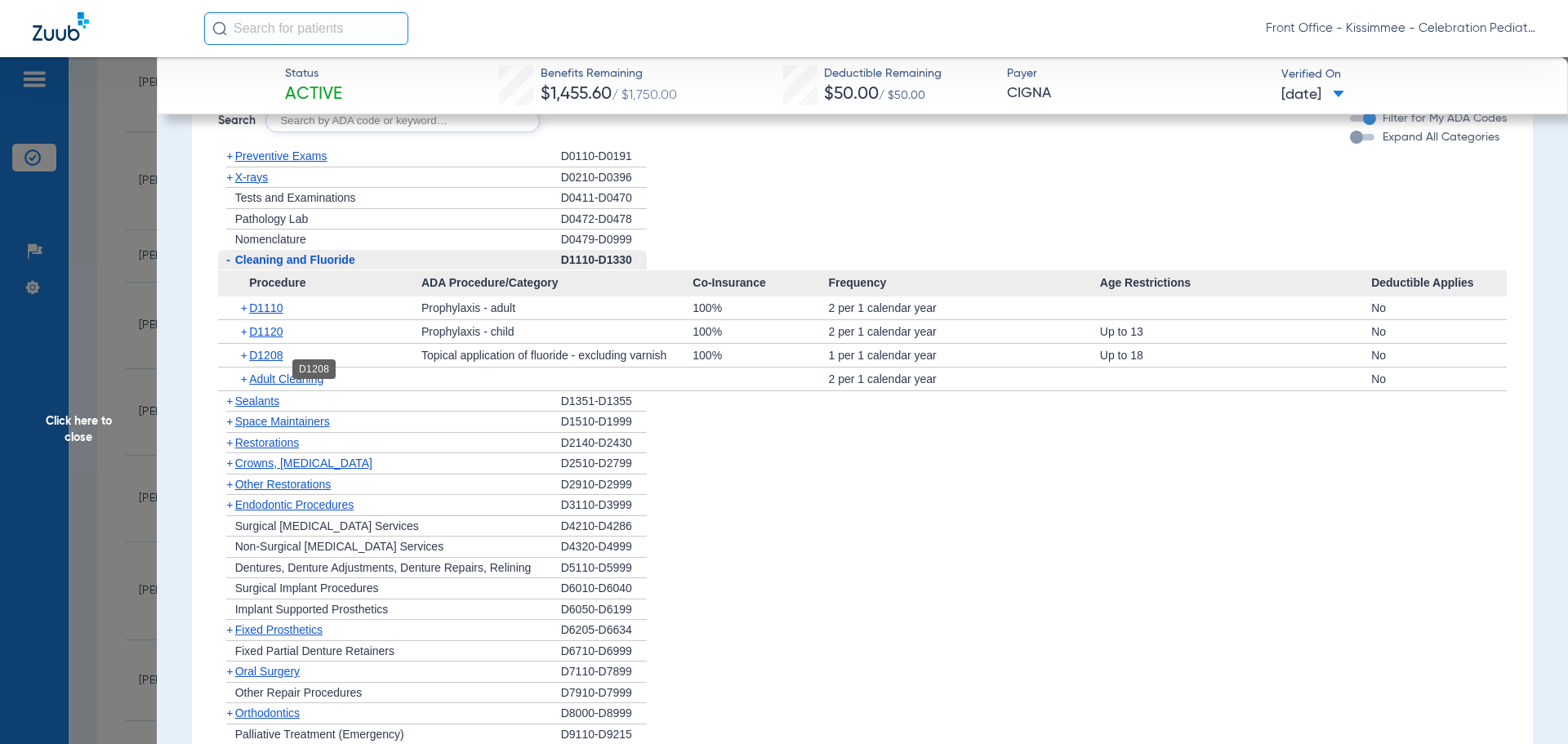
click at [268, 362] on span "D1208" at bounding box center [266, 355] width 34 height 13
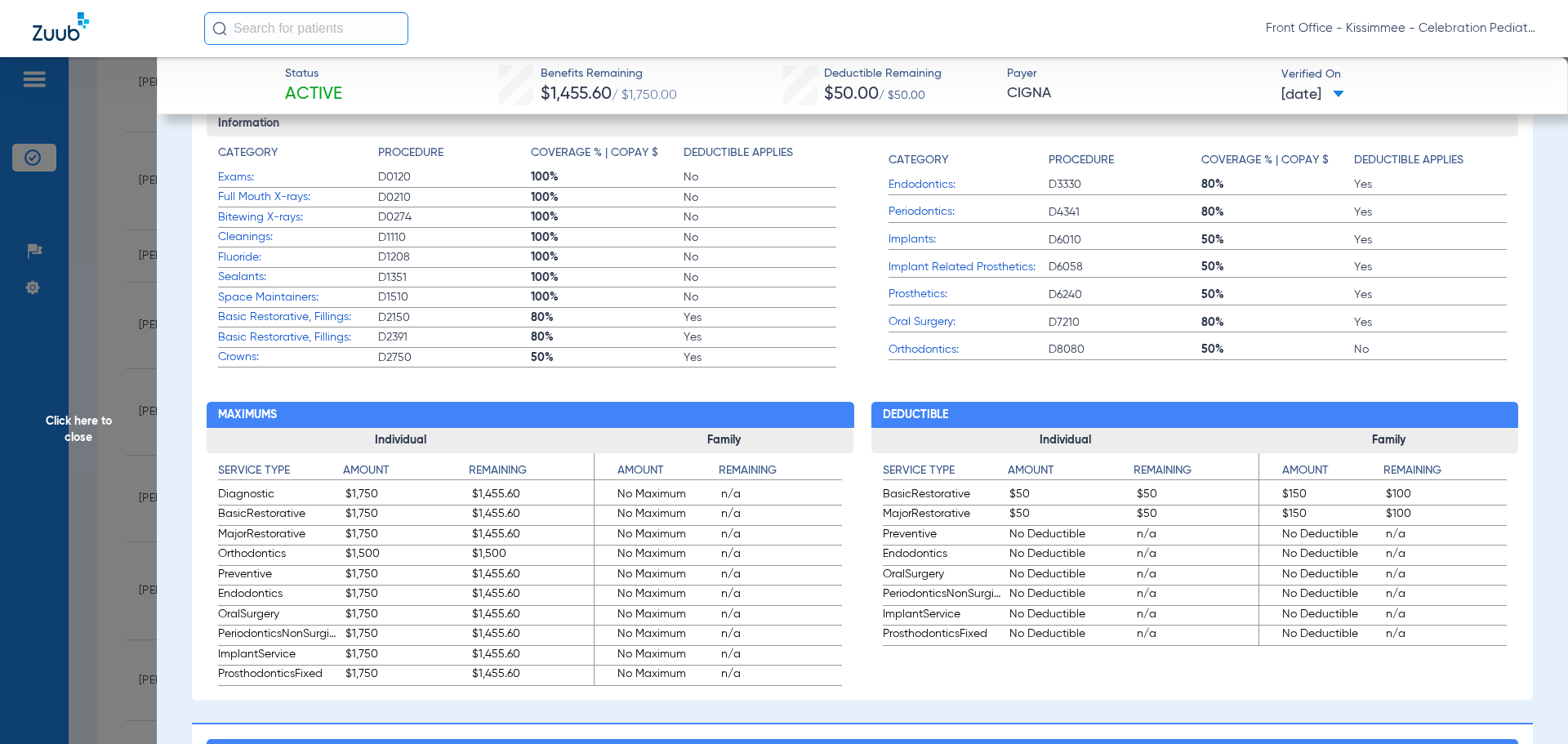
scroll to position [653, 0]
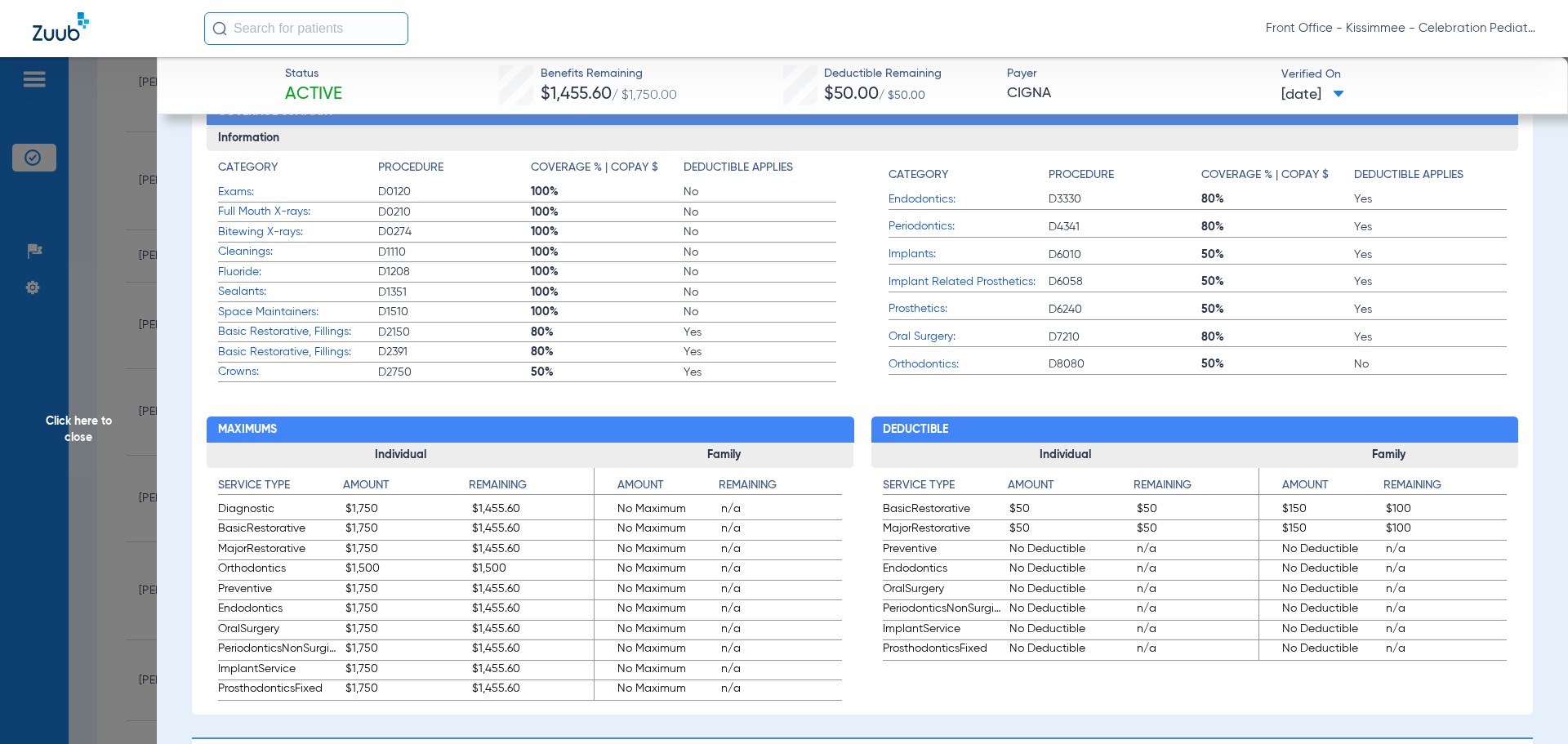
click at [51, 454] on span "Click here to close" at bounding box center [78, 429] width 157 height 744
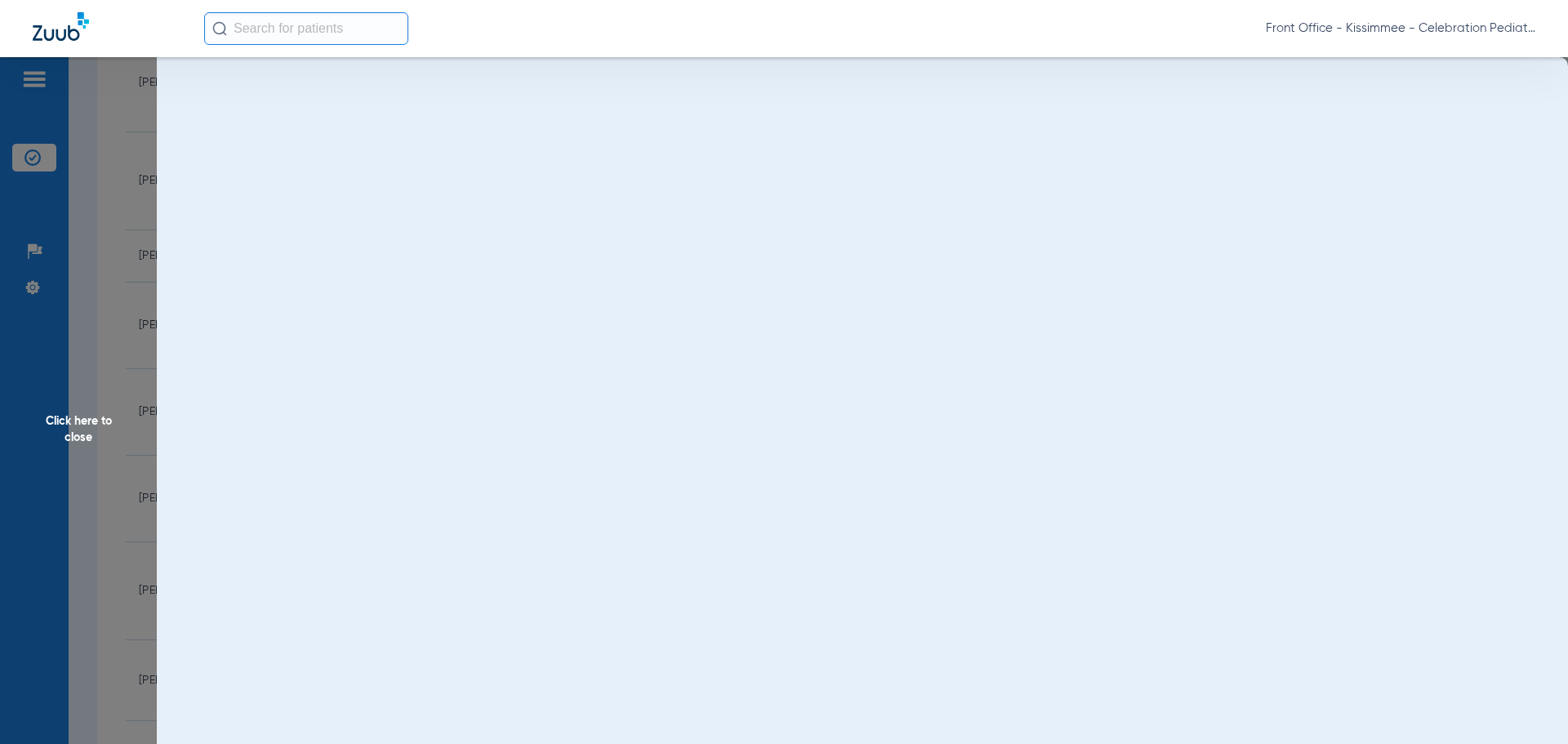
scroll to position [0, 0]
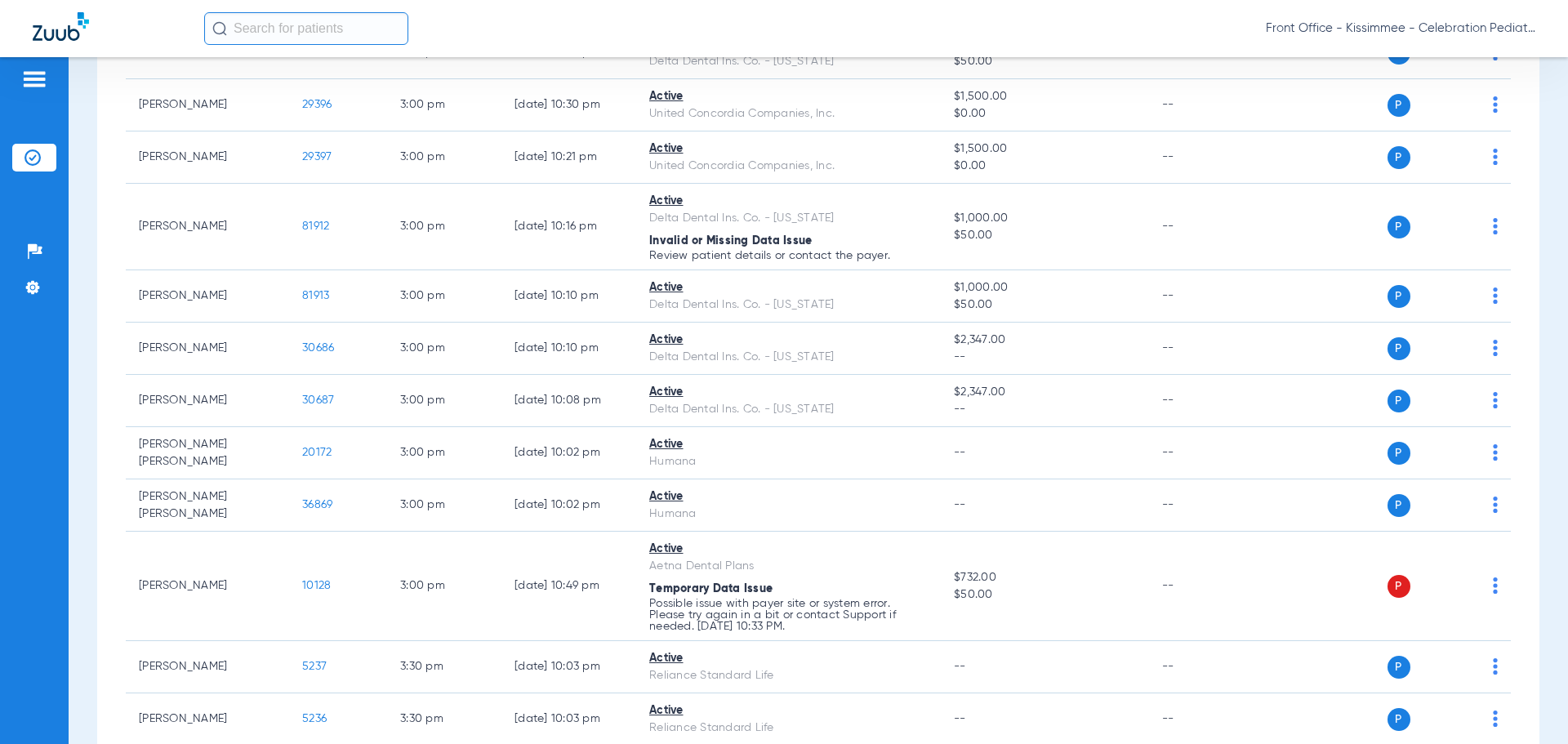
scroll to position [3675, 0]
